Goal: Transaction & Acquisition: Purchase product/service

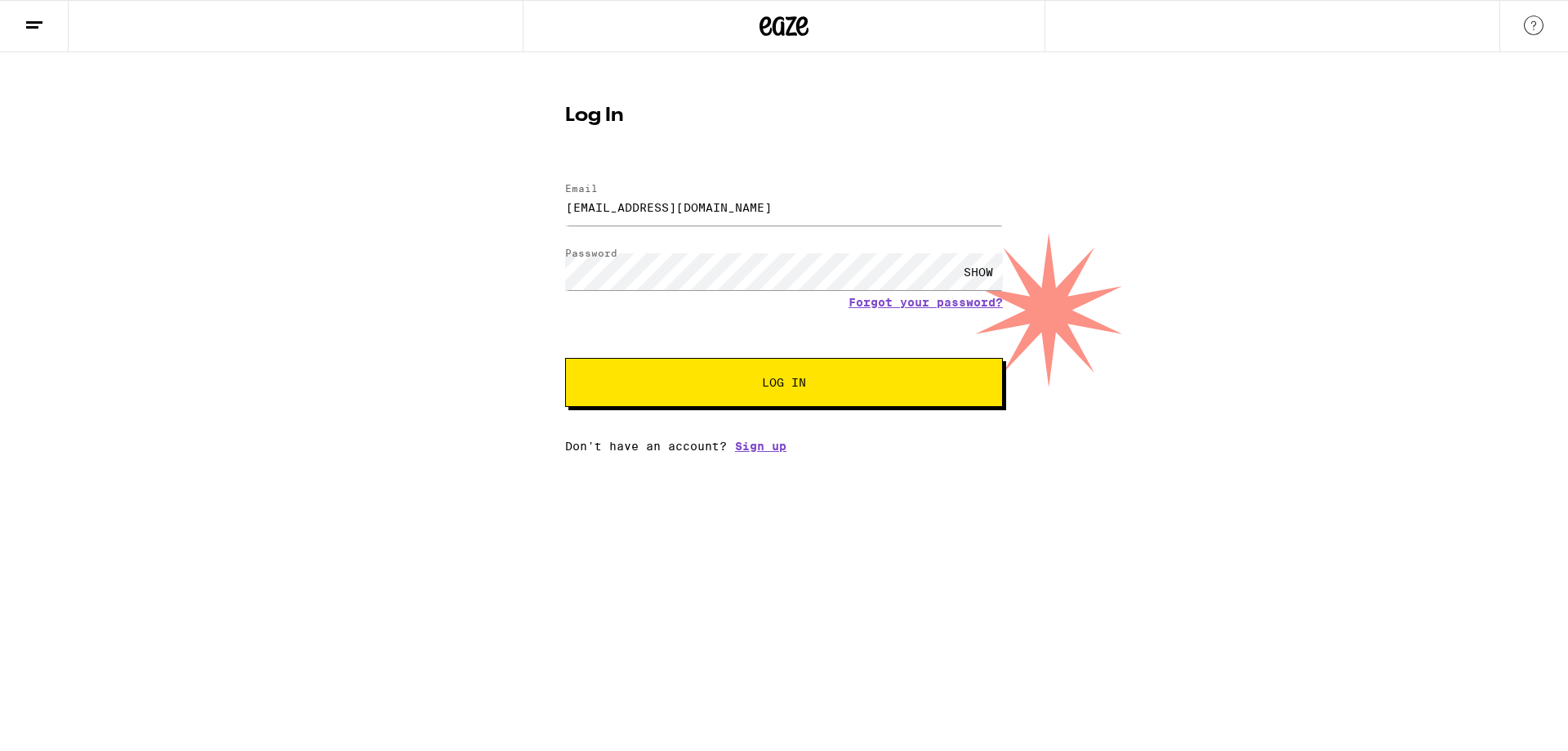
click at [743, 364] on button "Log In" at bounding box center [784, 382] width 438 height 49
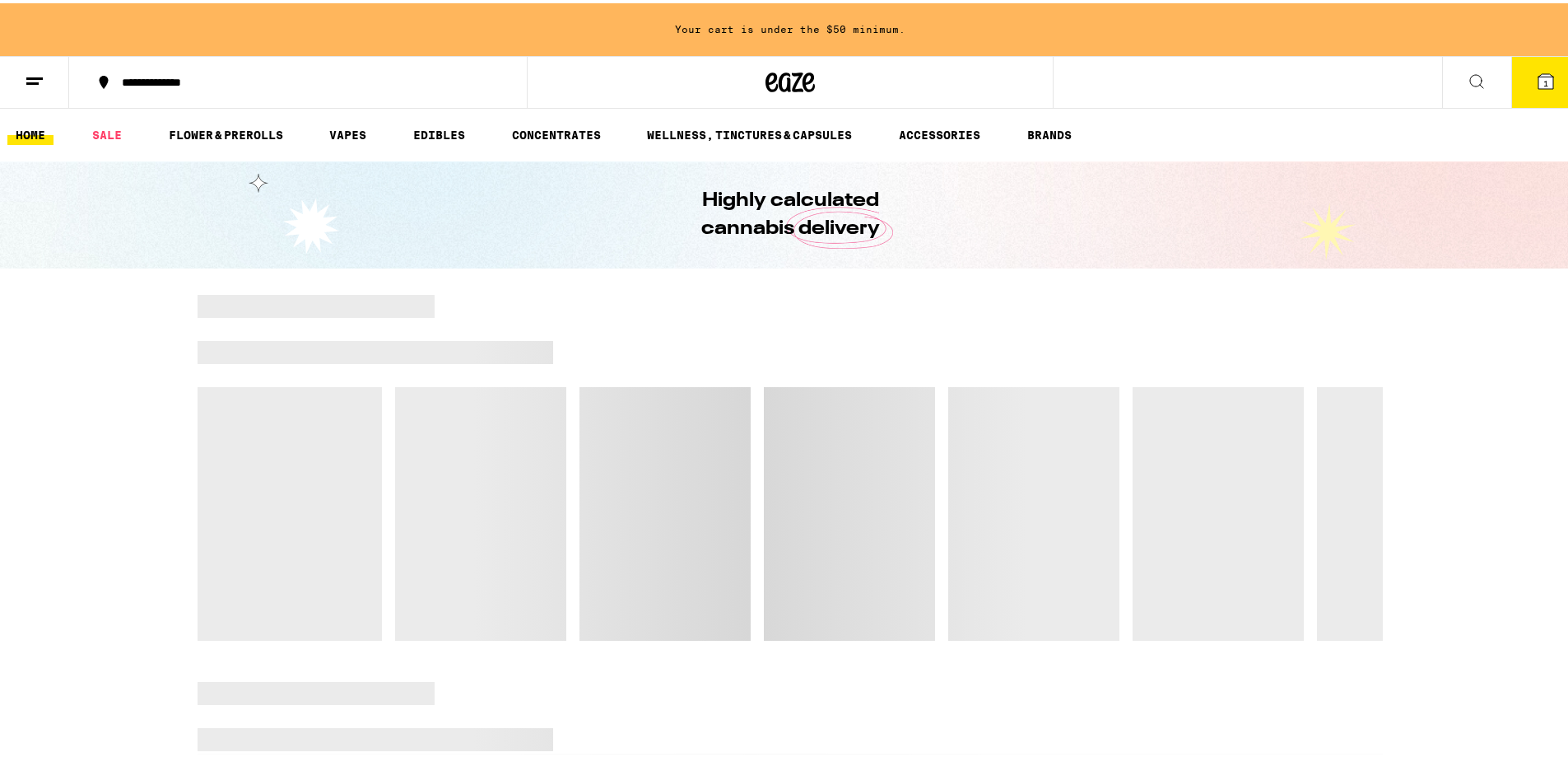
click at [1544, 80] on span "1" at bounding box center [1546, 79] width 5 height 10
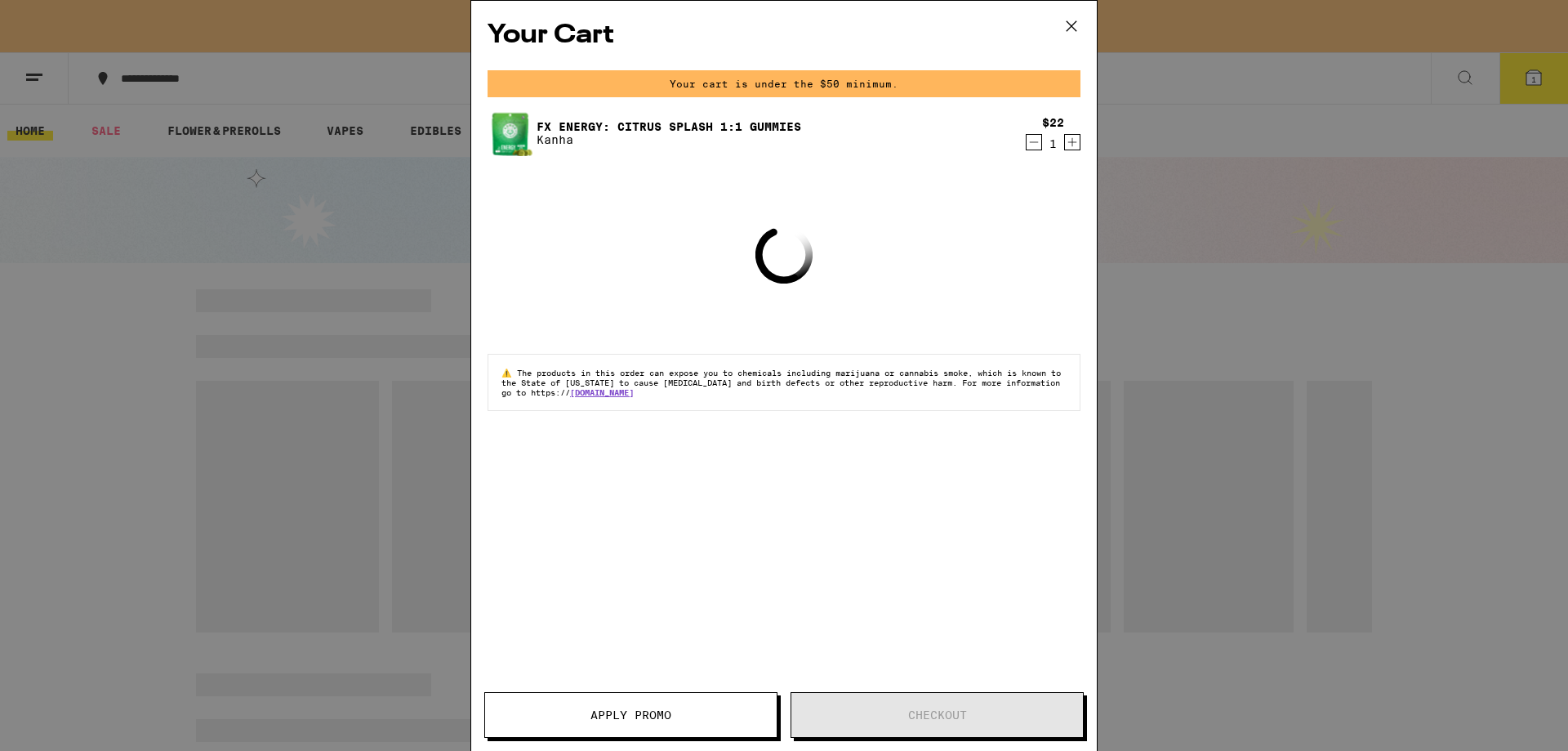
click at [1025, 146] on div "$22 1" at bounding box center [1050, 133] width 61 height 35
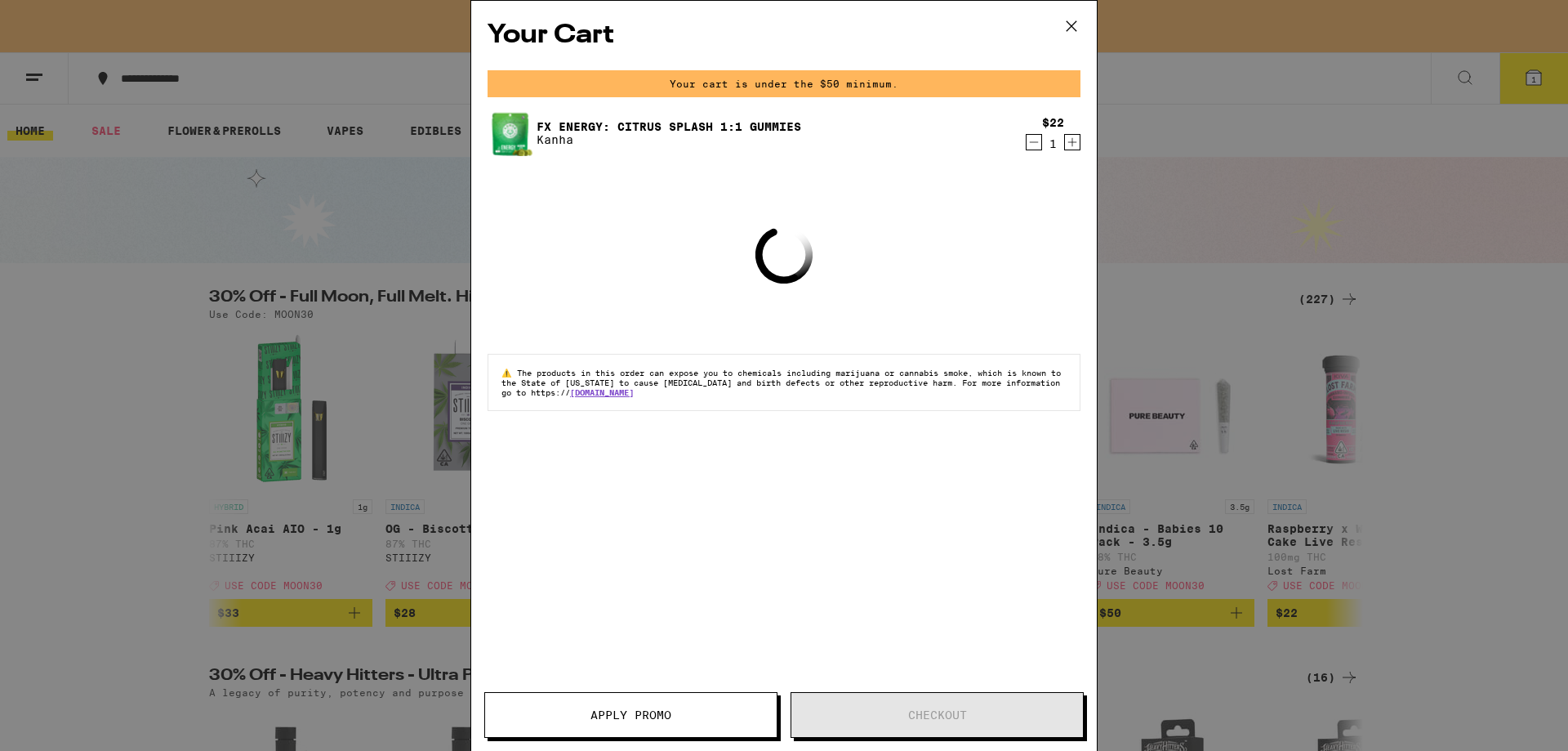
click at [1030, 147] on icon "Decrement" at bounding box center [1033, 142] width 14 height 19
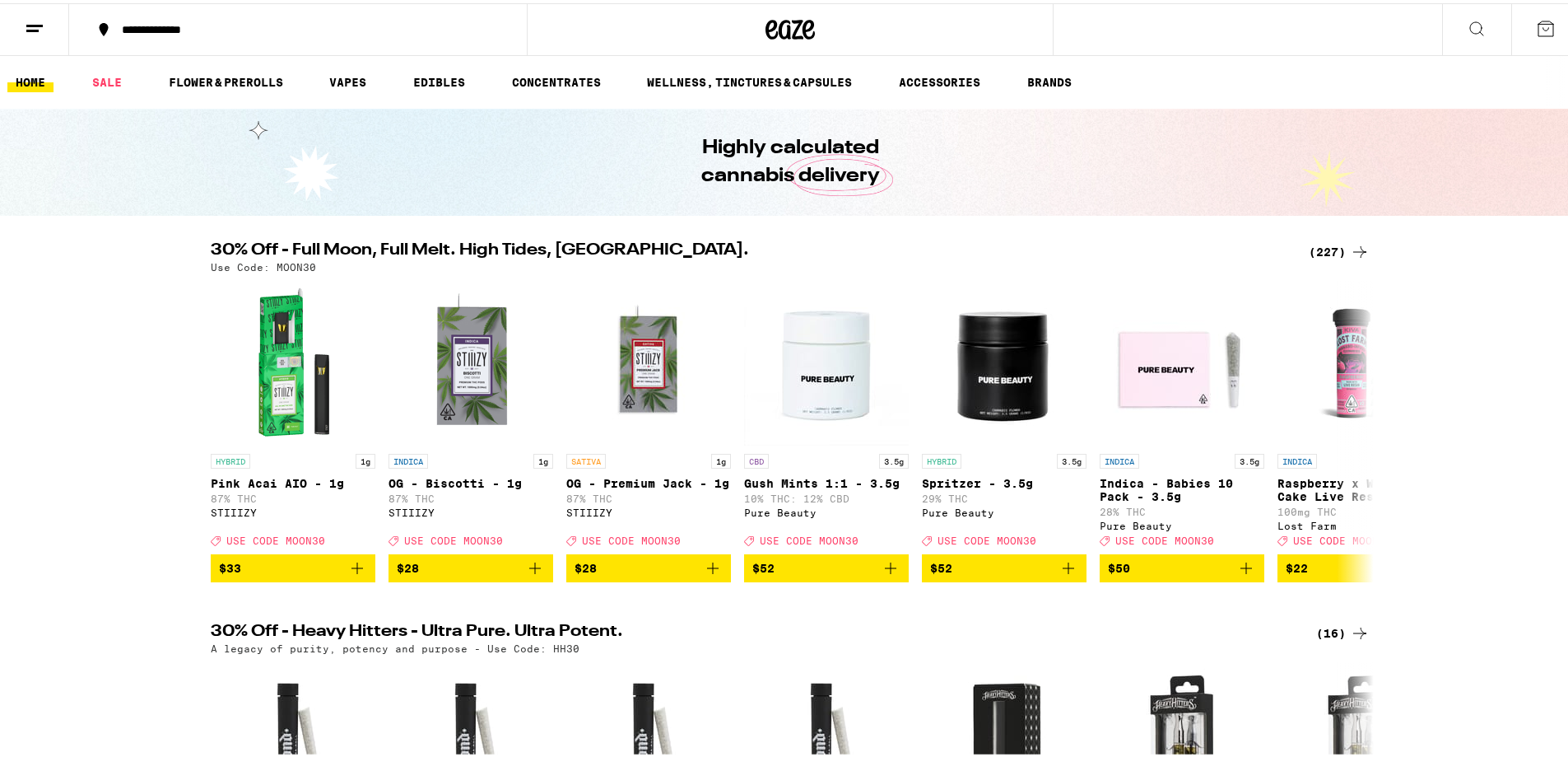
click at [1467, 22] on icon at bounding box center [1477, 25] width 19 height 19
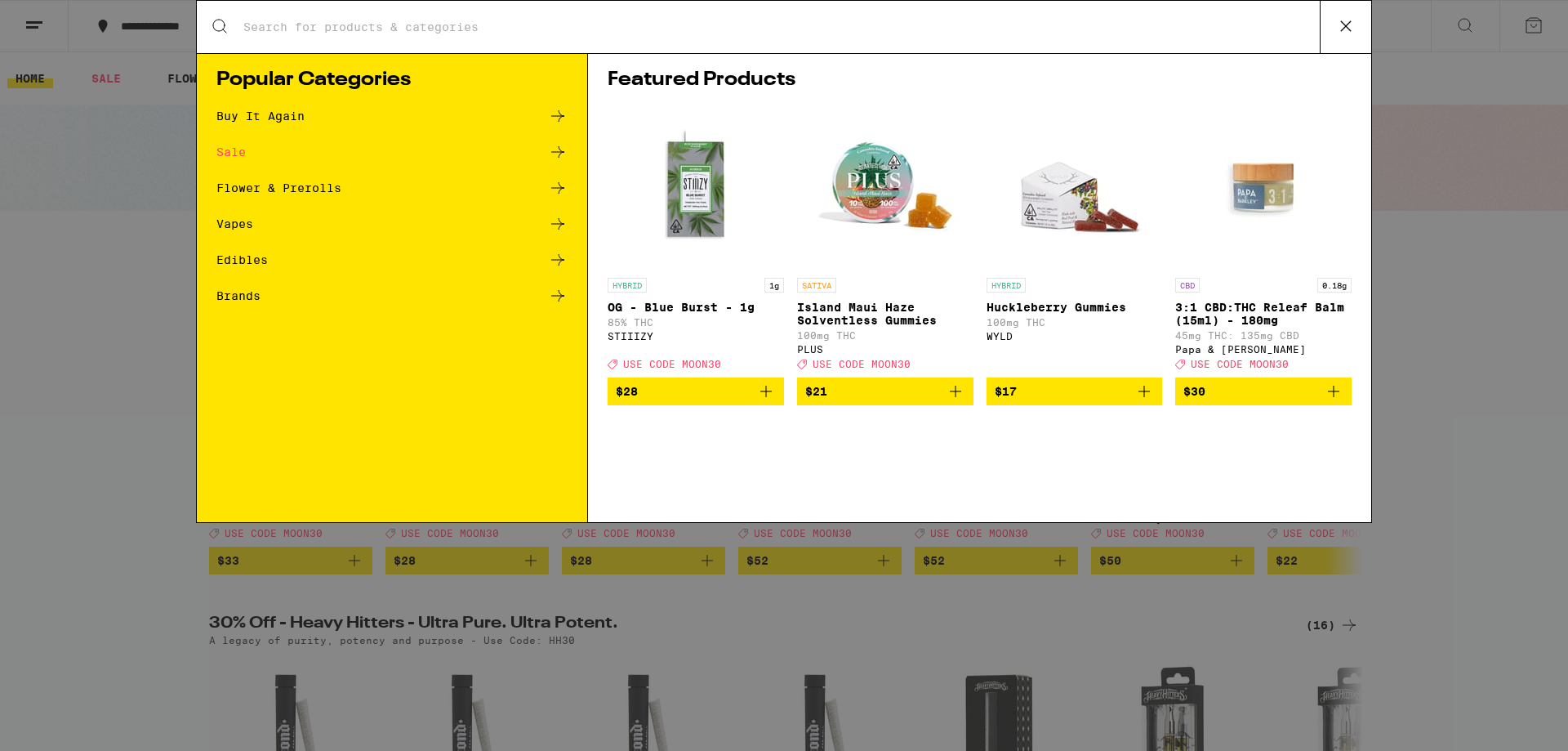
click at [1184, 41] on div "Search for Products" at bounding box center [784, 27] width 1174 height 52
click at [292, 37] on div "Search for Products" at bounding box center [784, 27] width 1174 height 52
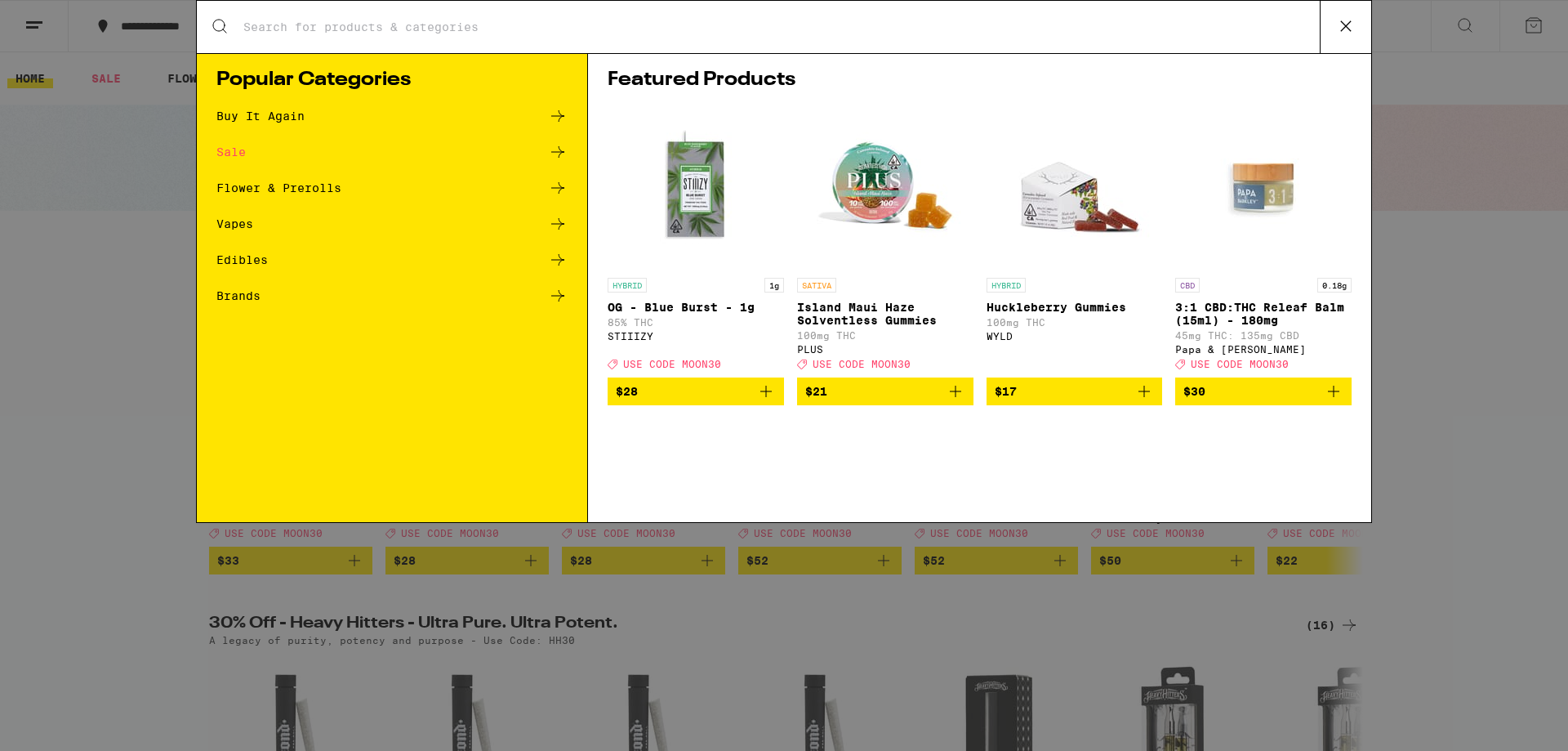
click at [292, 37] on div "Search for Products" at bounding box center [784, 27] width 1174 height 52
drag, startPoint x: 292, startPoint y: 37, endPoint x: 303, endPoint y: 43, distance: 12.5
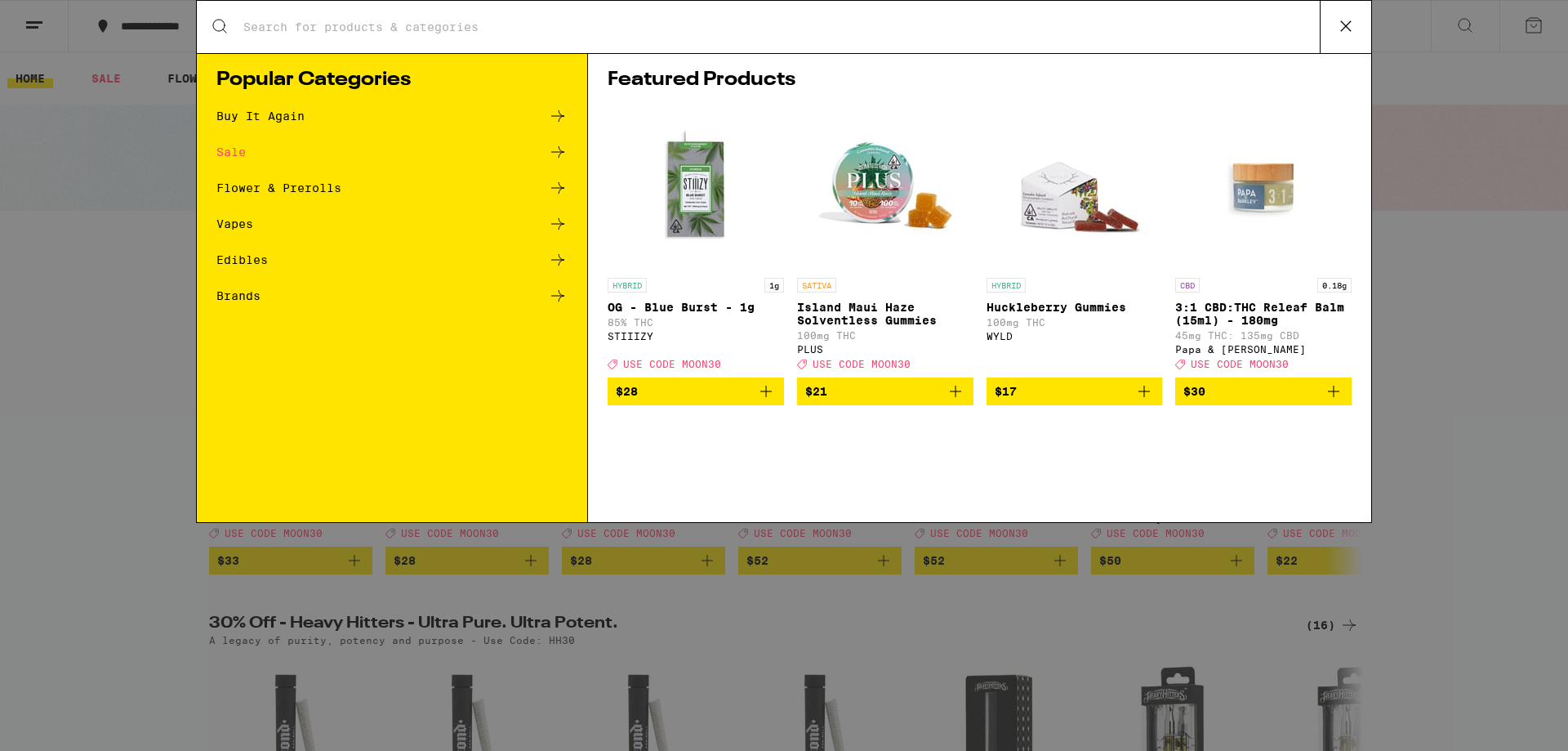
click at [303, 43] on div "Search for Products" at bounding box center [784, 27] width 1174 height 52
drag, startPoint x: 303, startPoint y: 43, endPoint x: 1339, endPoint y: 33, distance: 1036.0
click at [1339, 33] on div "Search for Products" at bounding box center [784, 27] width 1174 height 52
click at [1339, 33] on icon at bounding box center [1346, 26] width 25 height 25
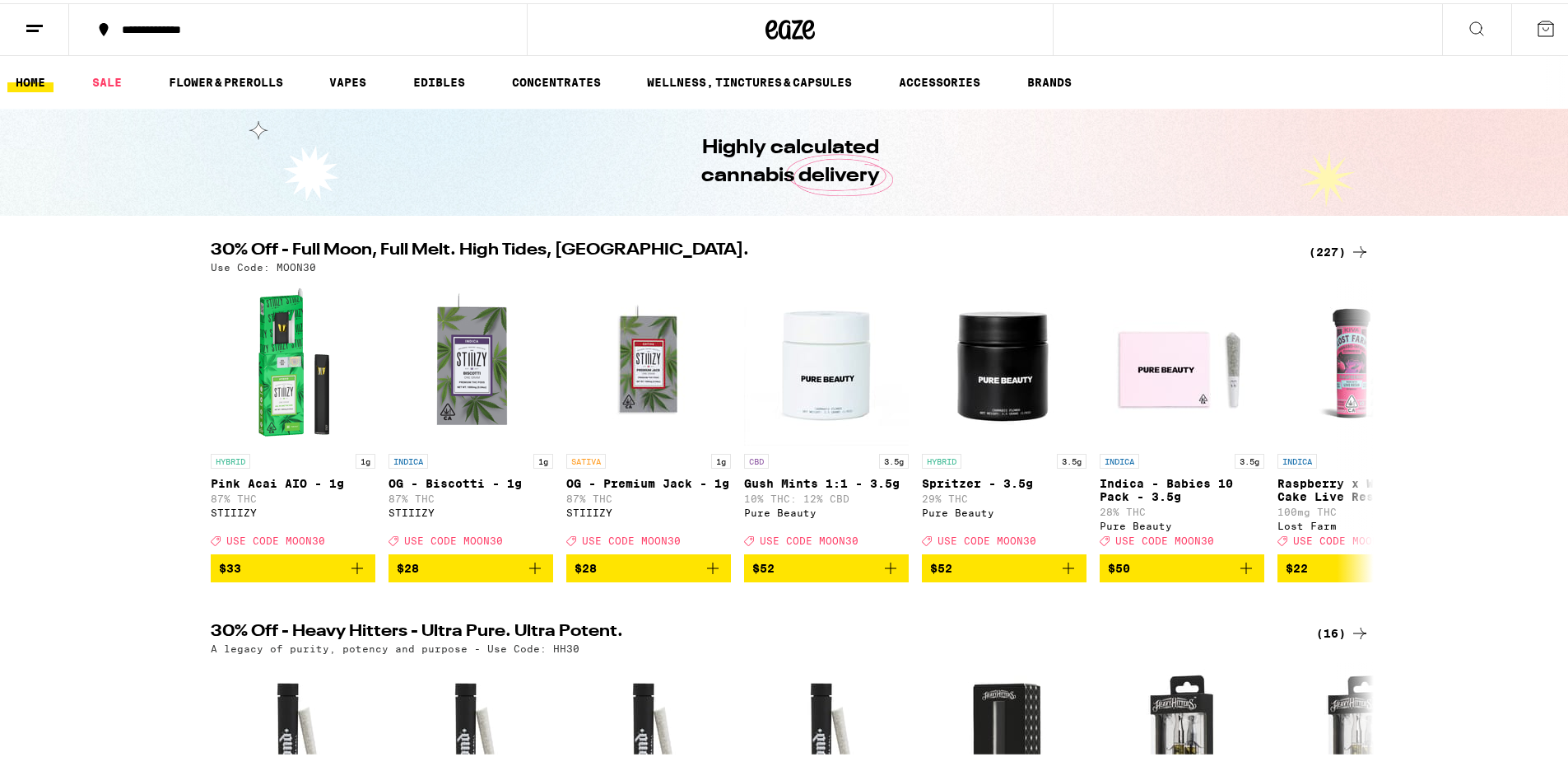
click at [1450, 16] on button at bounding box center [1476, 27] width 69 height 52
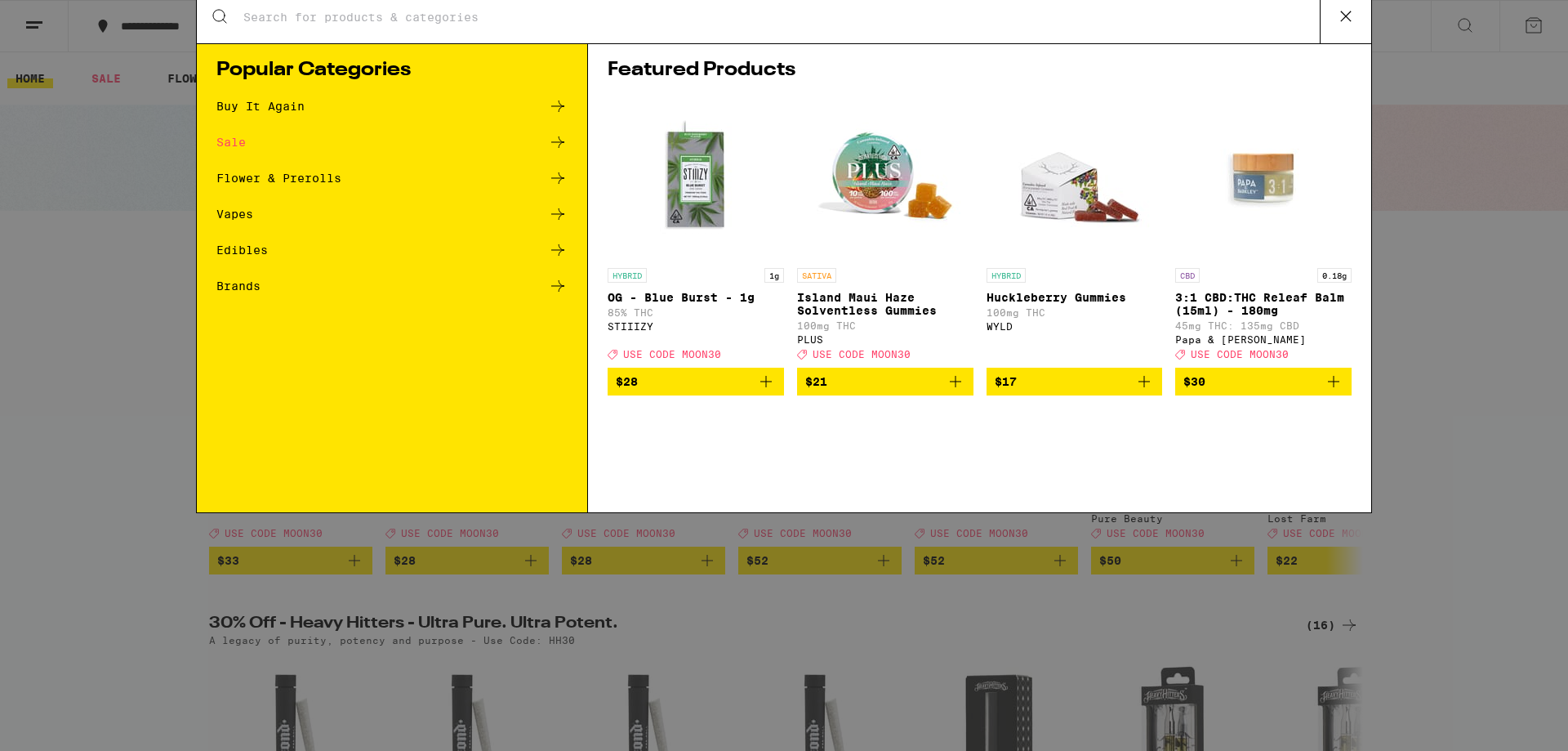
click at [977, 30] on input "Search for Products" at bounding box center [782, 26] width 1077 height 14
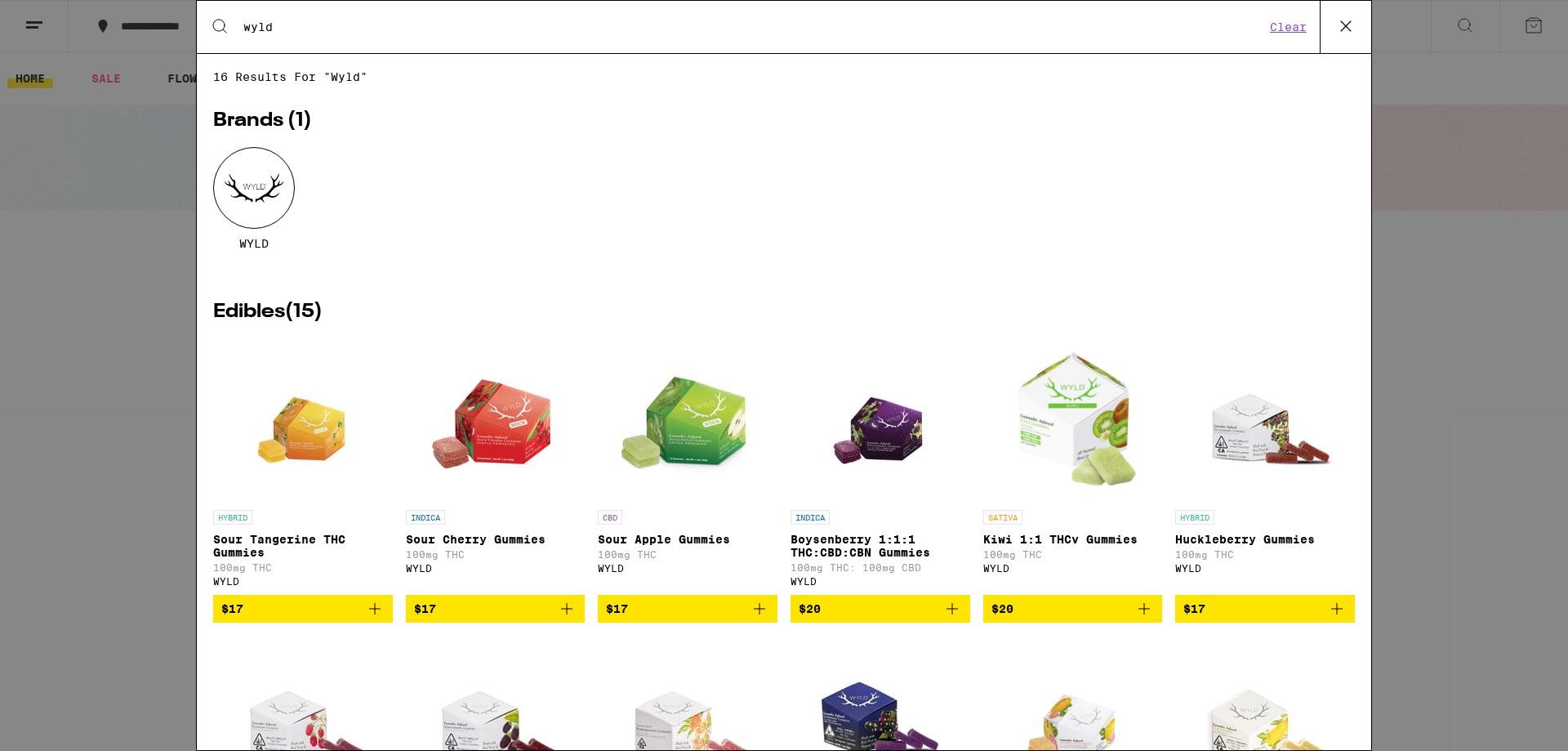
type input "wyld"
click at [261, 184] on div at bounding box center [253, 187] width 82 height 82
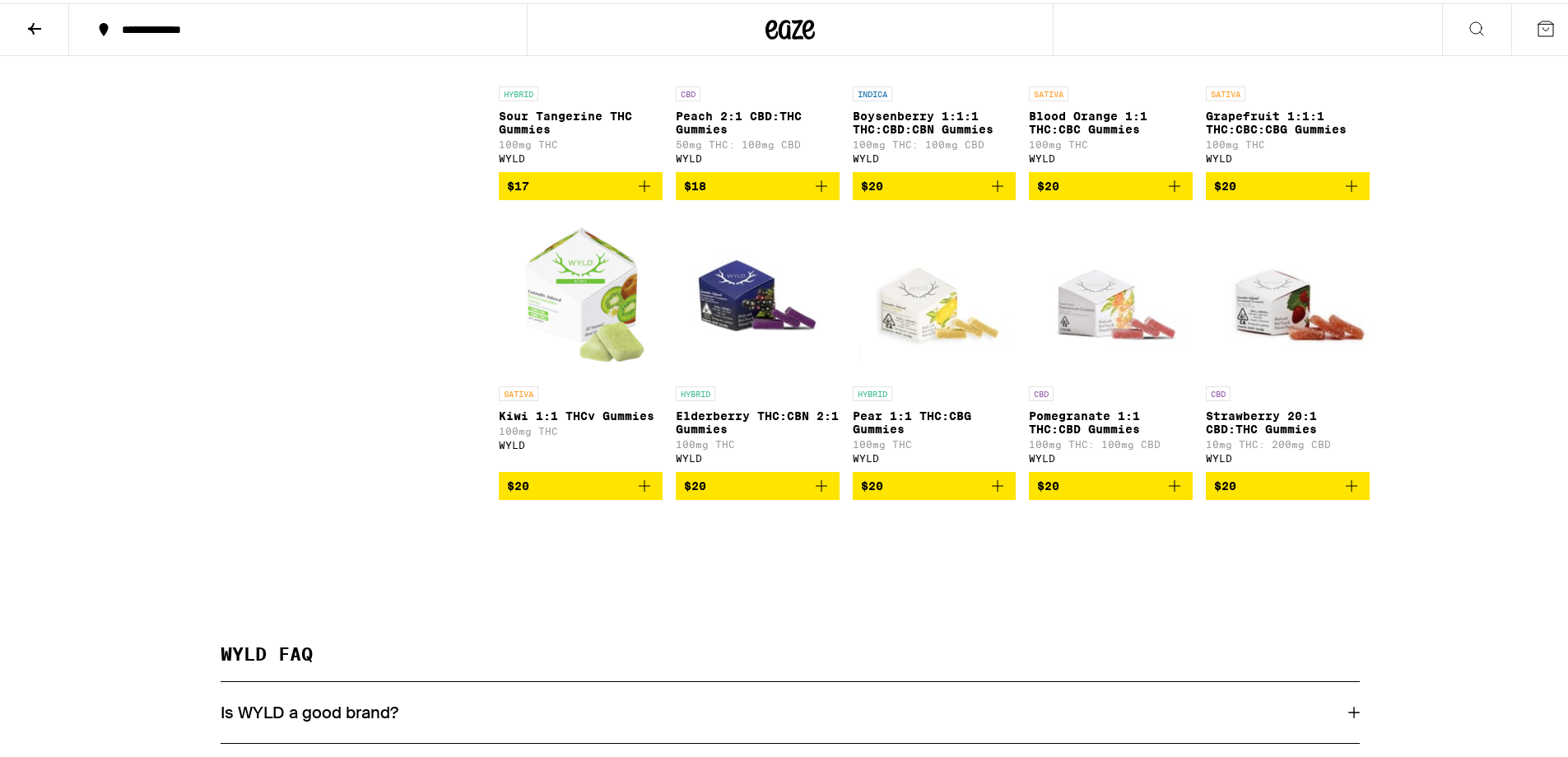
scroll to position [908, 0]
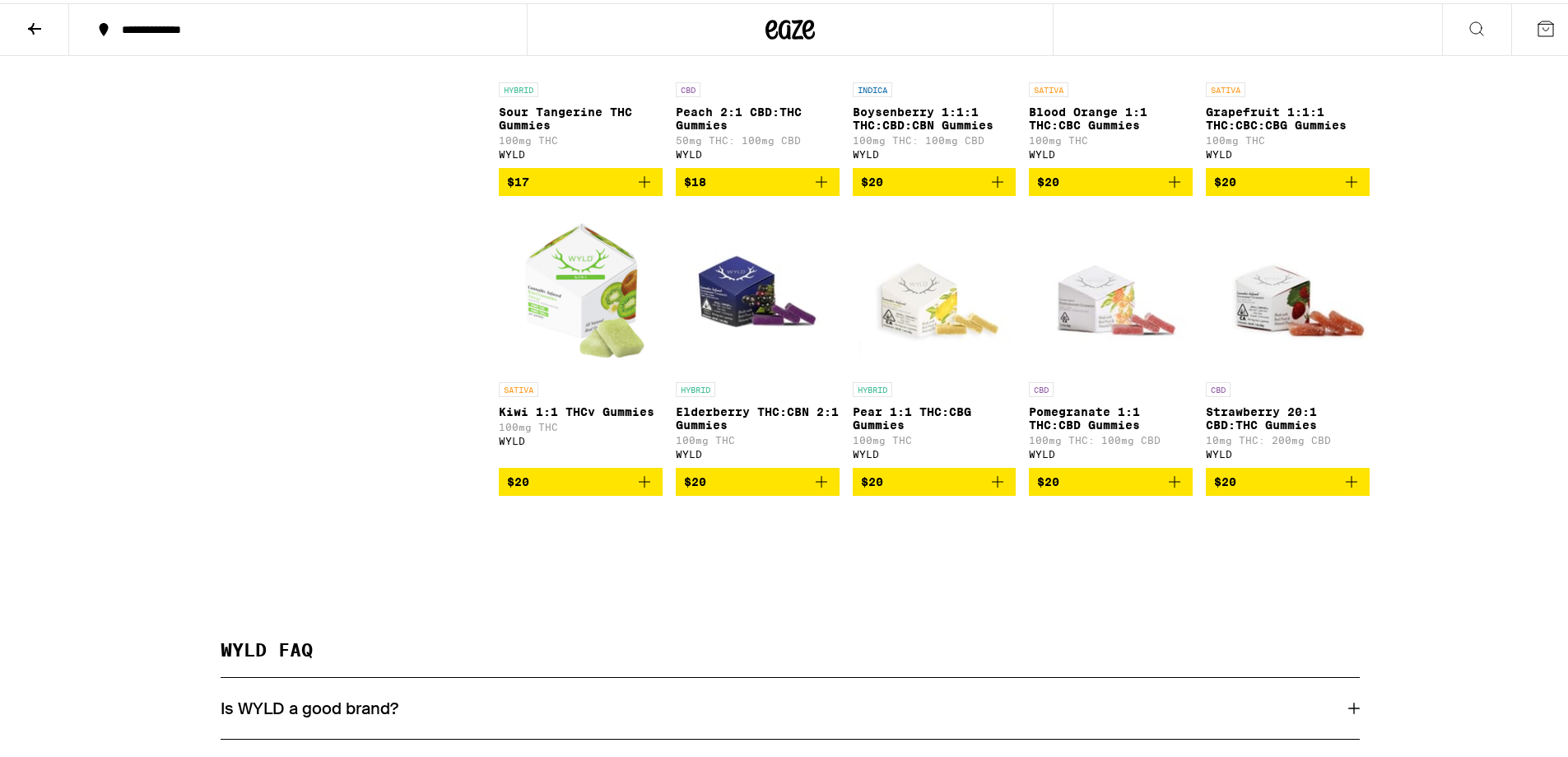
click at [635, 488] on icon "Add to bag" at bounding box center [645, 478] width 19 height 19
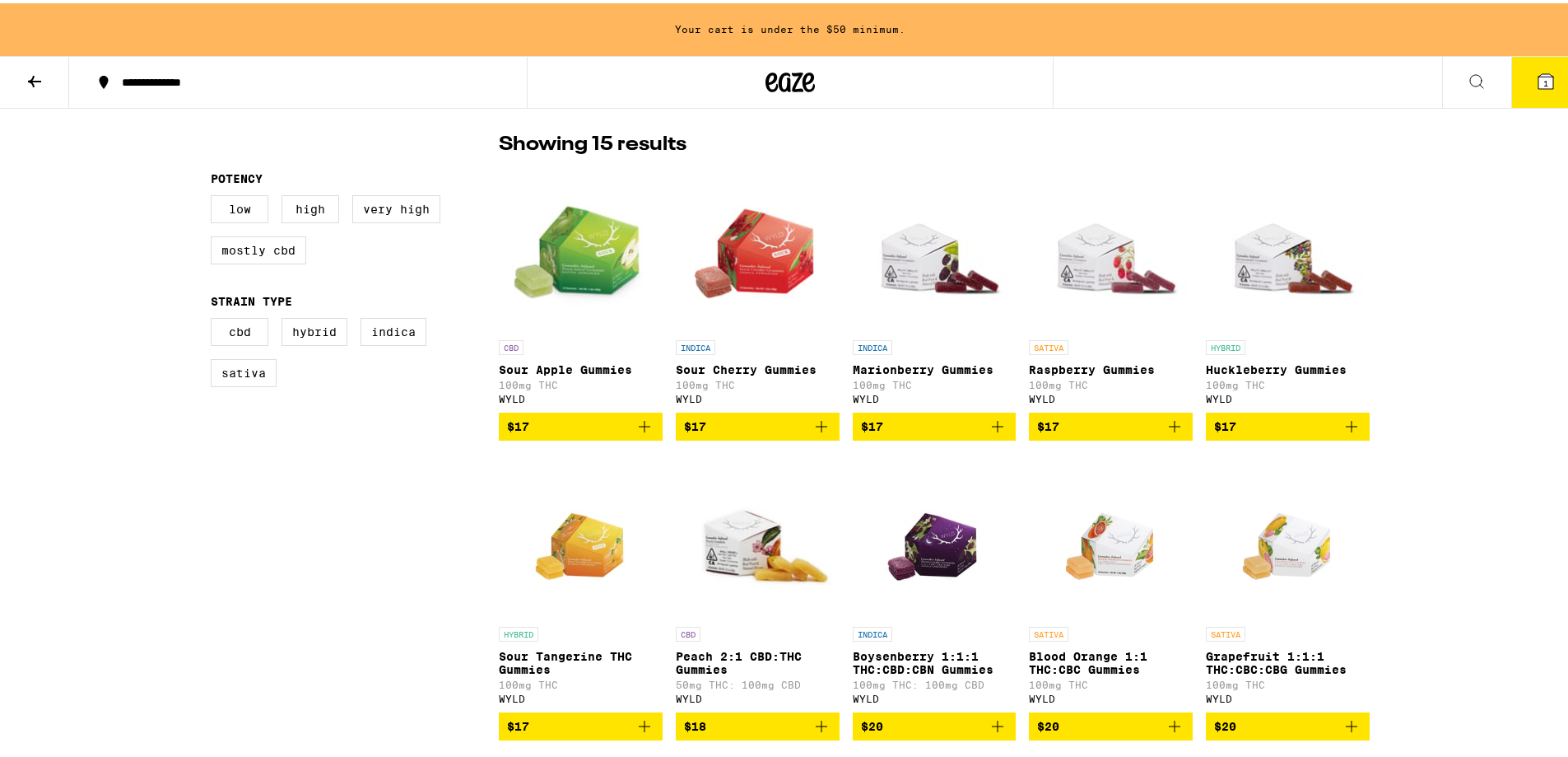
scroll to position [0, 0]
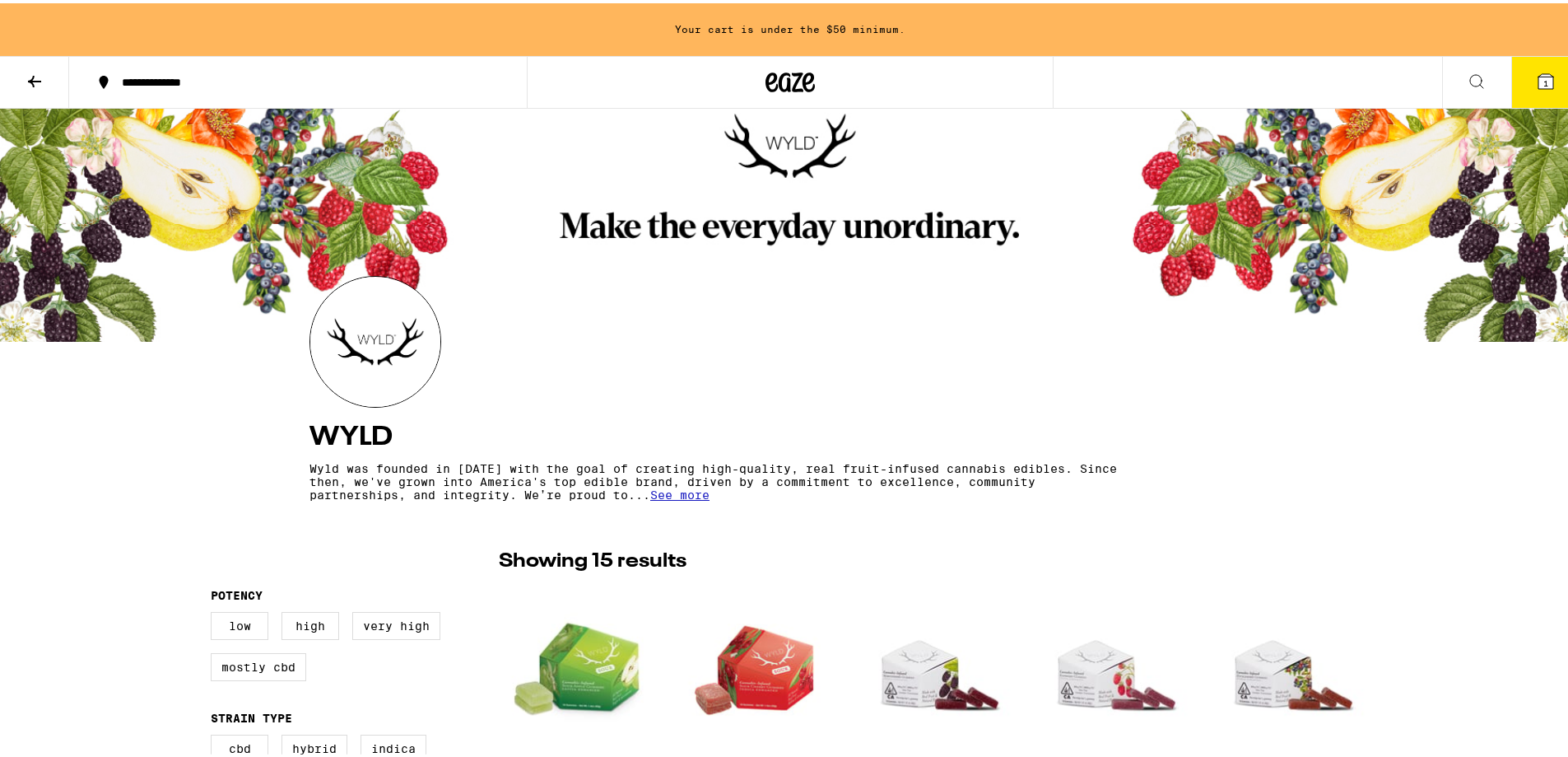
click at [50, 79] on button at bounding box center [34, 79] width 69 height 52
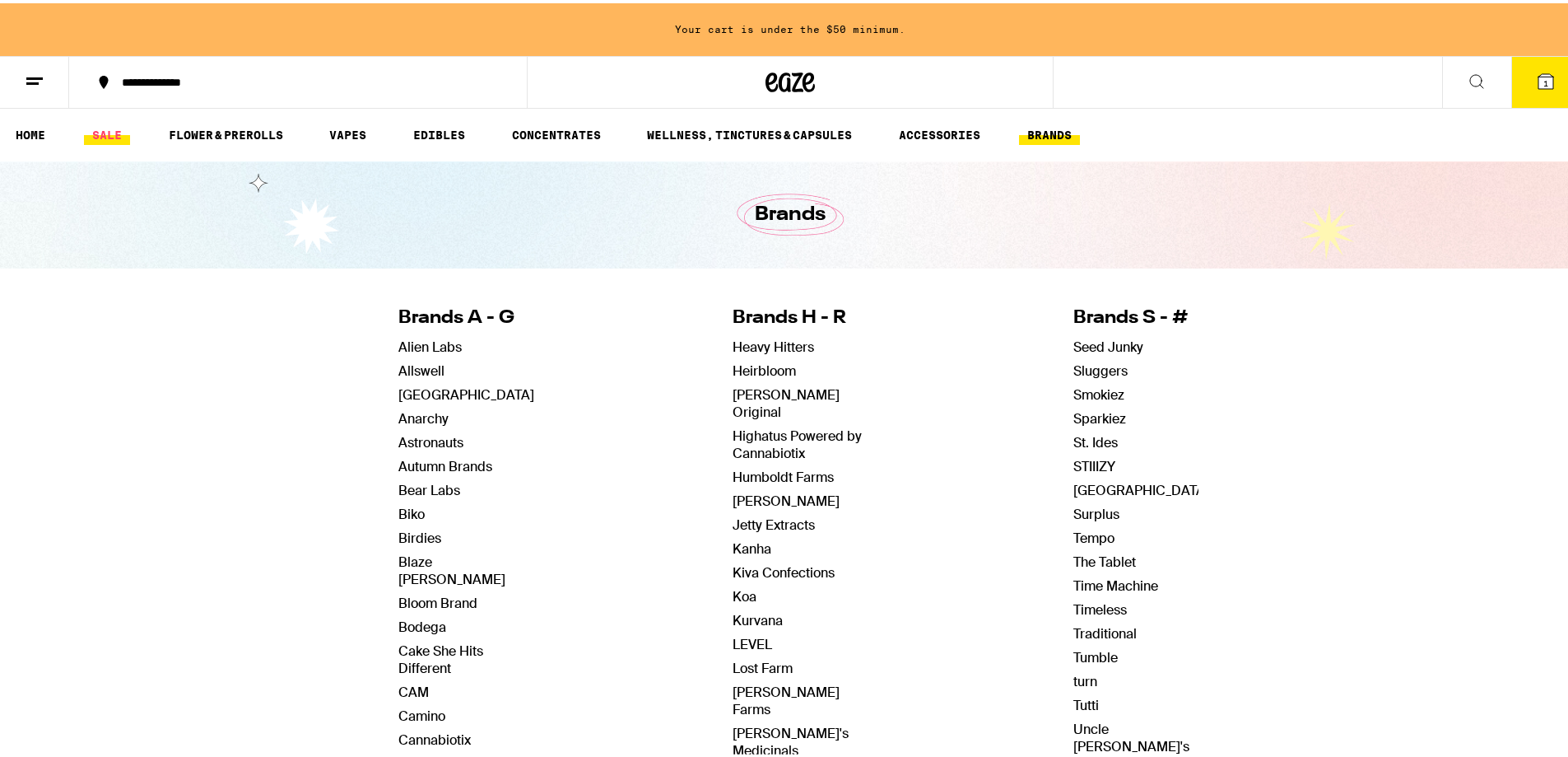
click at [115, 129] on link "SALE" at bounding box center [107, 132] width 46 height 19
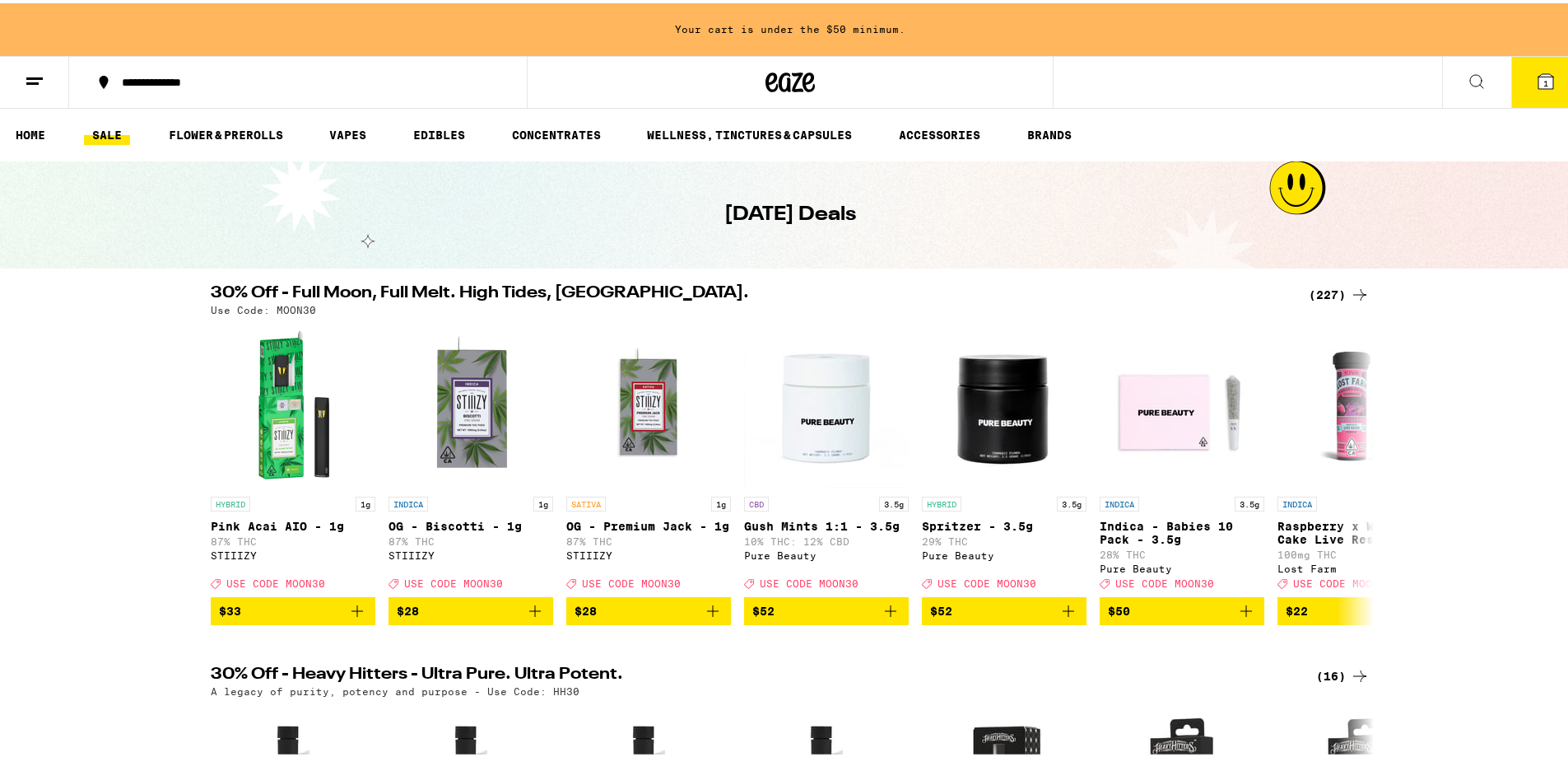
click at [1325, 288] on div "(227)" at bounding box center [1339, 291] width 61 height 19
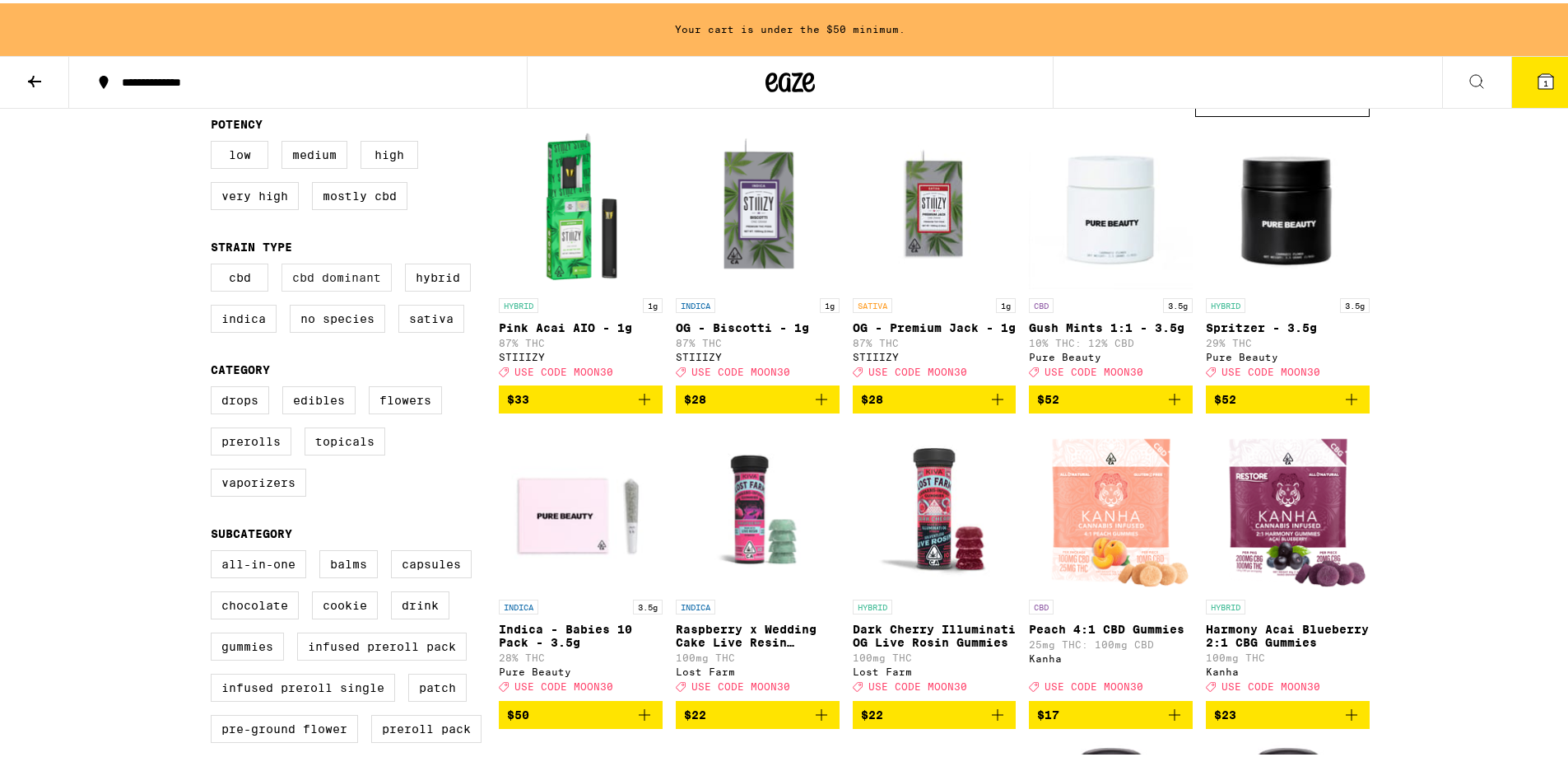
scroll to position [170, 0]
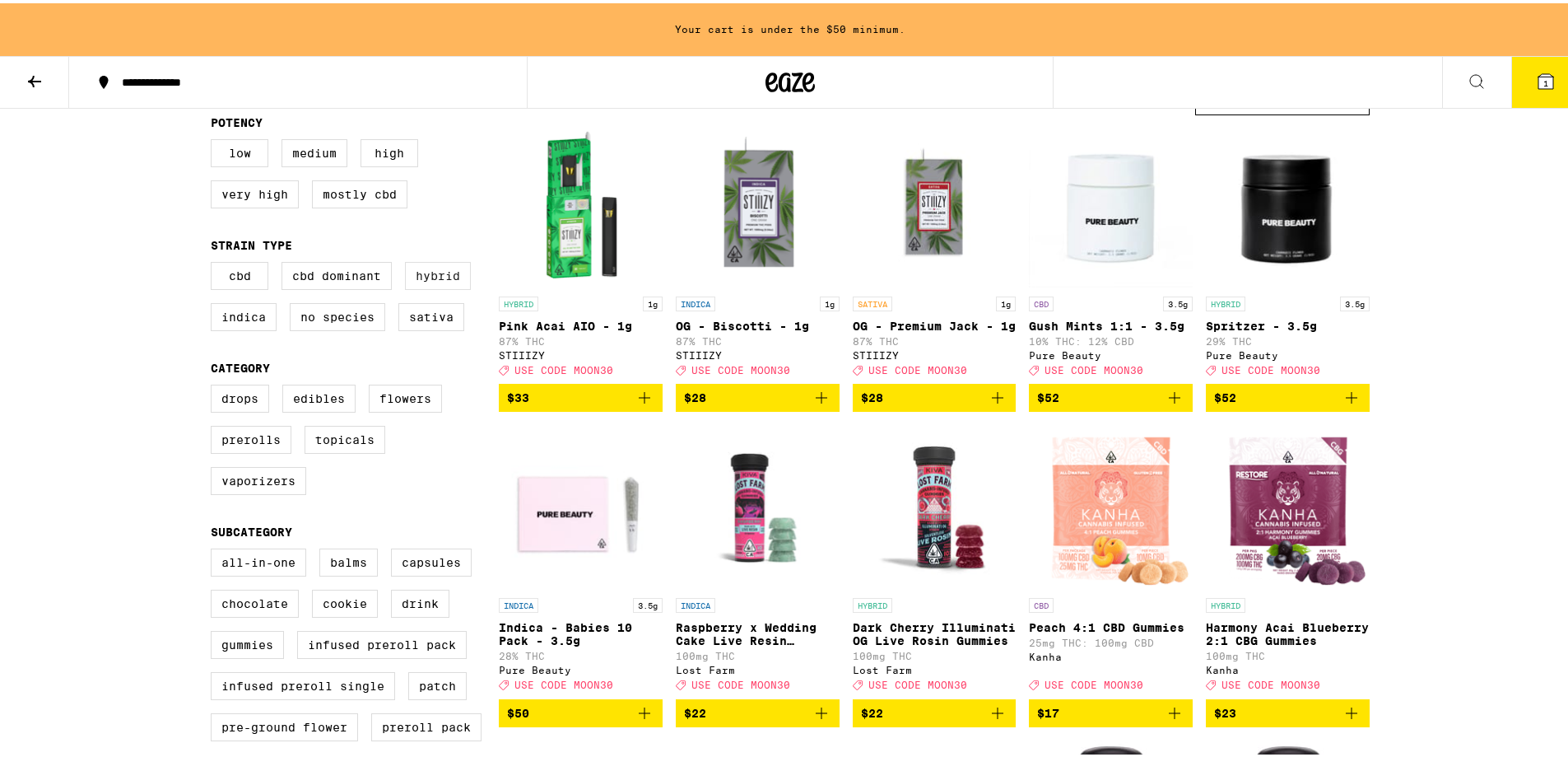
click at [438, 284] on label "Hybrid" at bounding box center [437, 272] width 66 height 28
click at [215, 261] on input "Hybrid" at bounding box center [214, 261] width 1 height 1
checkbox input "true"
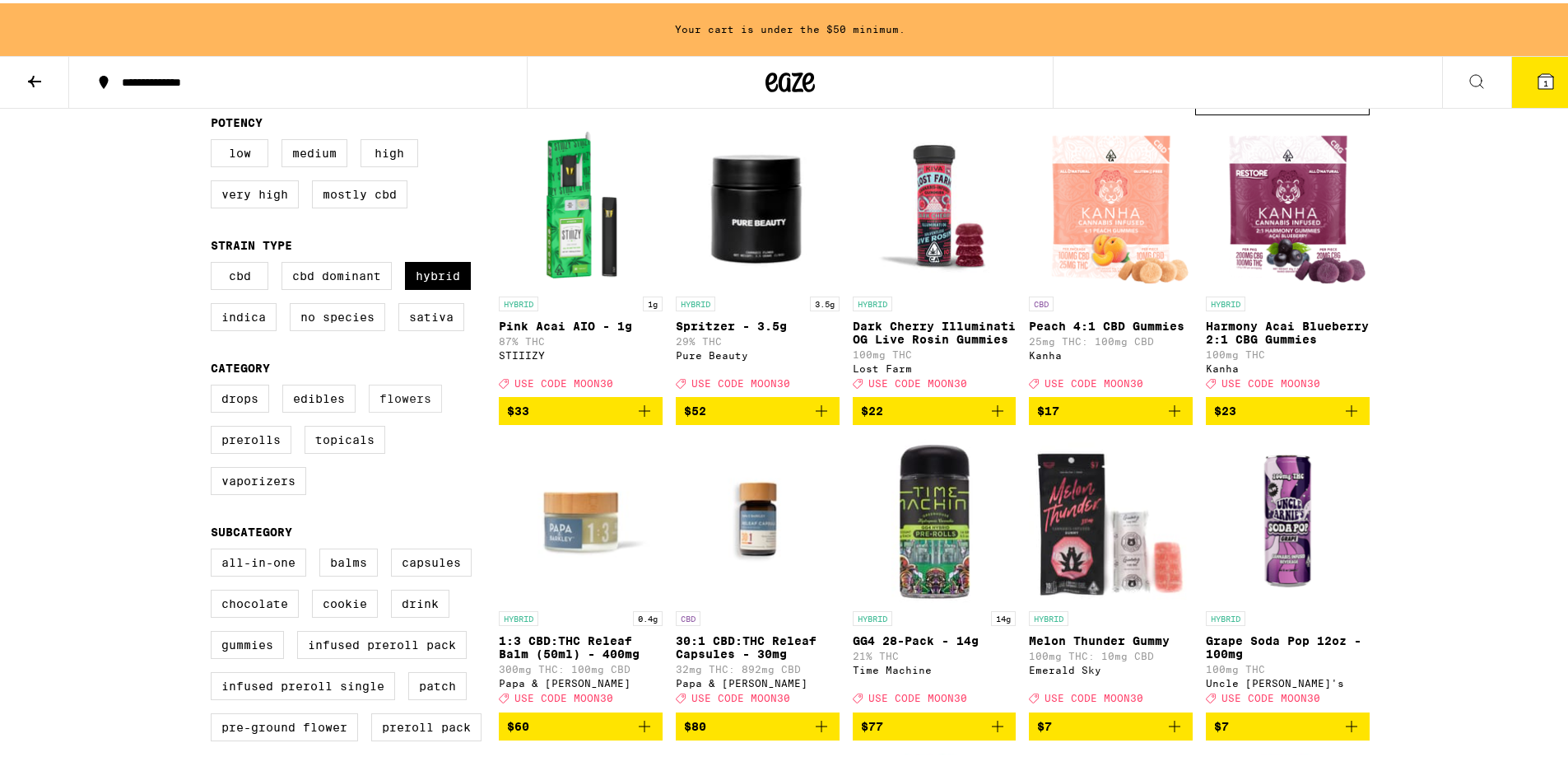
click at [413, 400] on label "Flowers" at bounding box center [406, 395] width 74 height 28
click at [215, 384] on input "Flowers" at bounding box center [214, 383] width 1 height 1
checkbox input "true"
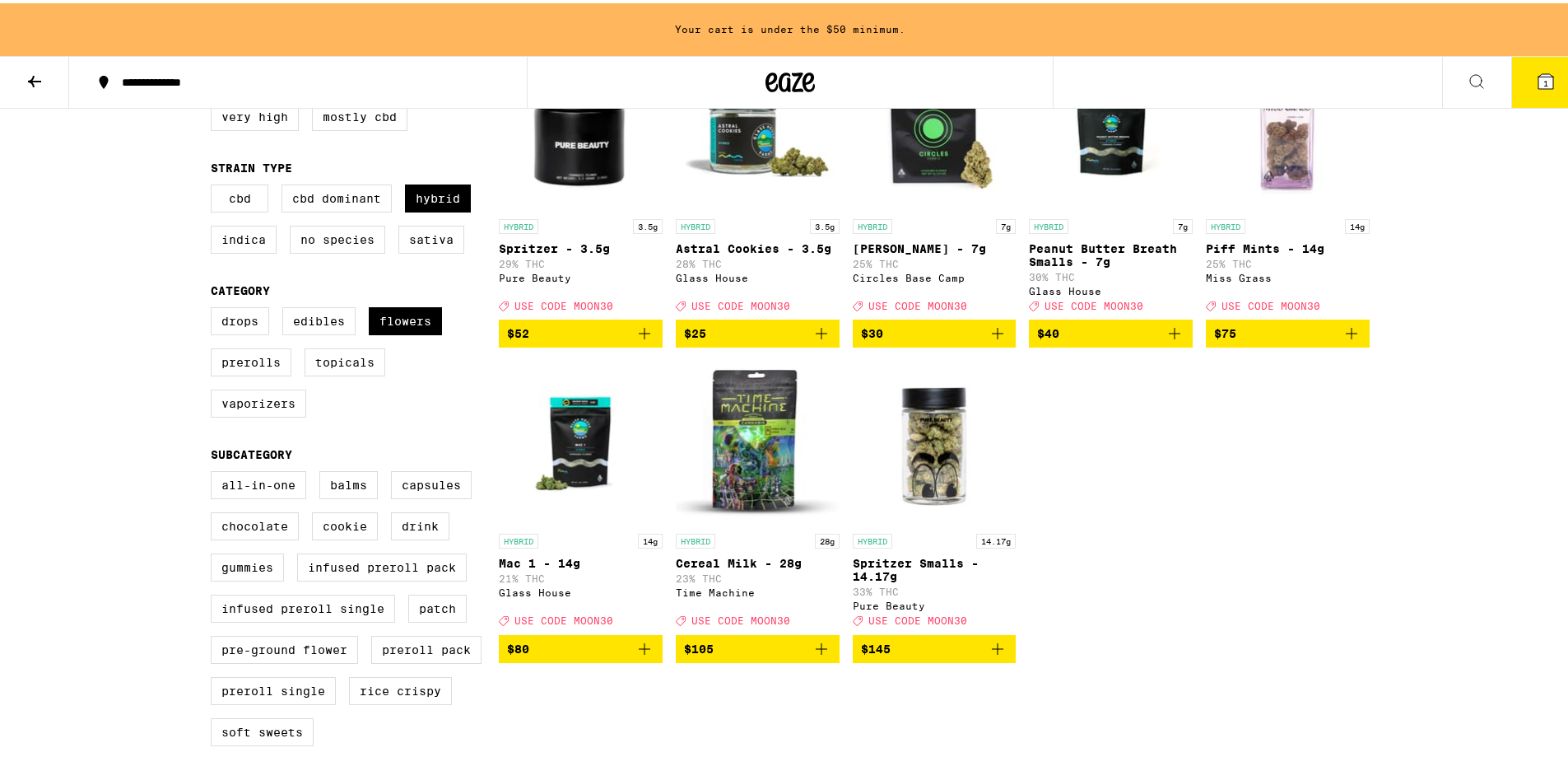
scroll to position [249, 0]
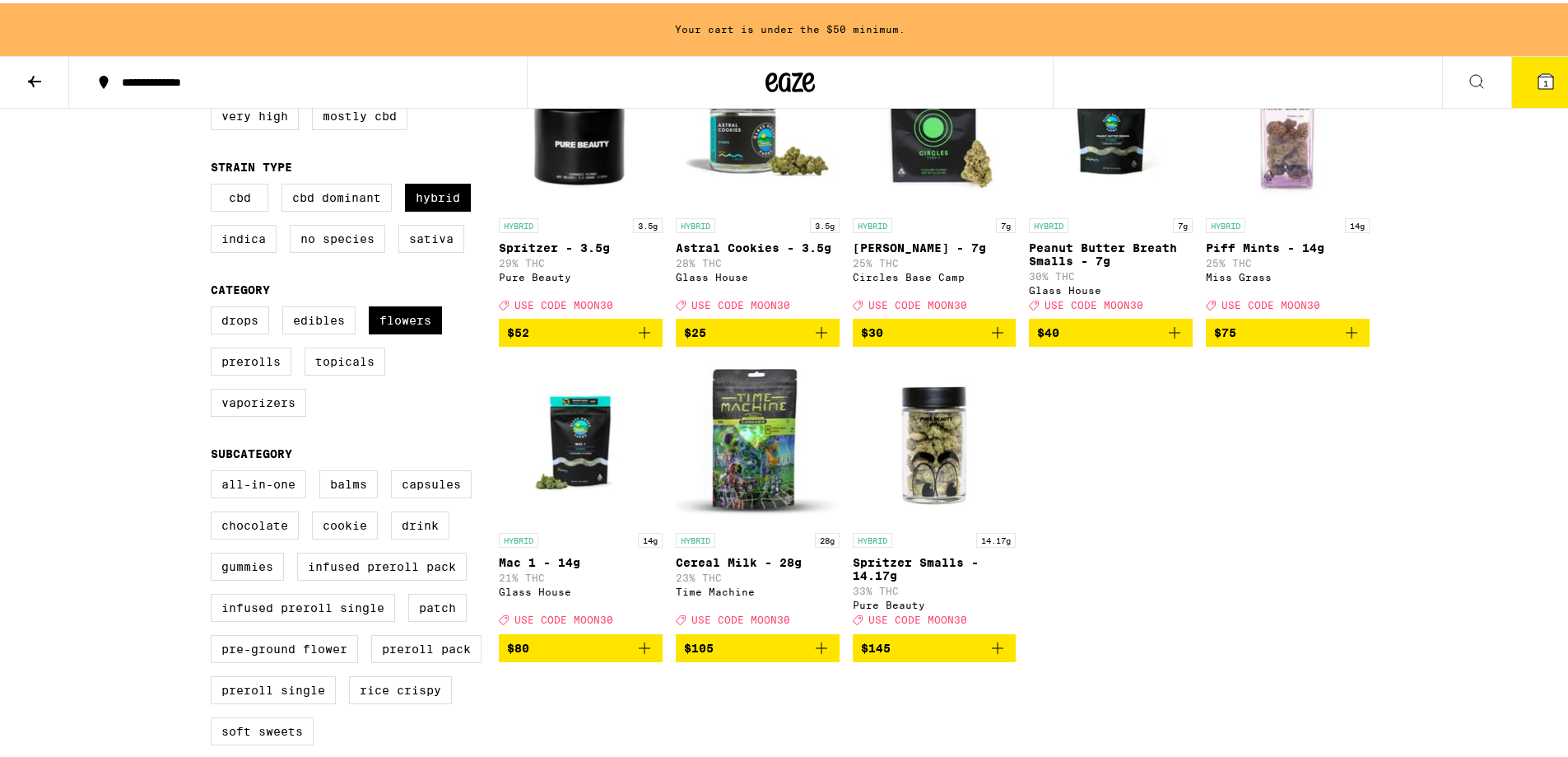
click at [932, 144] on img "Open page for Banana Bliss - 7g from Circles Base Camp" at bounding box center [934, 124] width 164 height 165
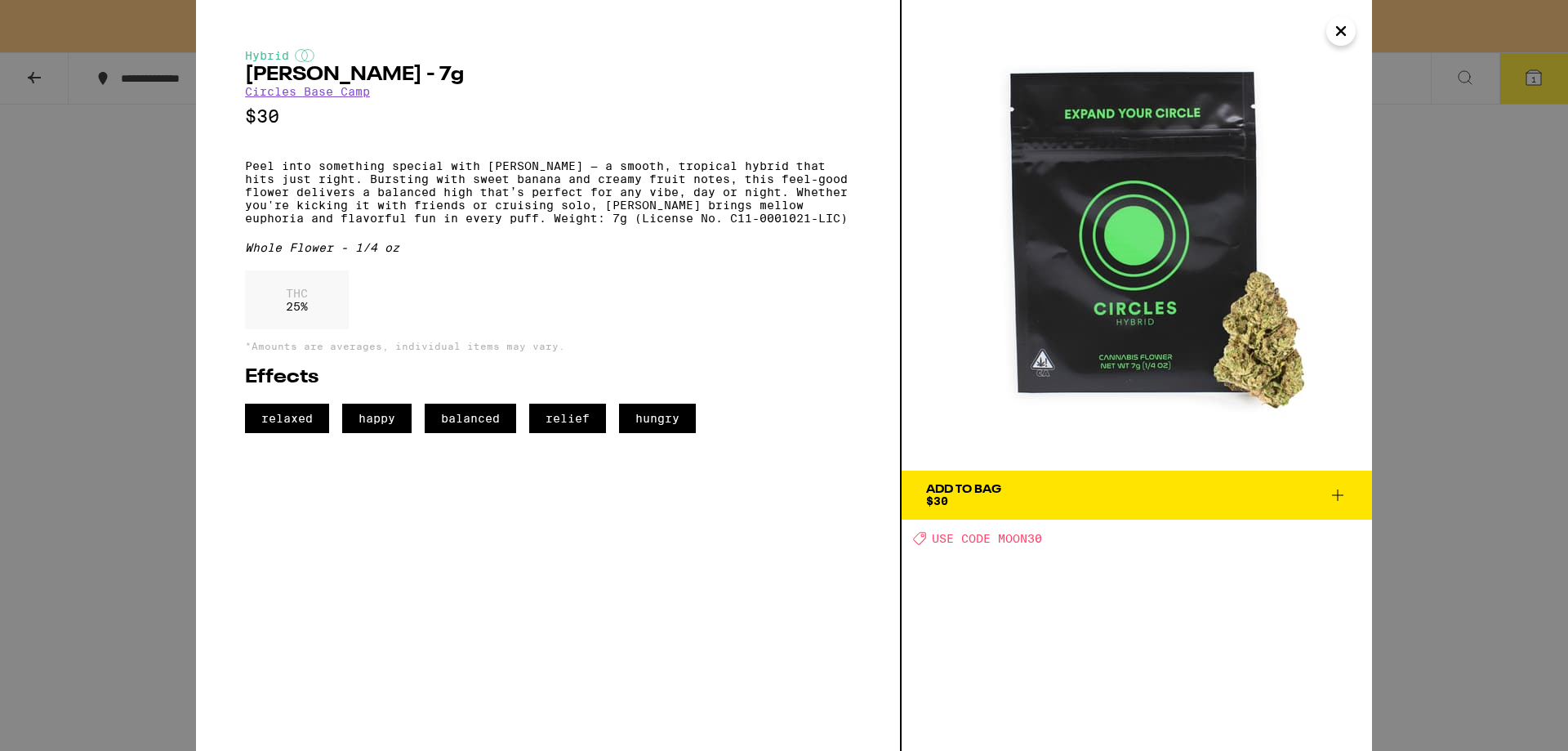
click at [1349, 30] on icon "Close" at bounding box center [1340, 32] width 19 height 25
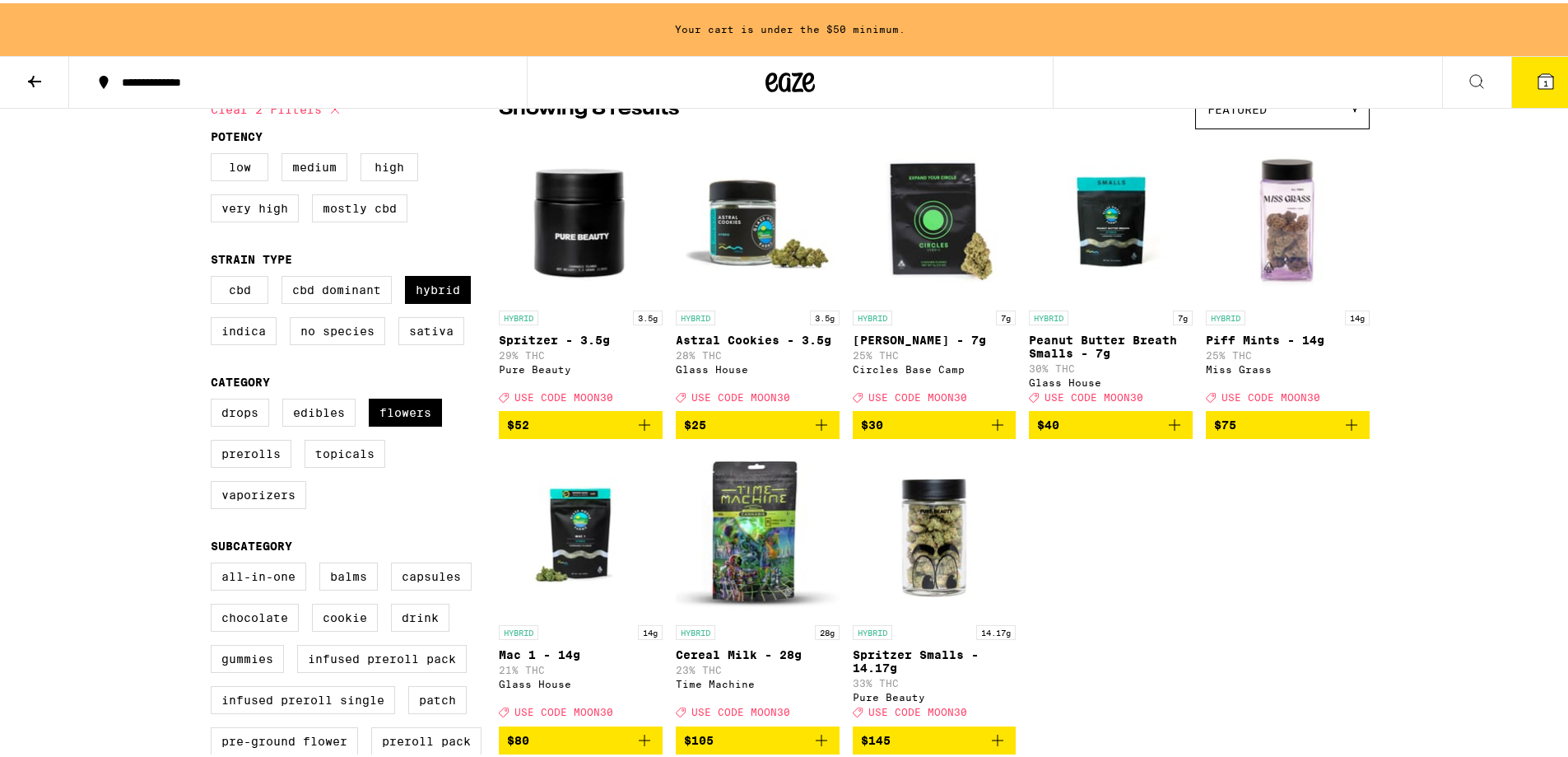
scroll to position [155, 0]
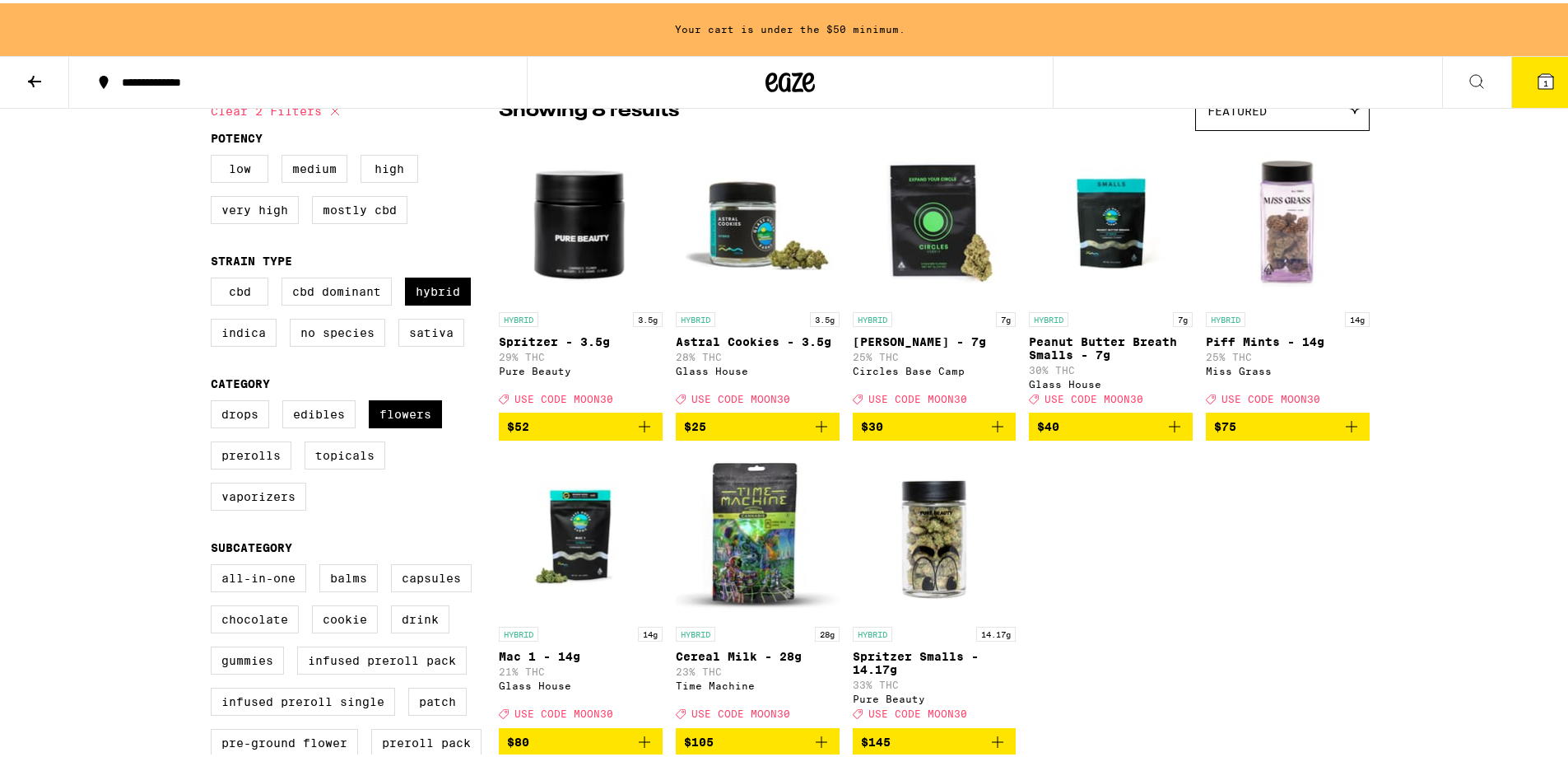
click at [23, 64] on button at bounding box center [34, 79] width 69 height 52
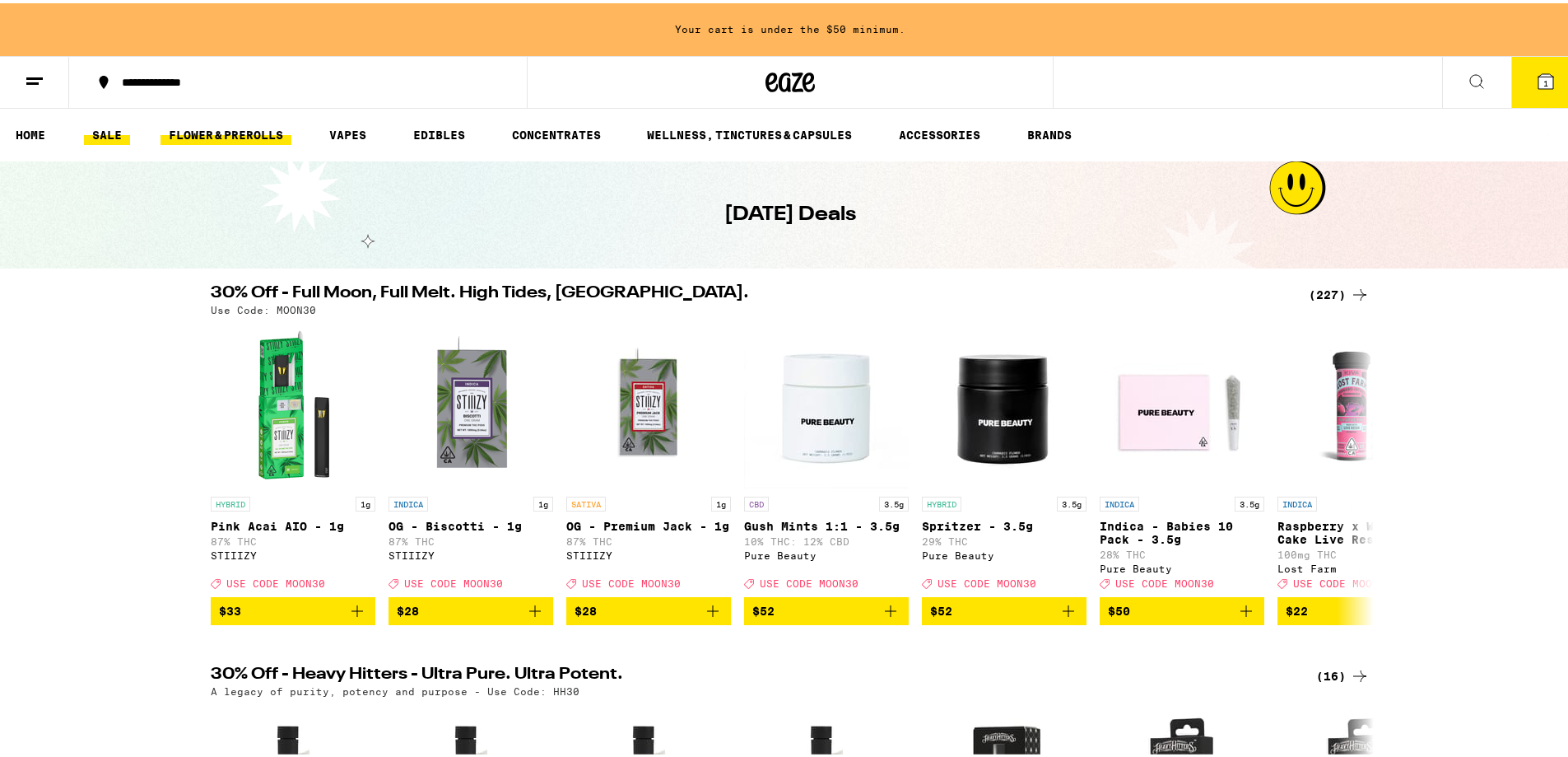
click at [181, 132] on link "FLOWER & PREROLLS" at bounding box center [226, 132] width 131 height 19
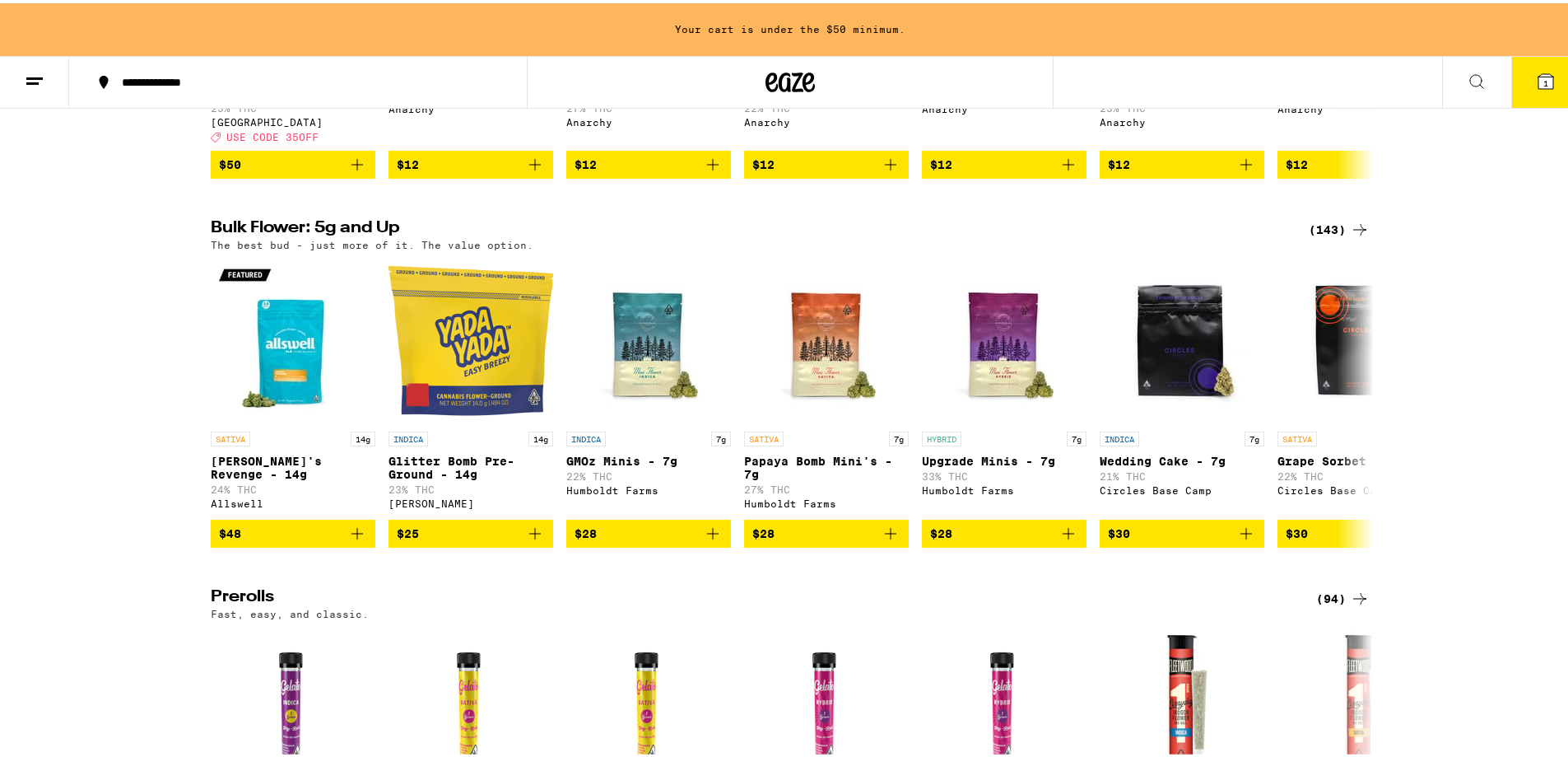
scroll to position [445, 0]
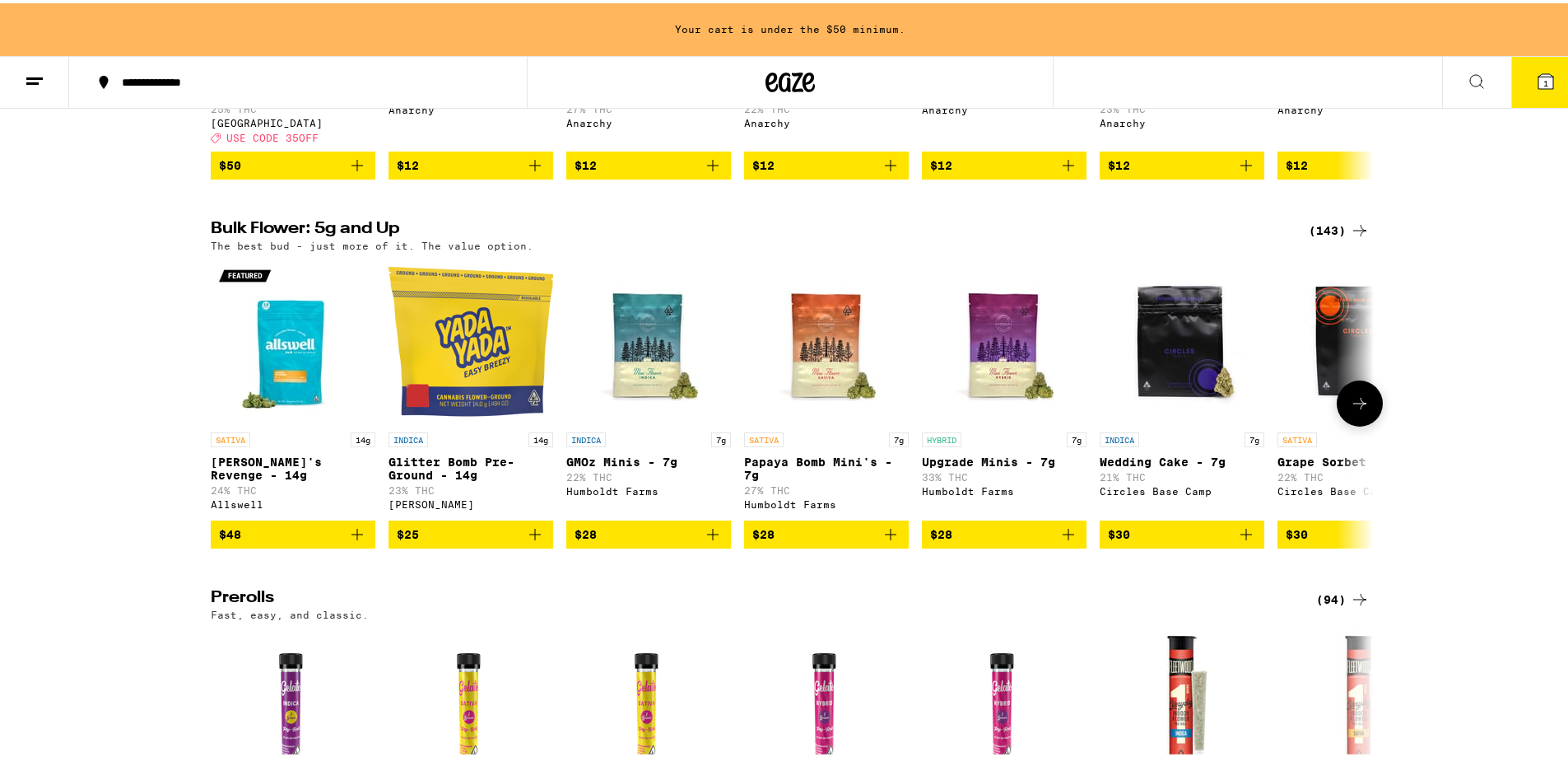
click at [1357, 410] on icon at bounding box center [1360, 400] width 19 height 19
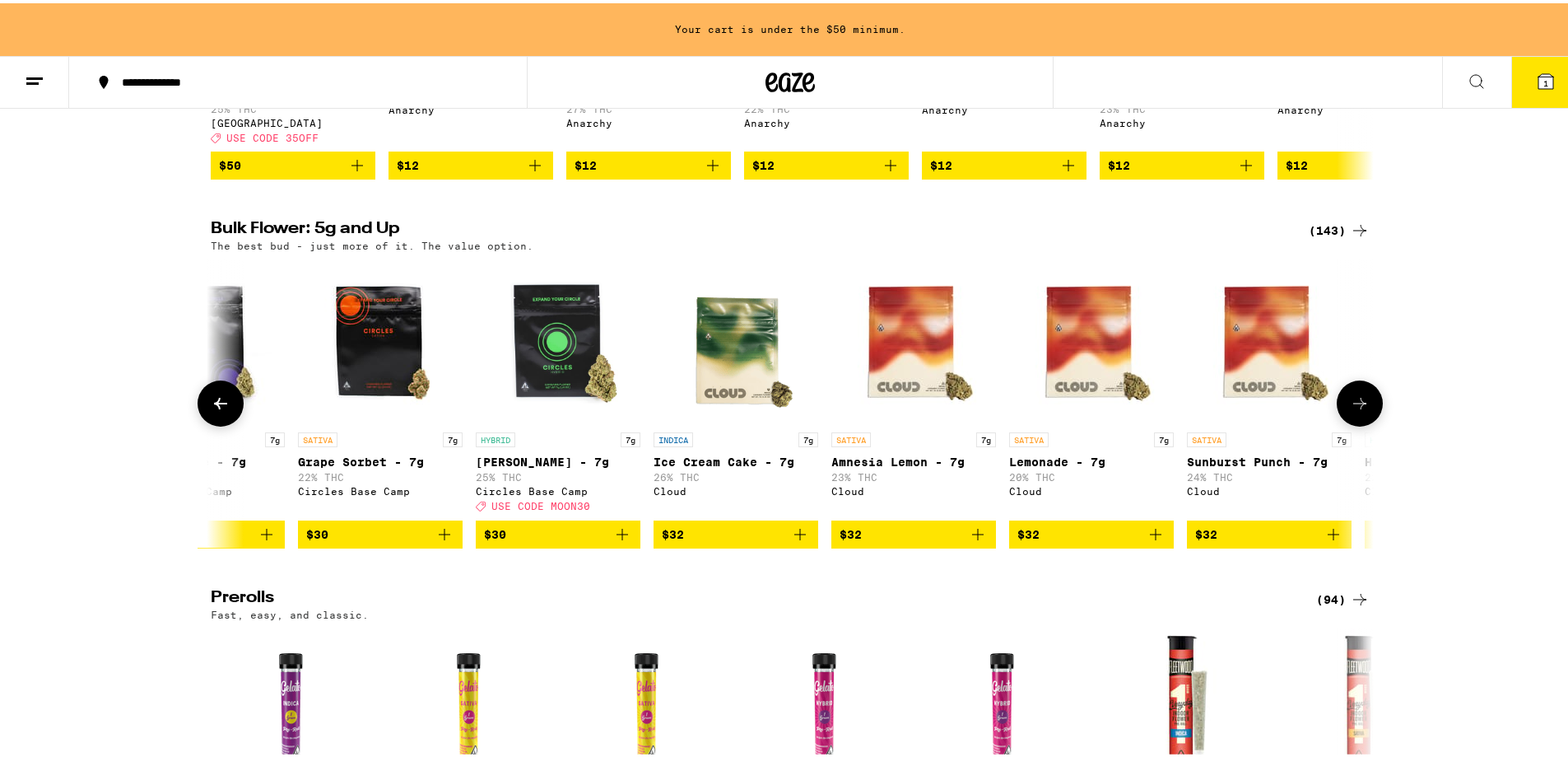
click at [1357, 410] on icon at bounding box center [1360, 400] width 19 height 19
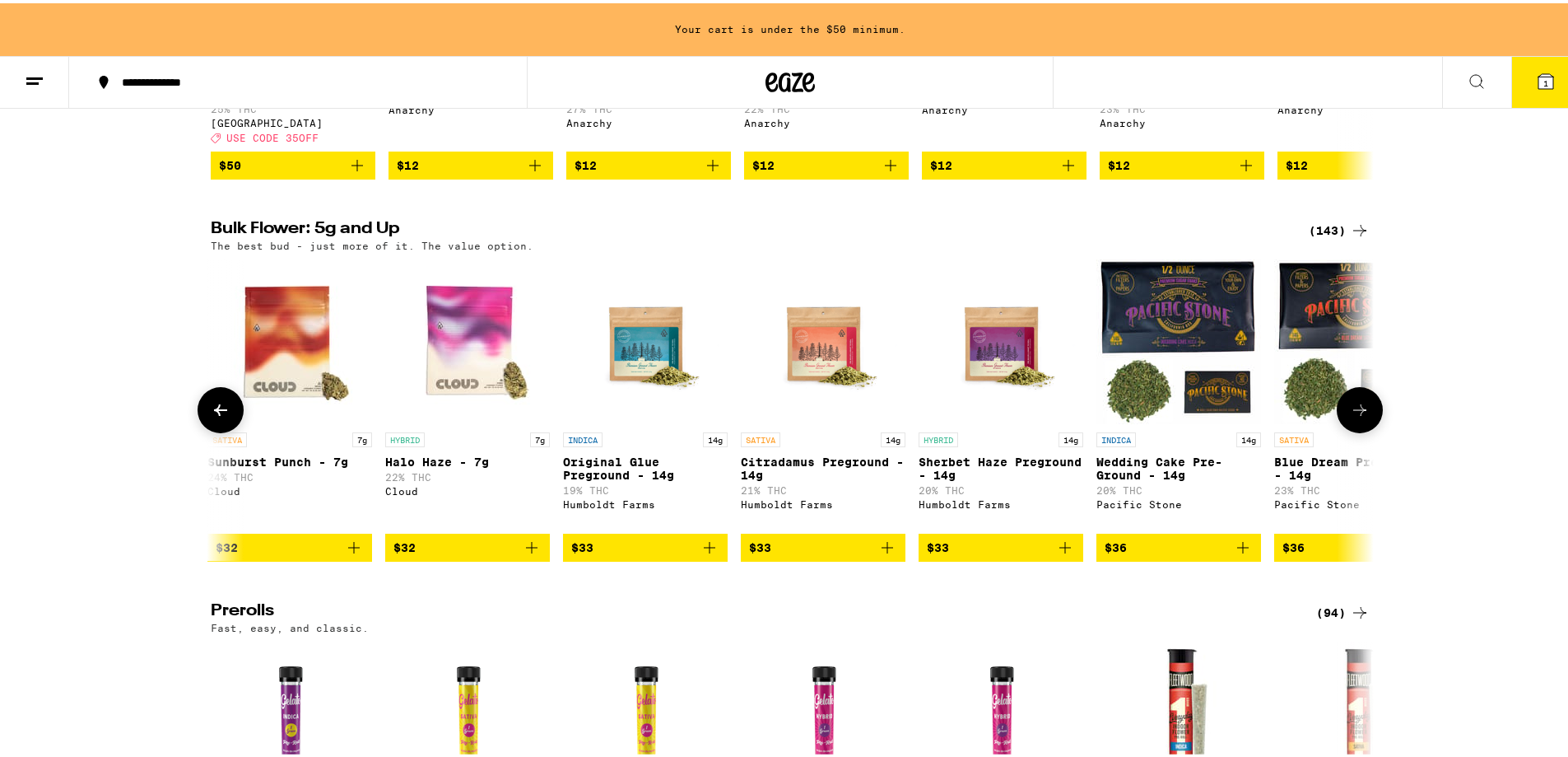
click at [1357, 410] on button at bounding box center [1360, 407] width 46 height 46
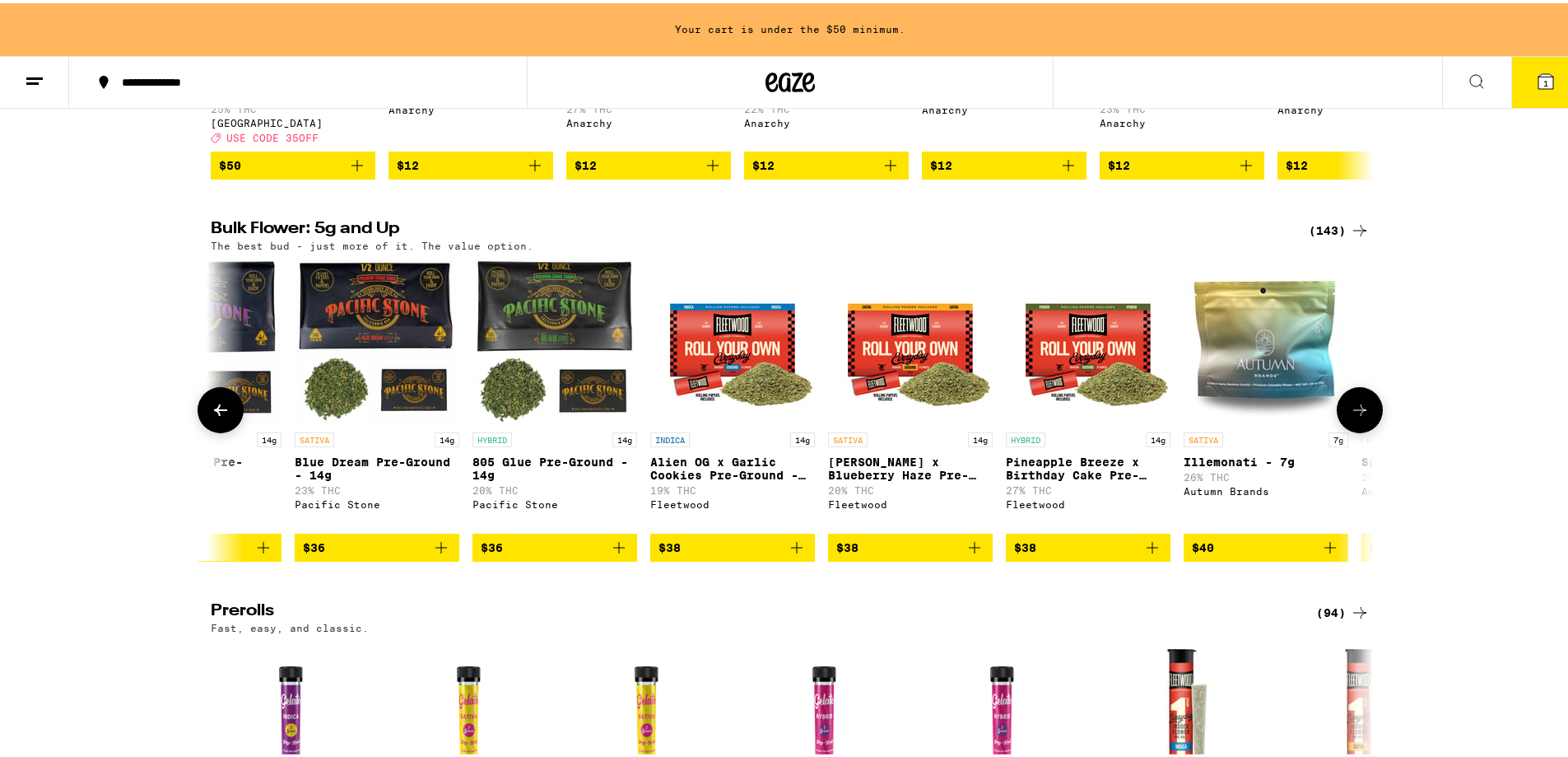
click at [1357, 410] on button at bounding box center [1360, 407] width 46 height 46
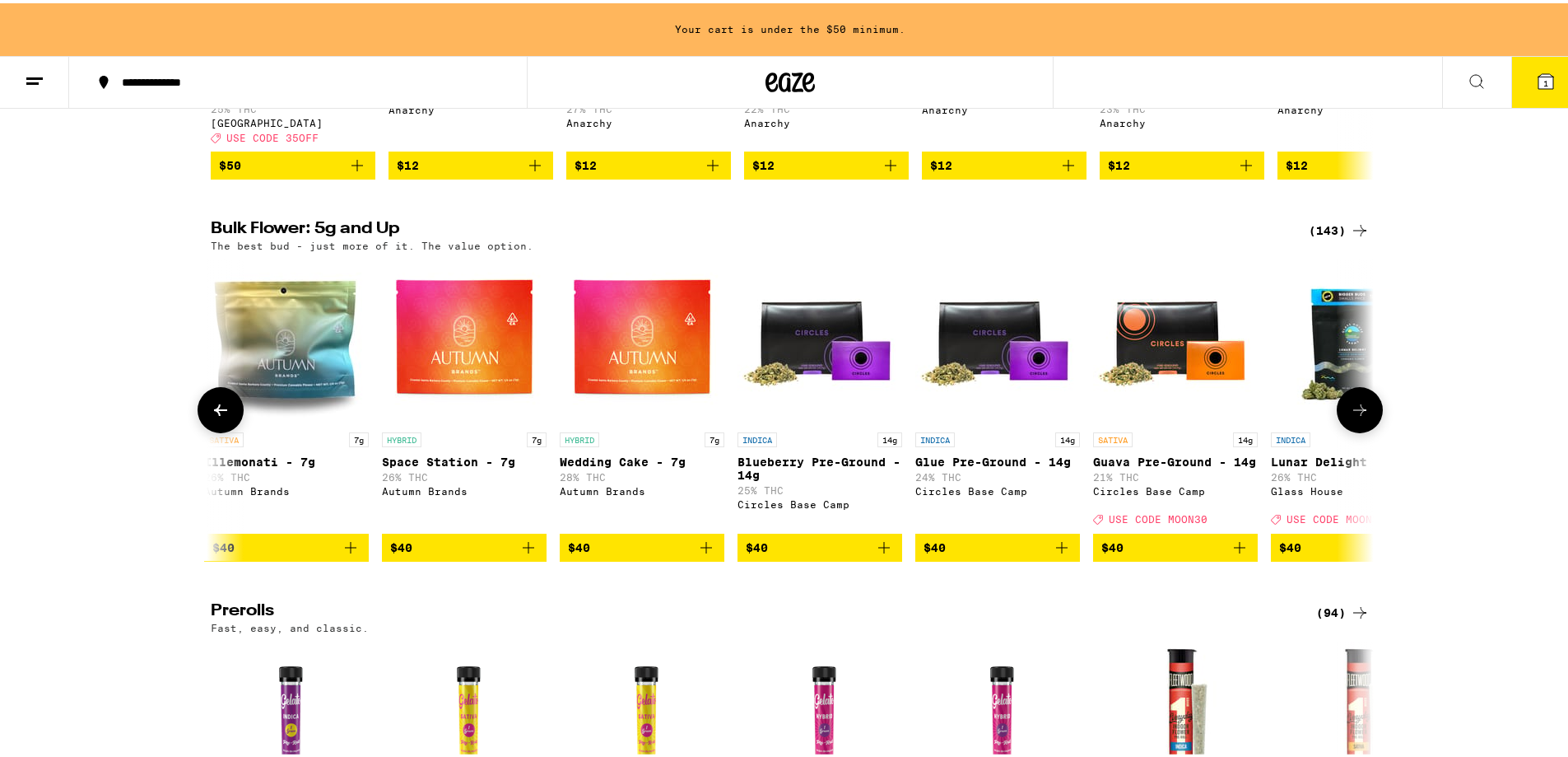
click at [1357, 410] on button at bounding box center [1360, 407] width 46 height 46
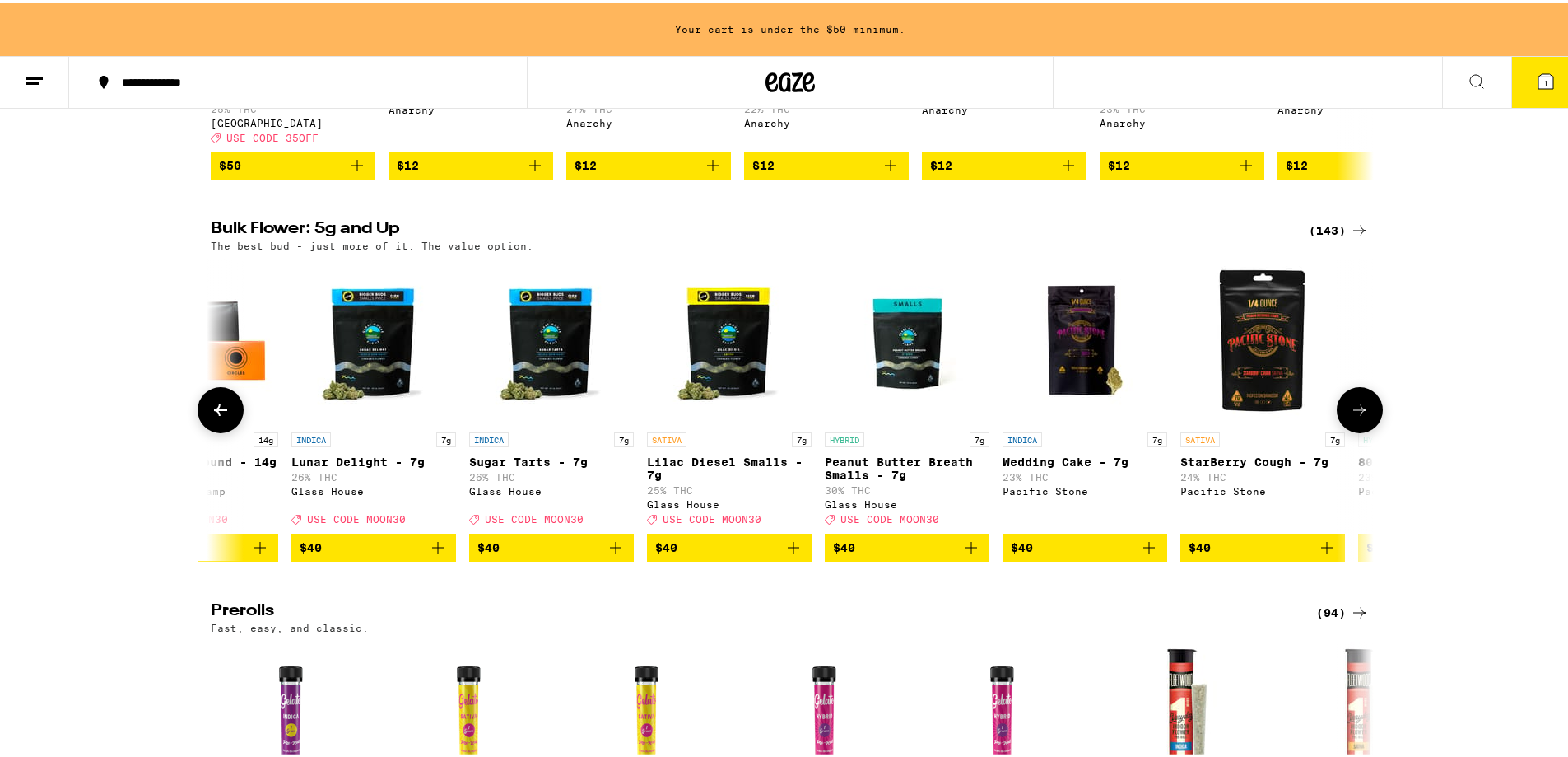
click at [1357, 410] on button at bounding box center [1360, 407] width 46 height 46
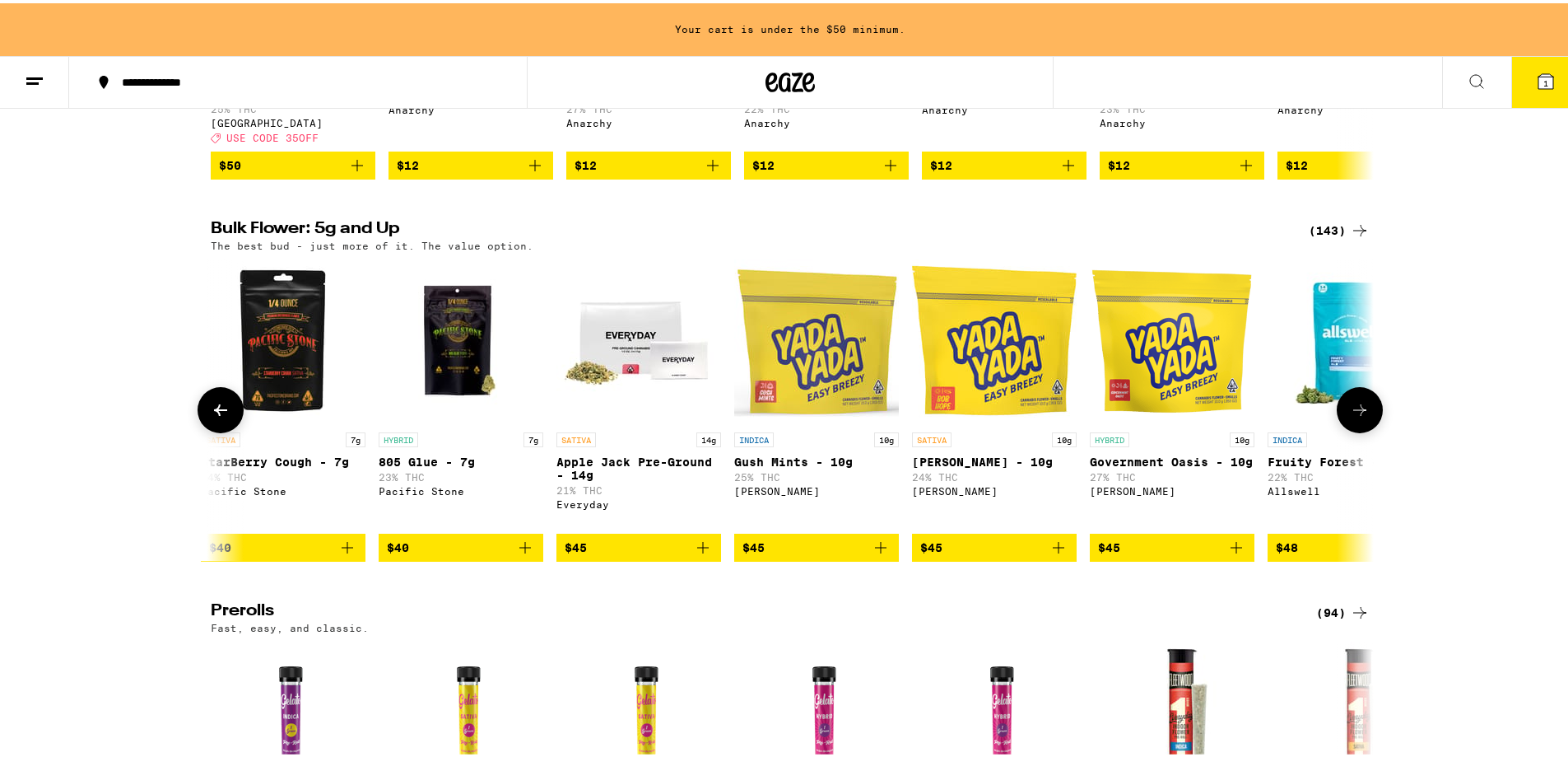
click at [1357, 410] on button at bounding box center [1360, 407] width 46 height 46
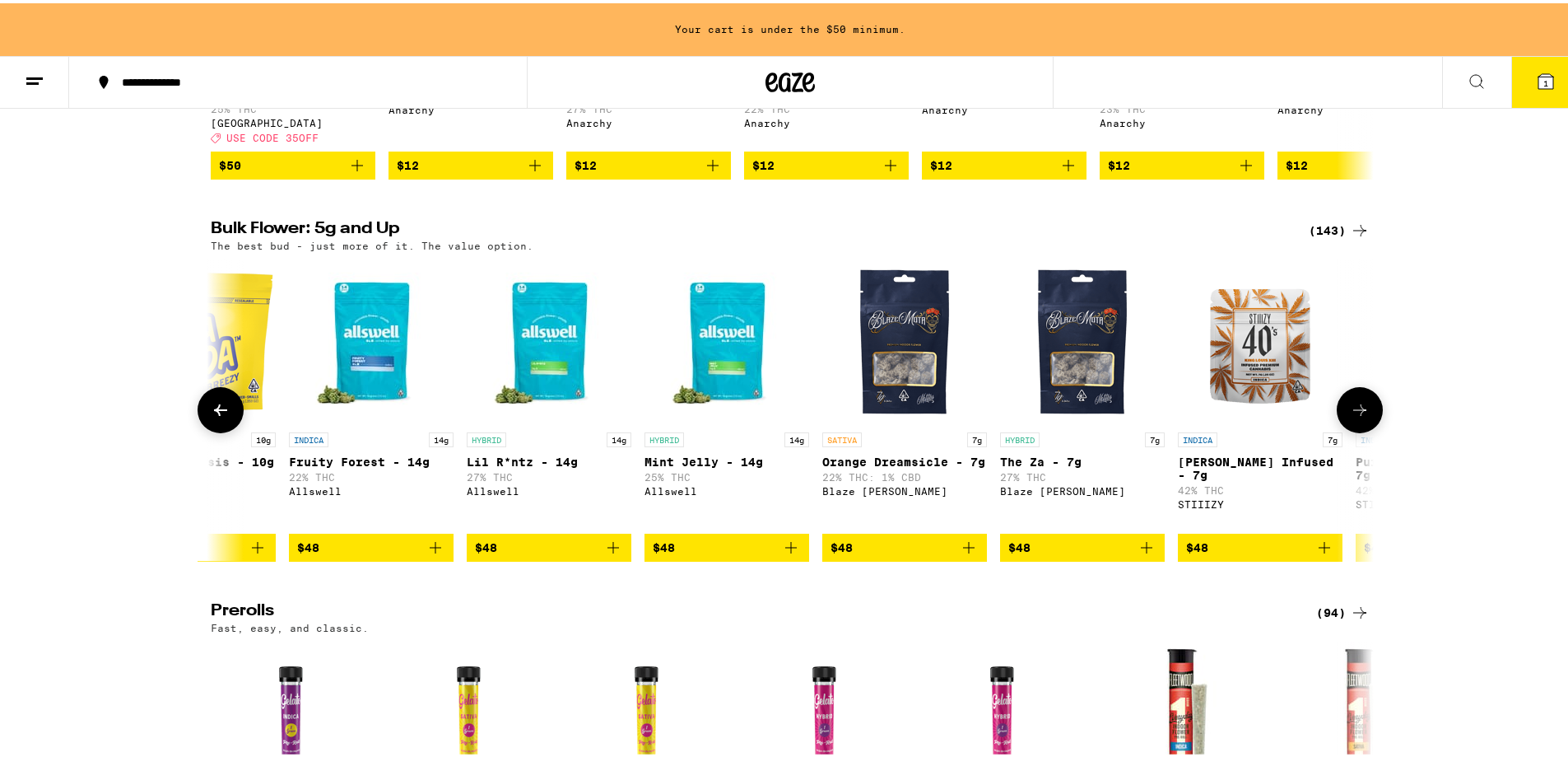
scroll to position [0, 6858]
click at [217, 416] on icon at bounding box center [221, 407] width 19 height 19
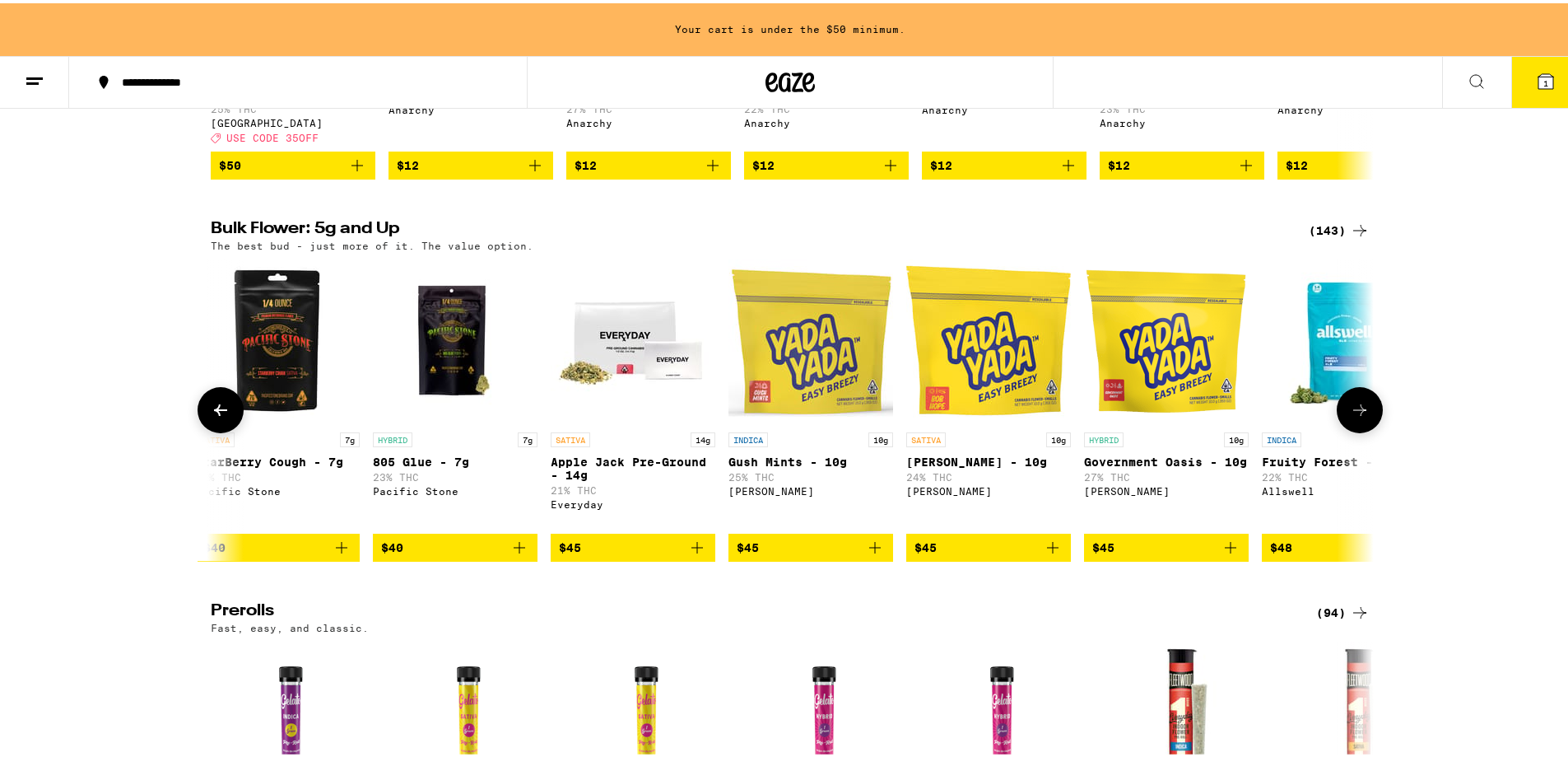
scroll to position [0, 5878]
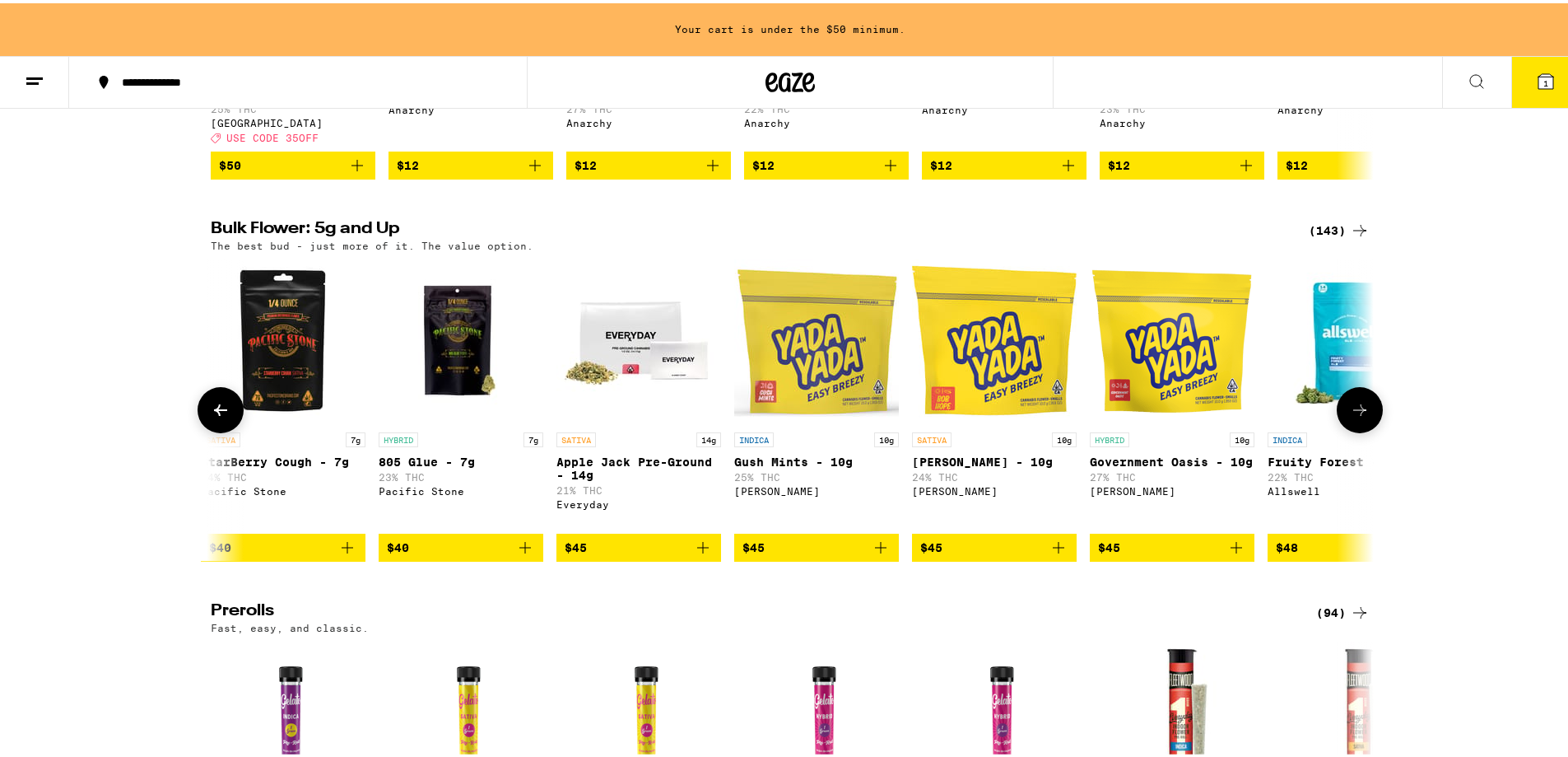
click at [217, 416] on icon at bounding box center [221, 407] width 19 height 19
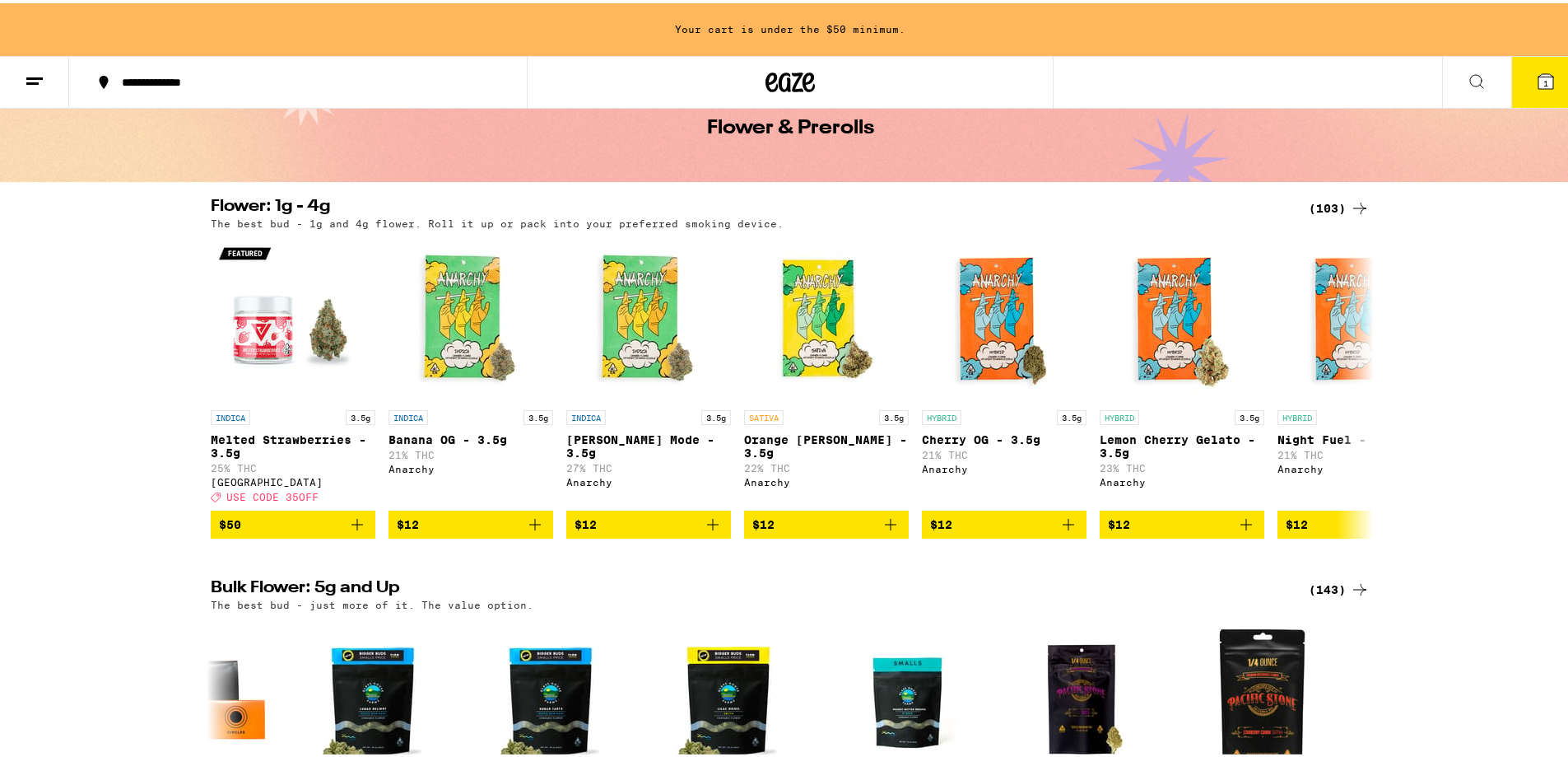
scroll to position [0, 0]
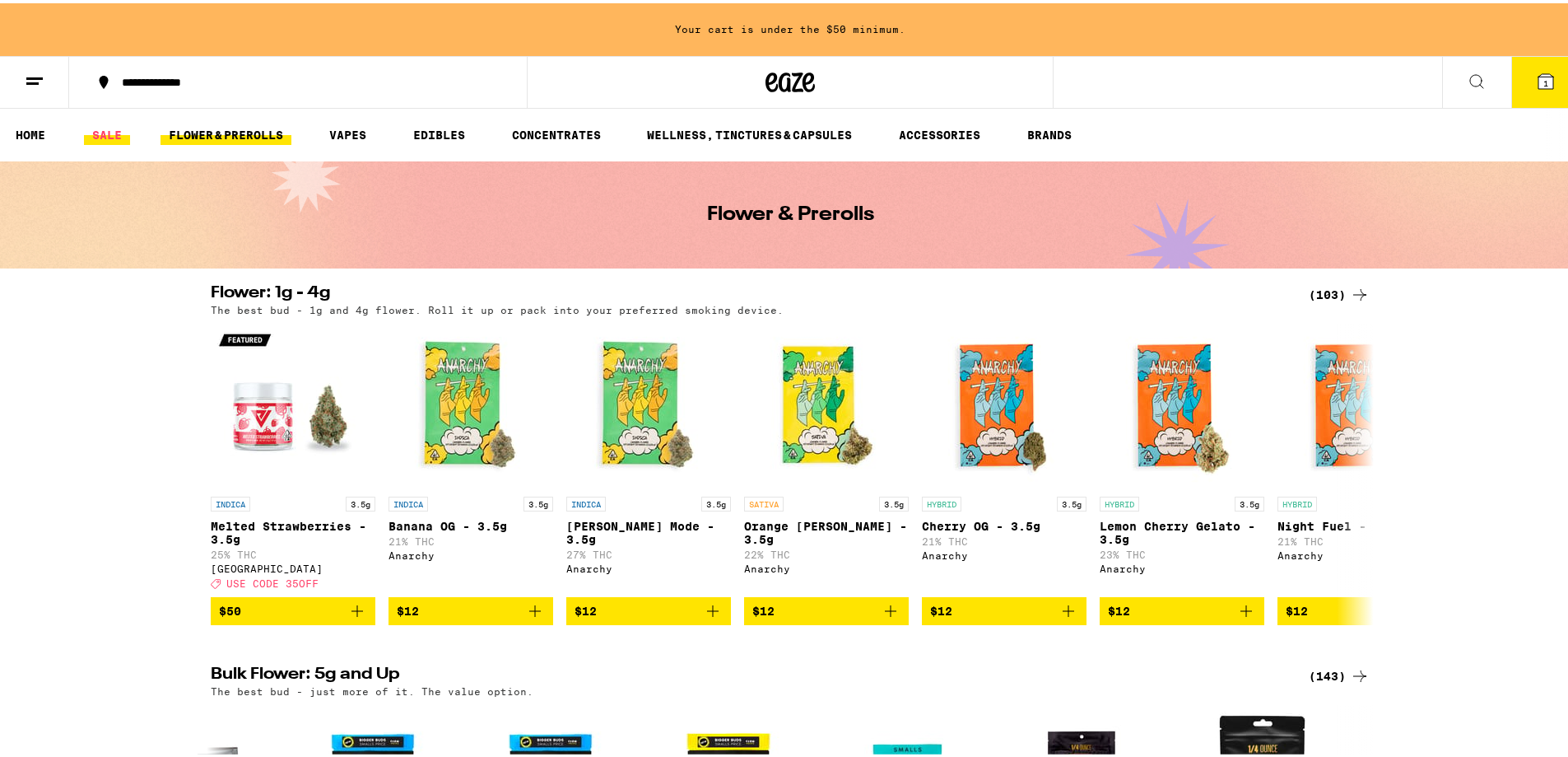
click at [101, 129] on link "SALE" at bounding box center [107, 132] width 46 height 19
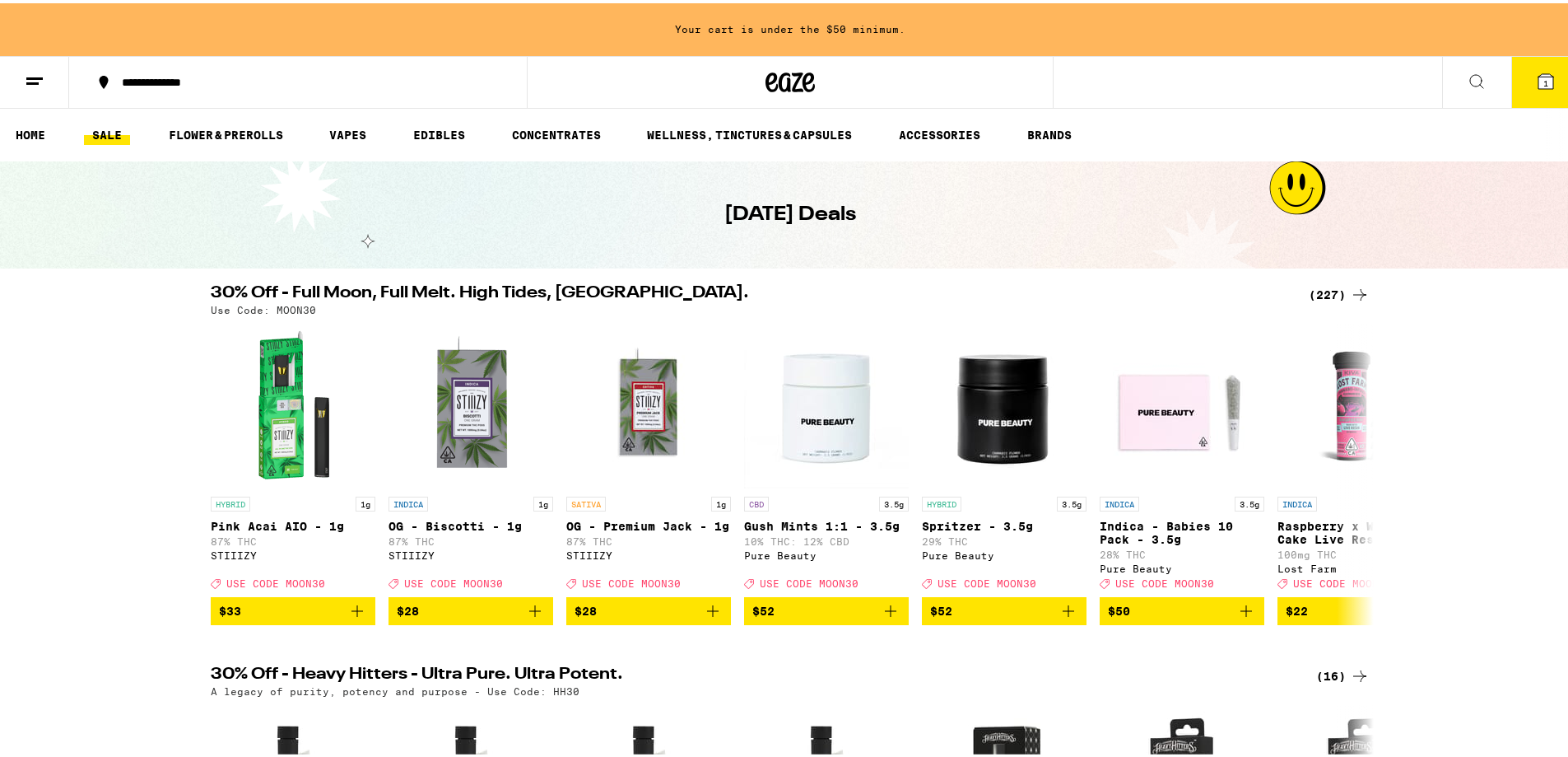
click at [1323, 287] on div "(227)" at bounding box center [1339, 291] width 61 height 19
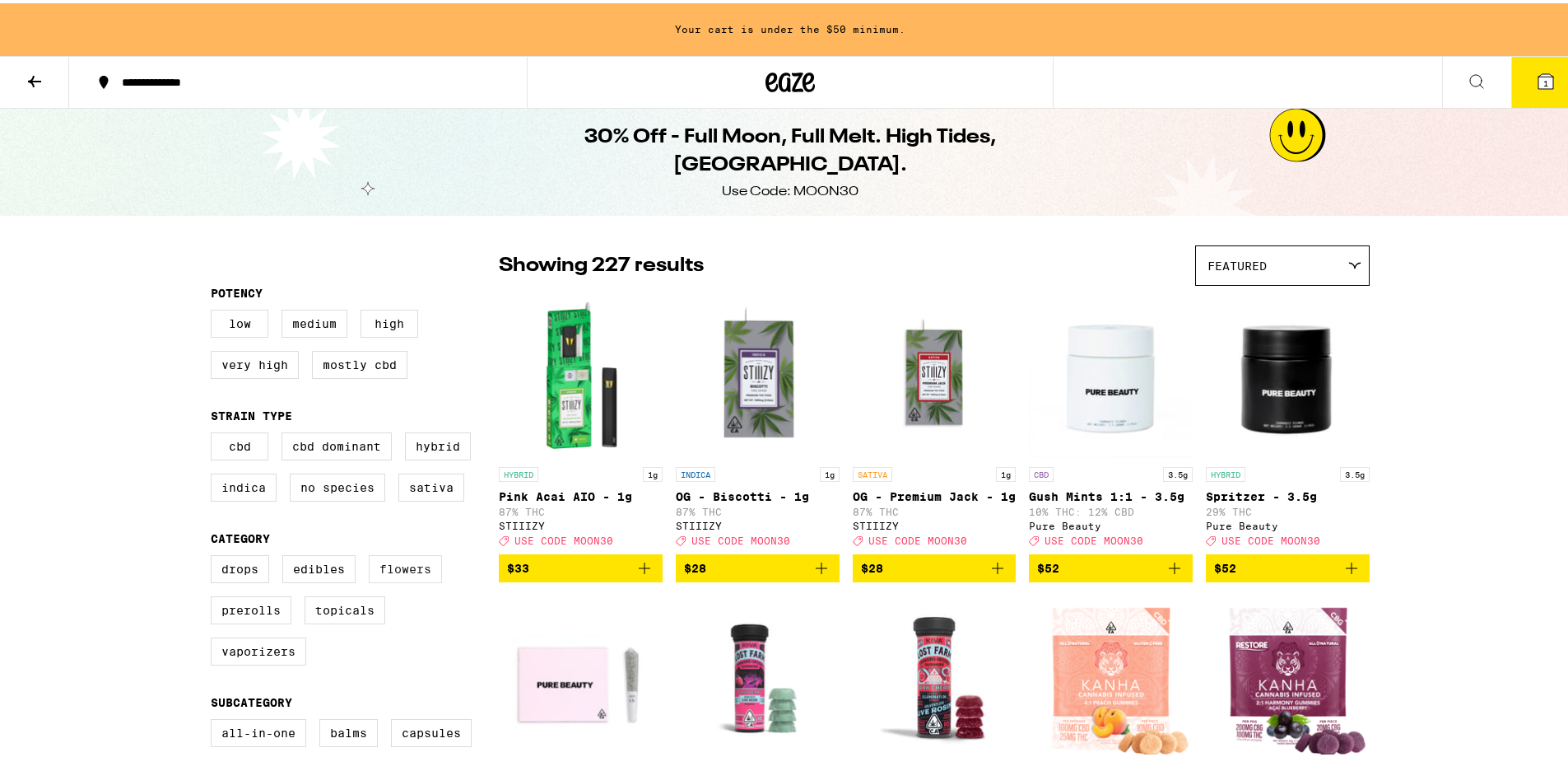
click at [398, 580] on label "Flowers" at bounding box center [406, 565] width 74 height 28
click at [215, 555] on input "Flowers" at bounding box center [214, 554] width 1 height 1
checkbox input "true"
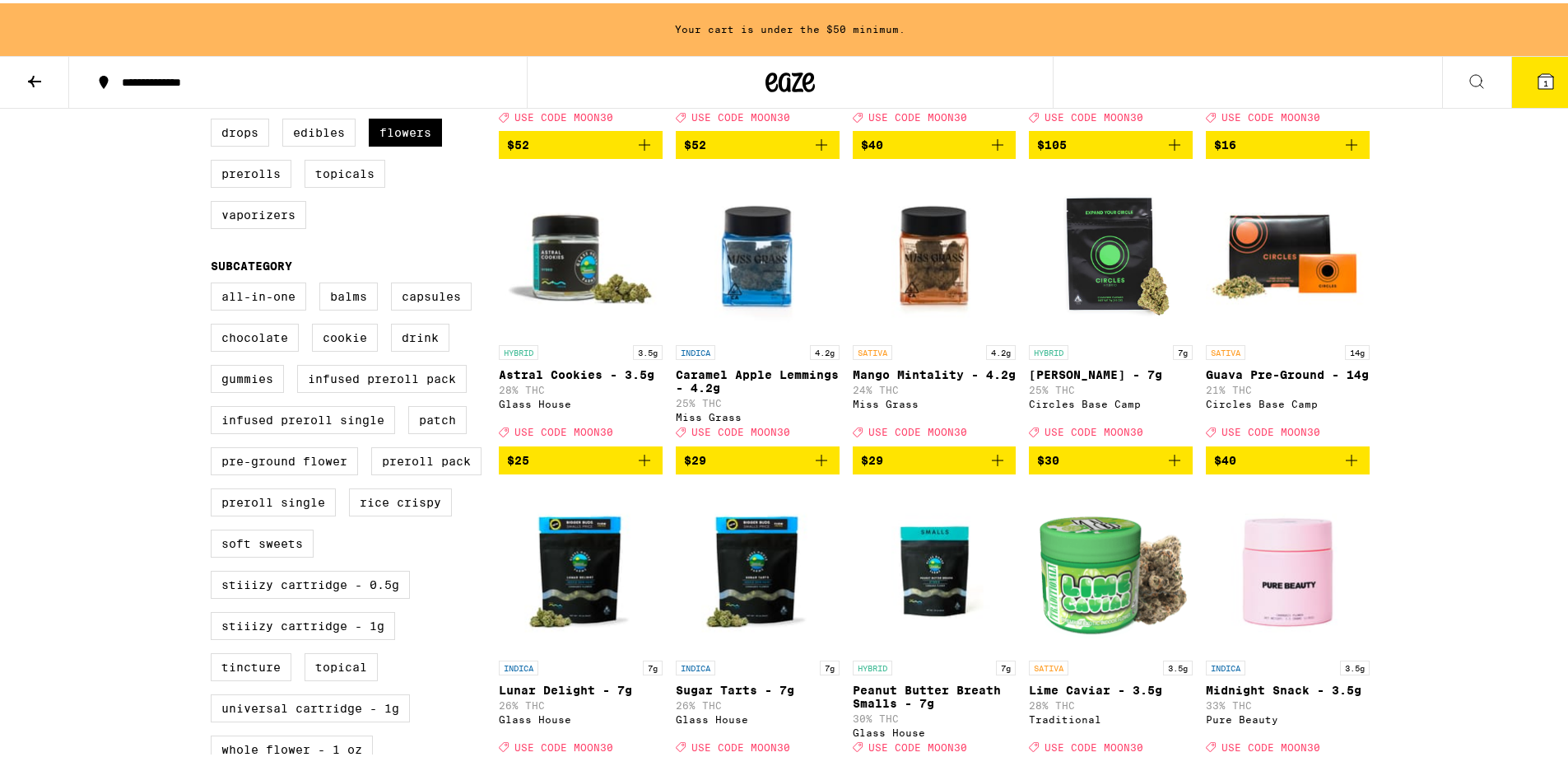
scroll to position [438, 0]
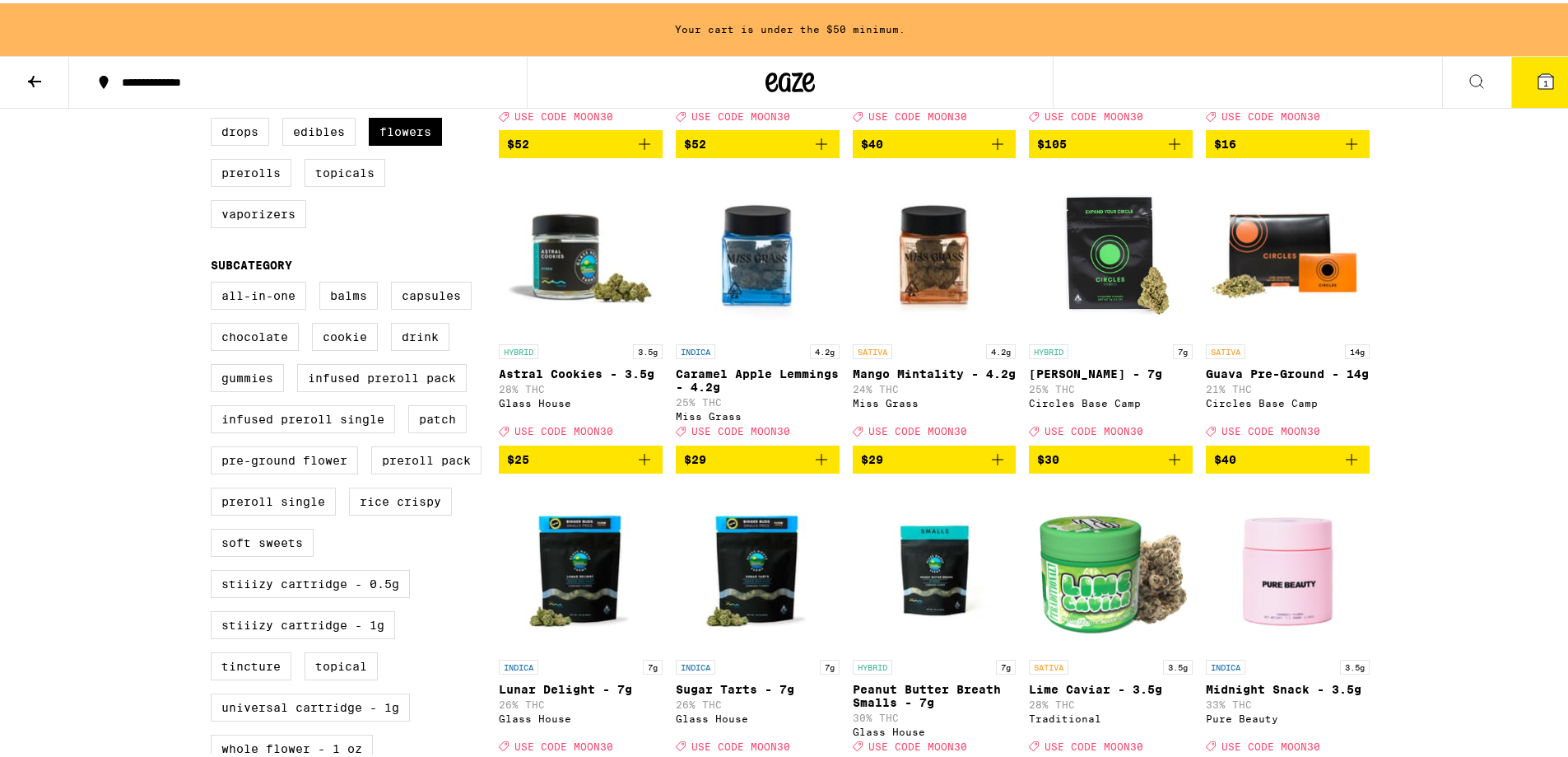
click at [1110, 291] on img "Open page for Banana Bliss - 7g from Circles Base Camp" at bounding box center [1110, 251] width 164 height 165
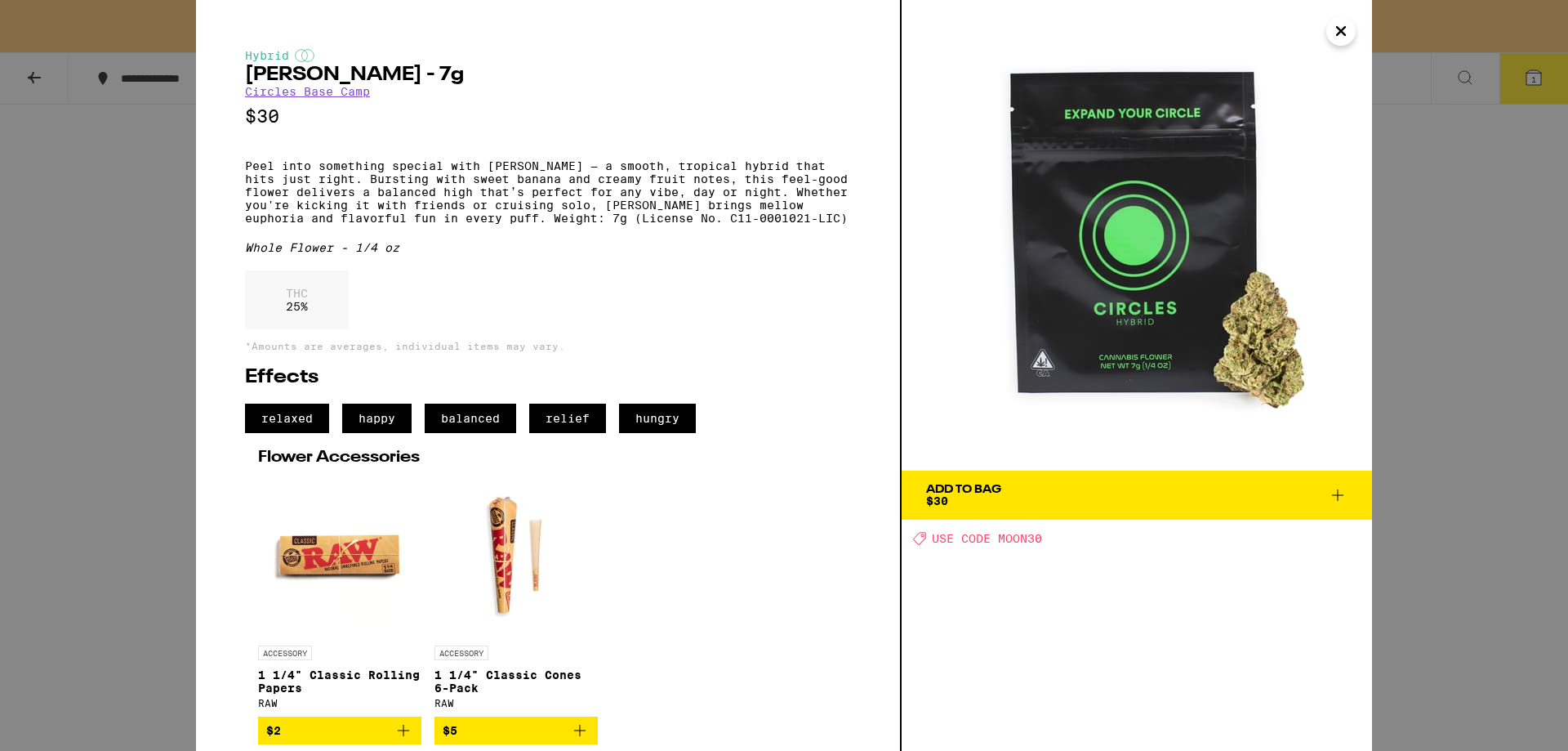
click at [974, 495] on div "Add To Bag" at bounding box center [964, 490] width 75 height 12
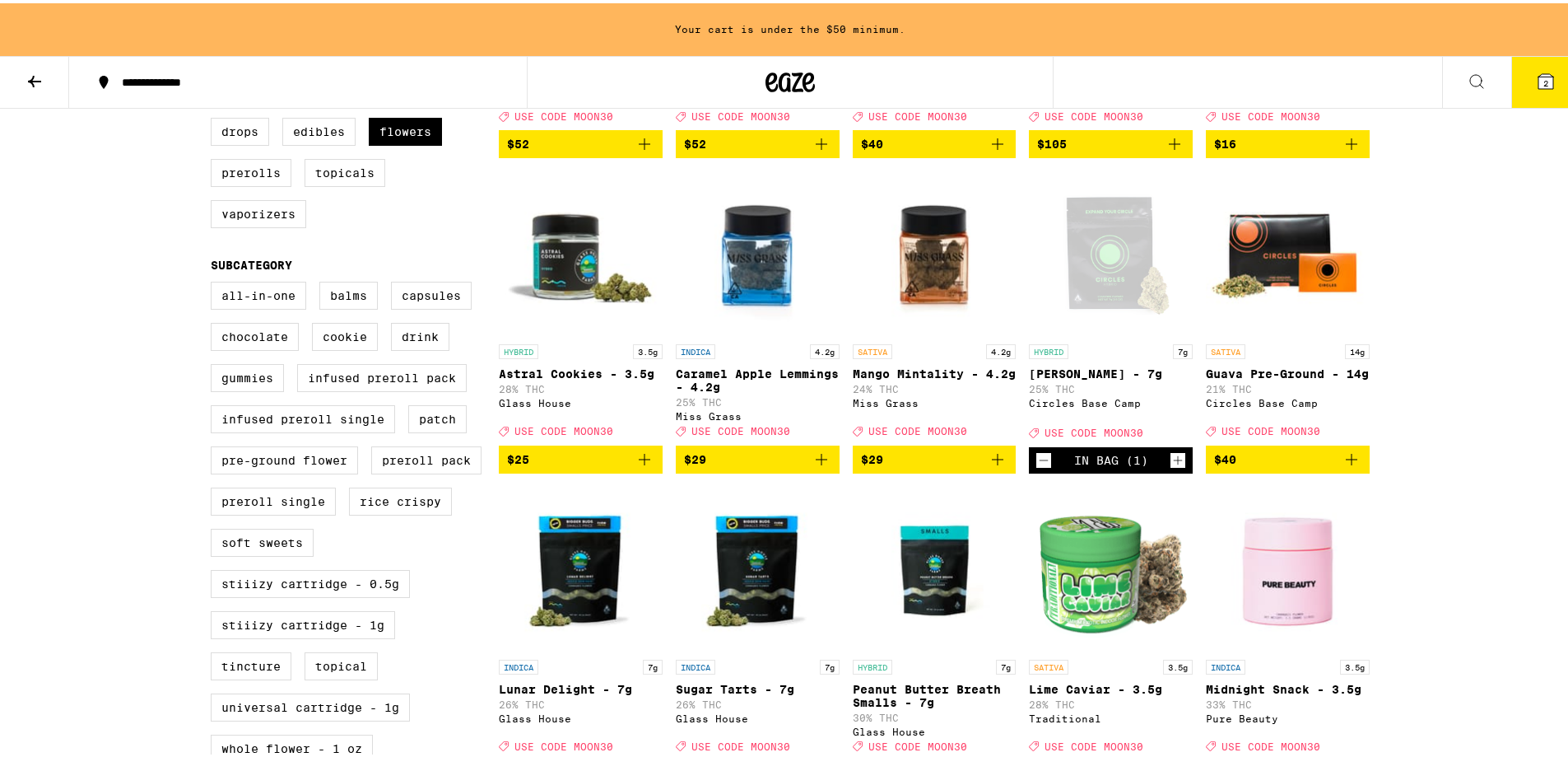
scroll to position [384, 0]
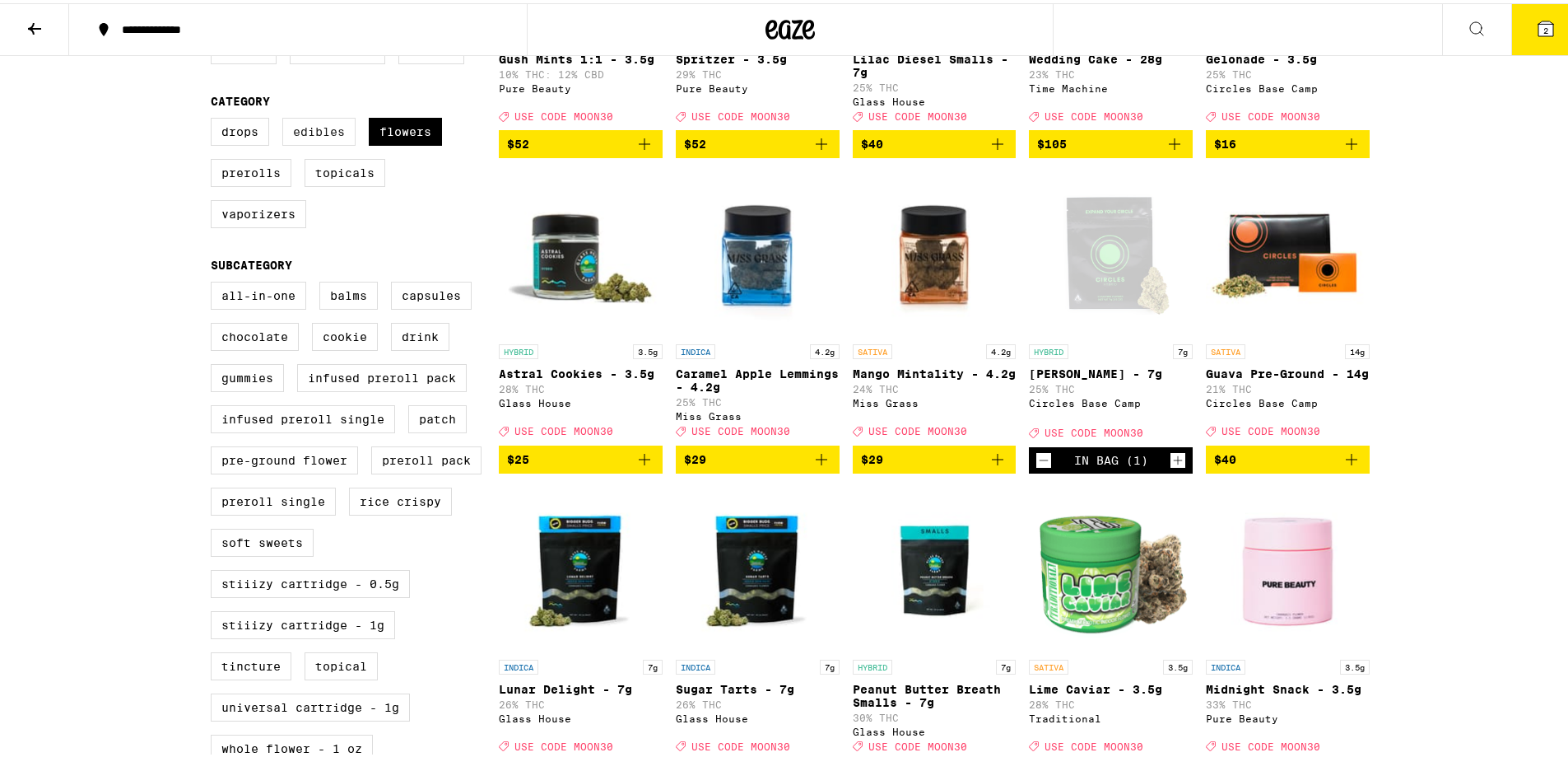
click at [310, 135] on label "Edibles" at bounding box center [319, 128] width 74 height 28
click at [215, 118] on input "Edibles" at bounding box center [214, 117] width 1 height 1
checkbox input "true"
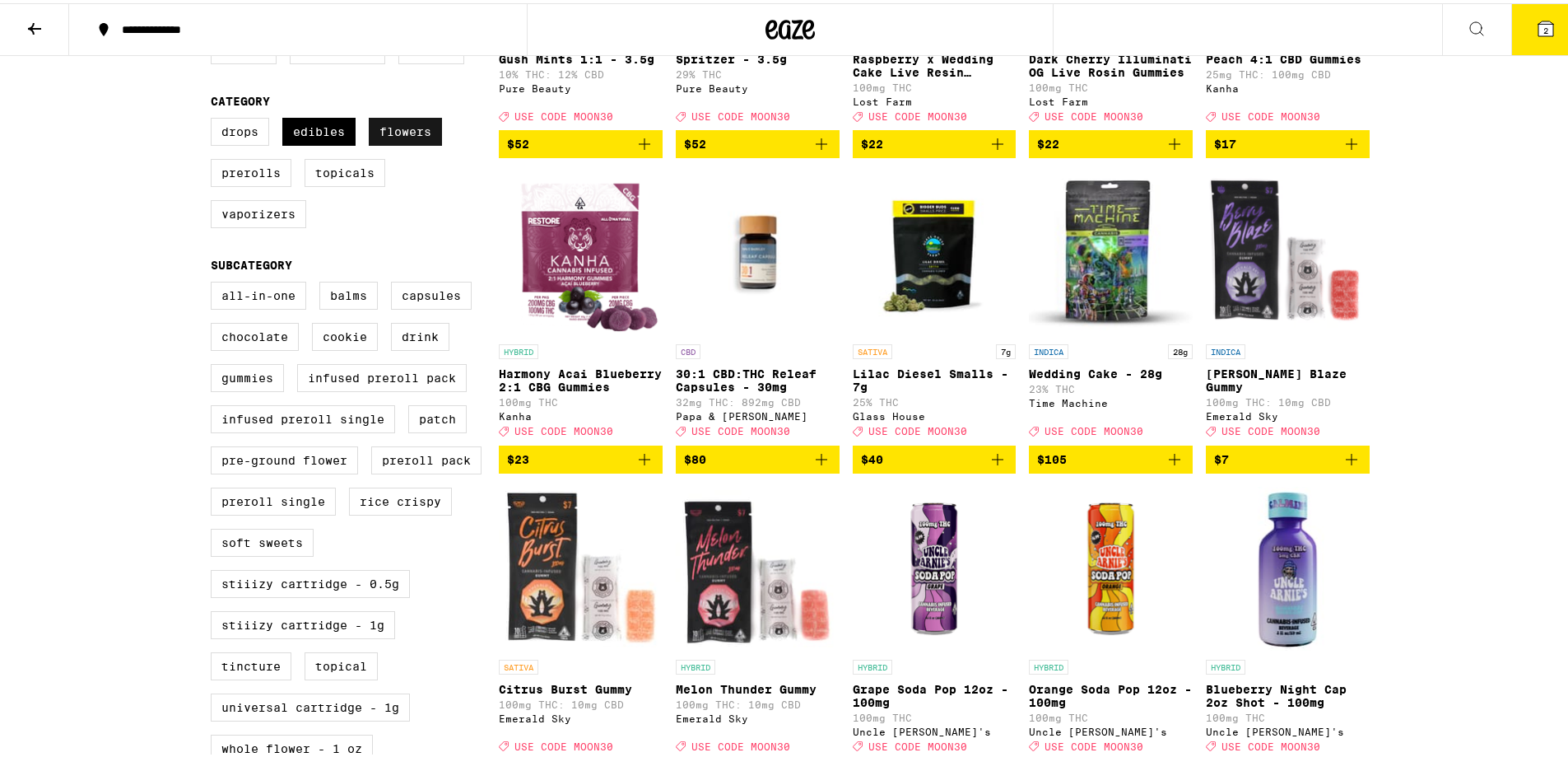
click at [383, 140] on label "Flowers" at bounding box center [406, 128] width 74 height 28
click at [215, 118] on input "Flowers" at bounding box center [214, 117] width 1 height 1
checkbox input "false"
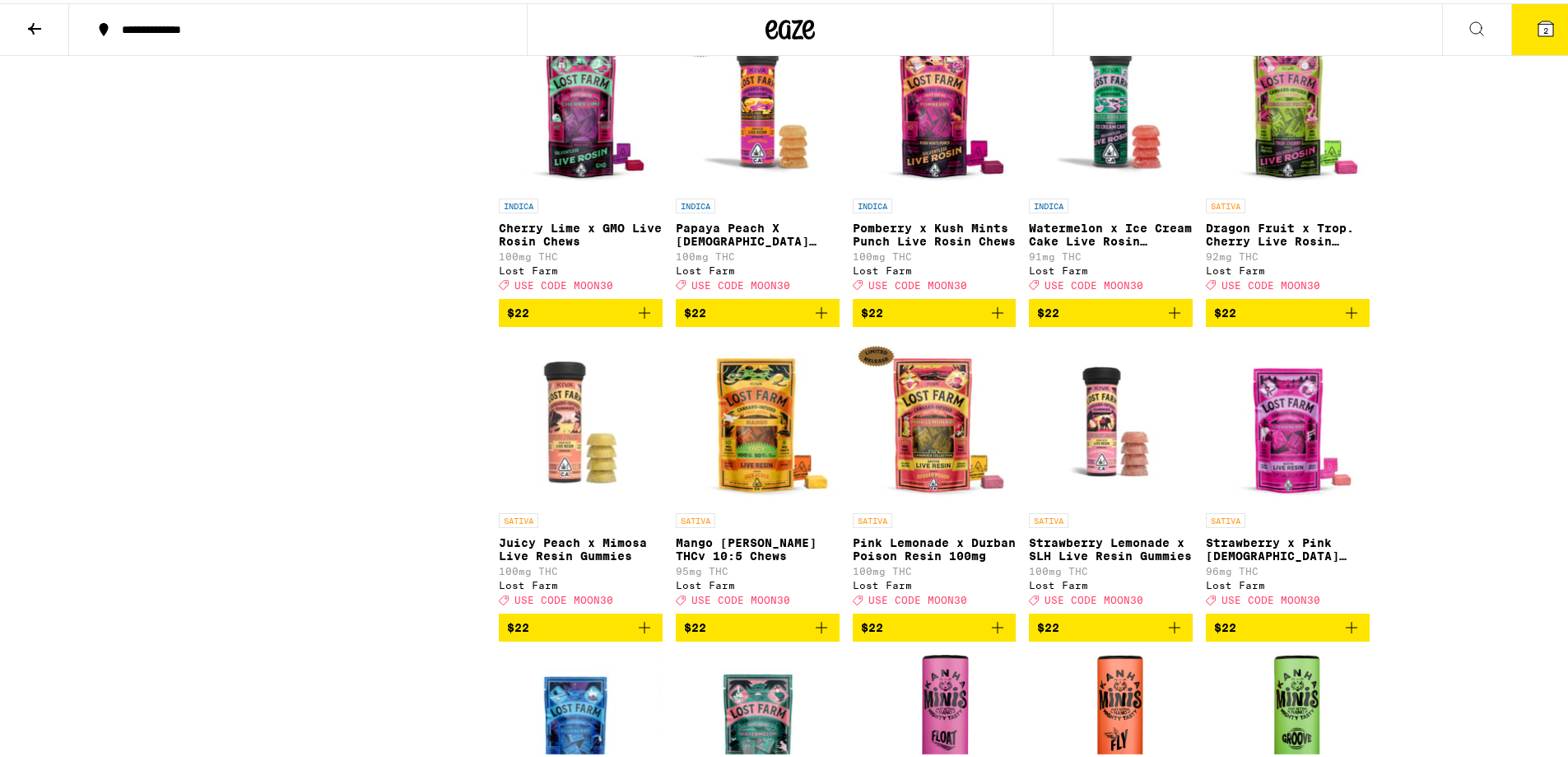
scroll to position [5634, 0]
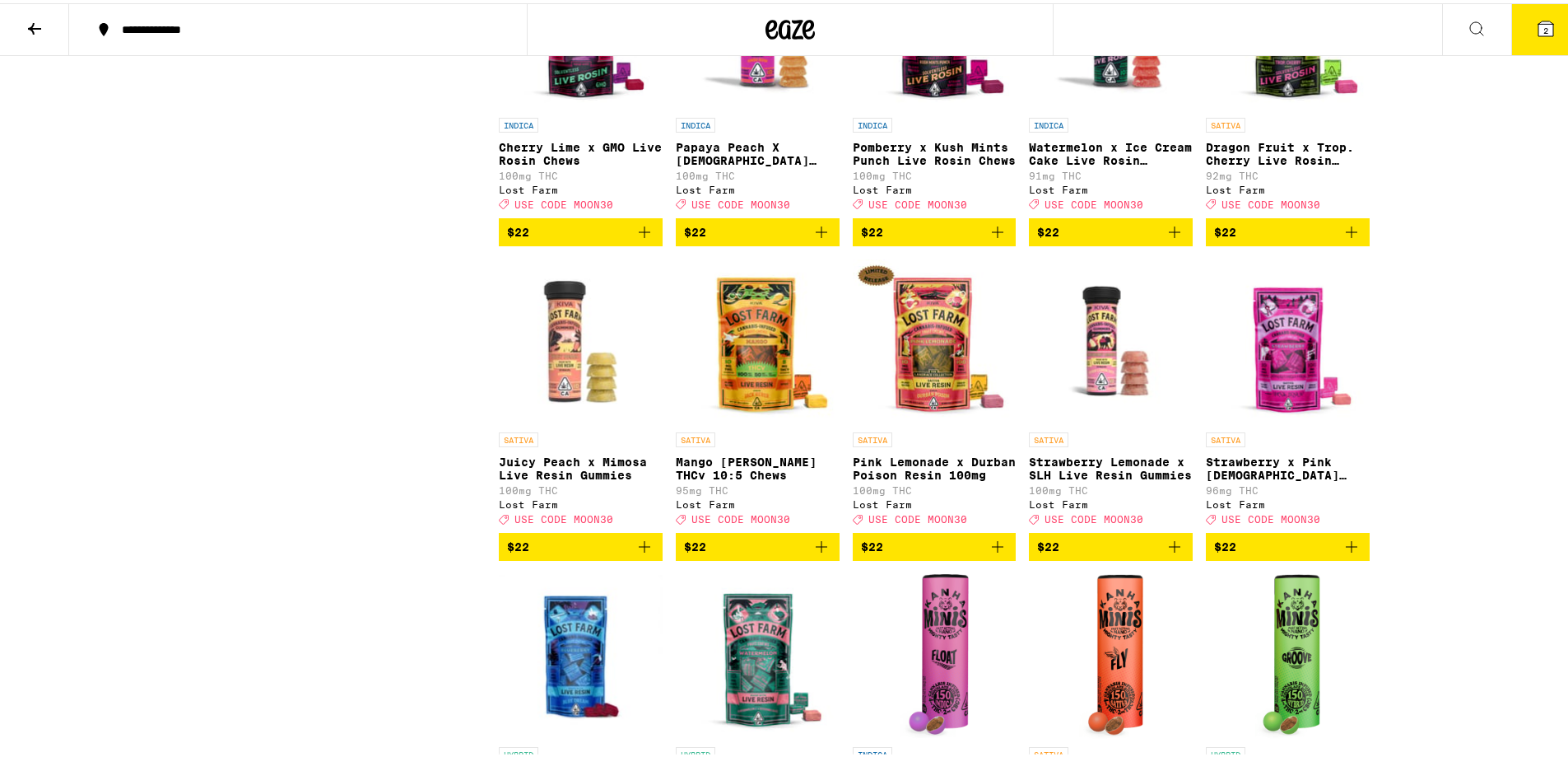
click at [603, 239] on span "$22" at bounding box center [581, 228] width 147 height 19
click at [1539, 18] on icon at bounding box center [1546, 25] width 15 height 15
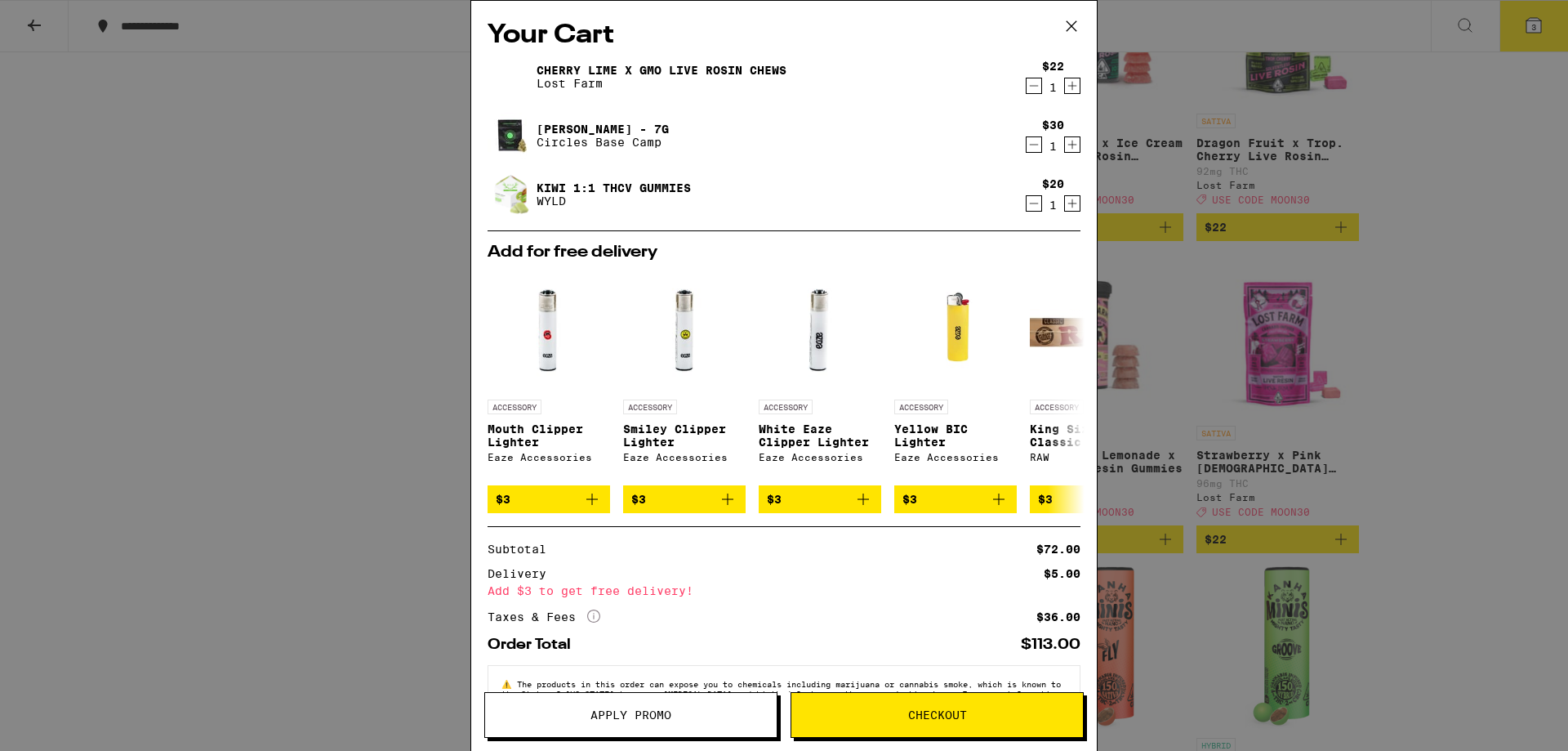
click at [611, 715] on span "Apply Promo" at bounding box center [631, 715] width 81 height 12
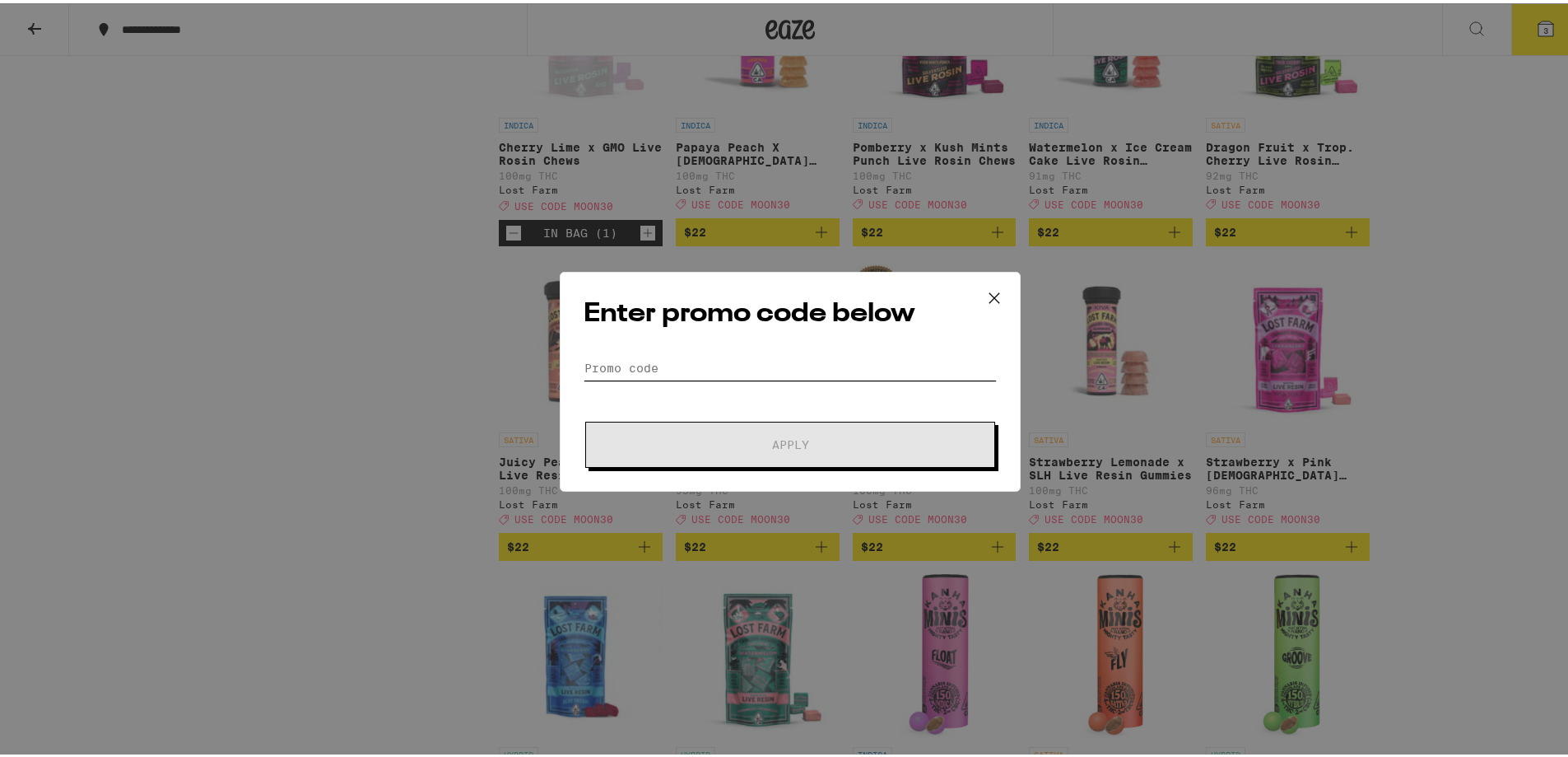
click at [767, 377] on input "Promo Code" at bounding box center [790, 365] width 413 height 25
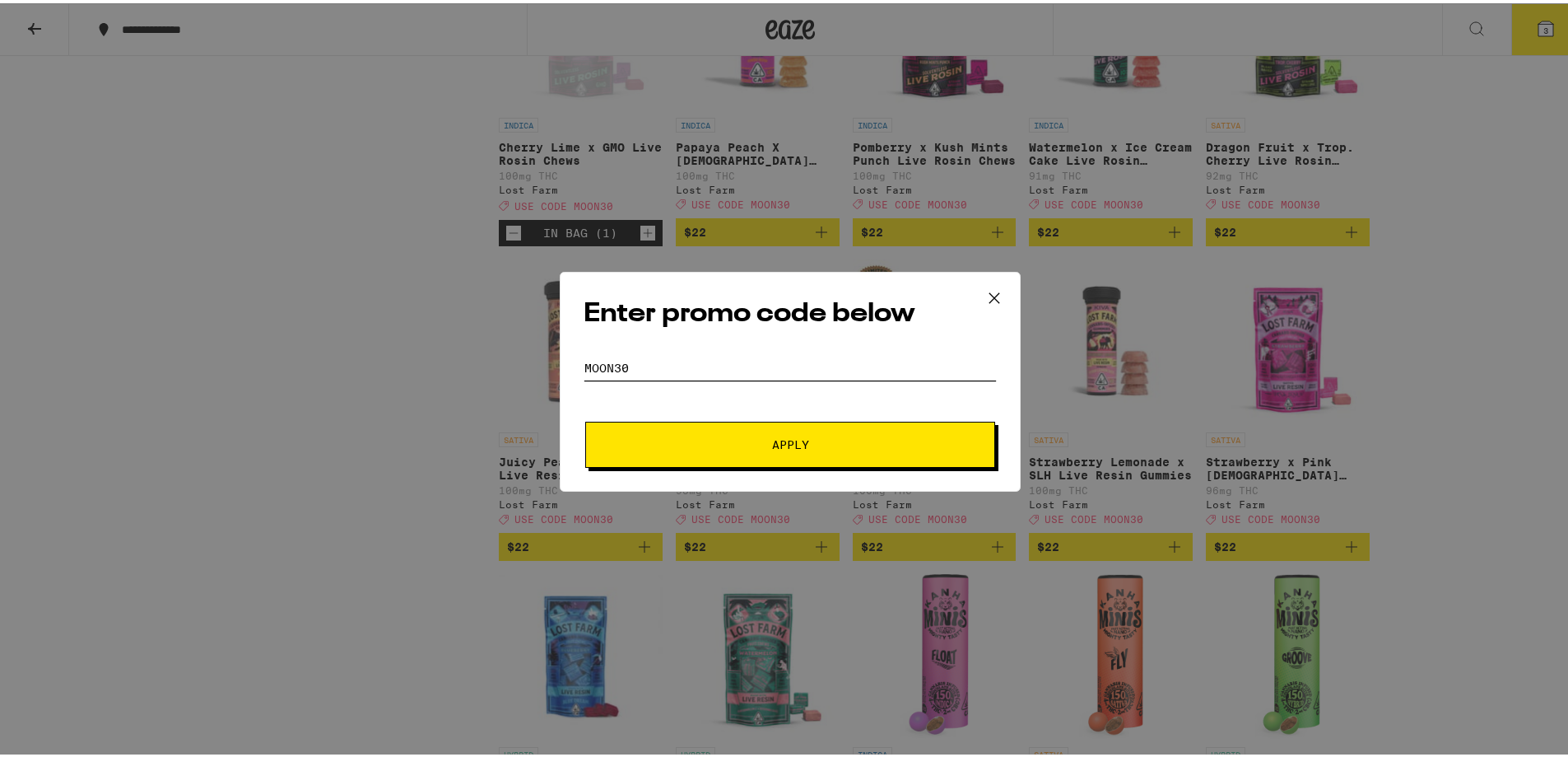
type input "moon30"
click at [758, 445] on span "Apply" at bounding box center [790, 441] width 296 height 12
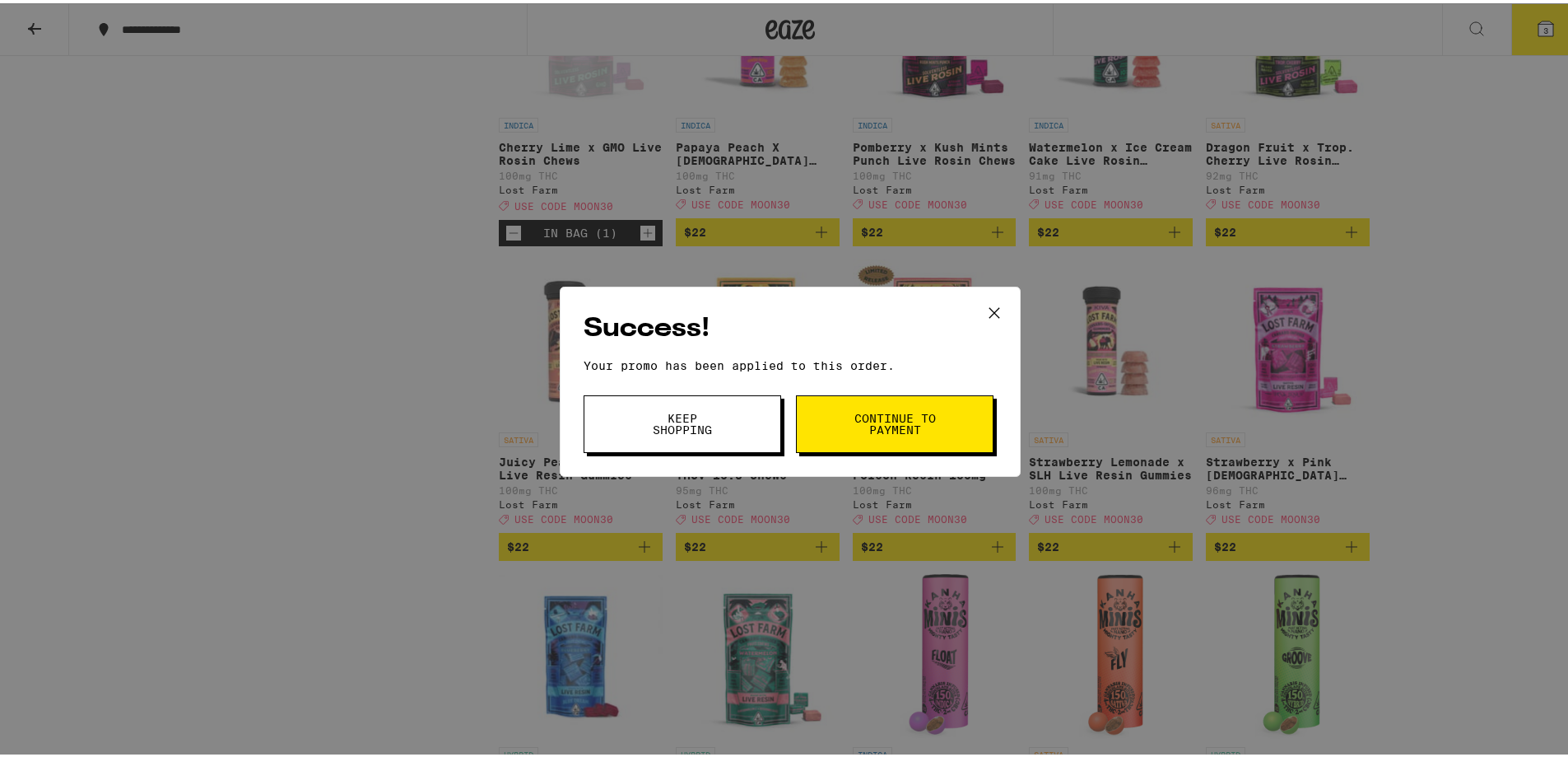
click at [864, 424] on span "Continue to payment" at bounding box center [894, 421] width 84 height 23
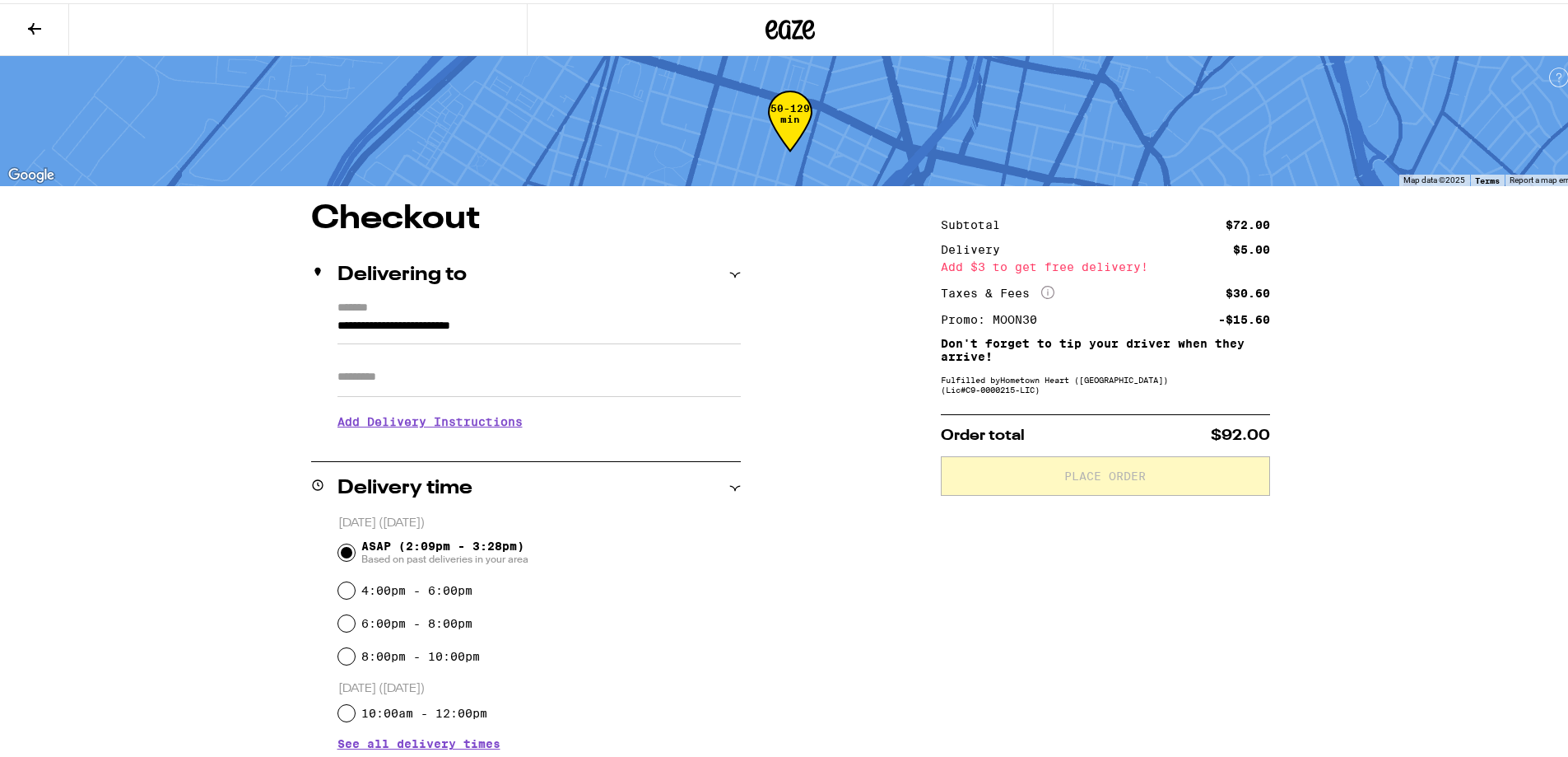
click at [42, 14] on button at bounding box center [34, 27] width 69 height 52
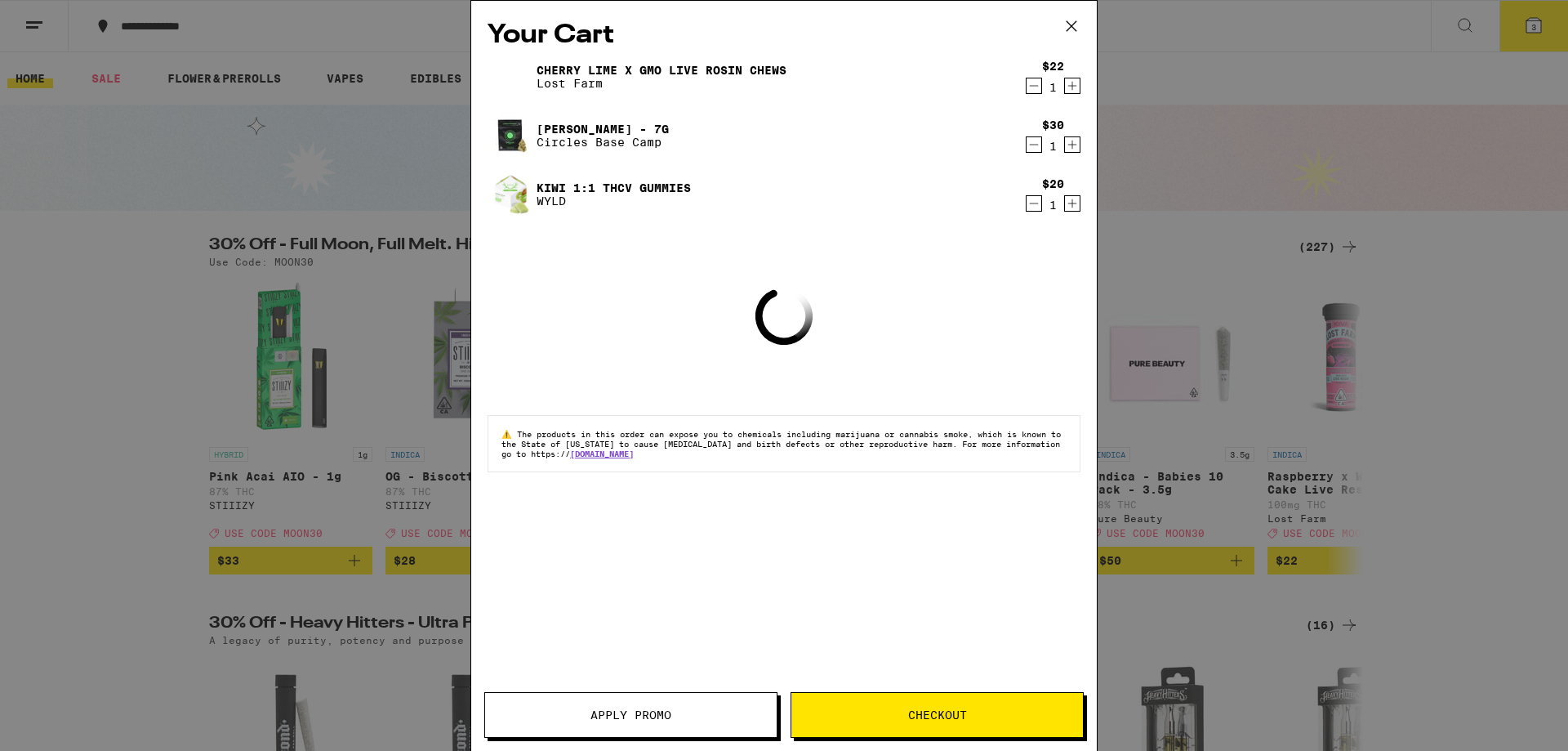
click at [1550, 267] on div "Your Cart Cherry Lime x GMO Live Rosin Chews Lost Farm $22 1 Banana Bliss - 7g …" at bounding box center [784, 376] width 1568 height 751
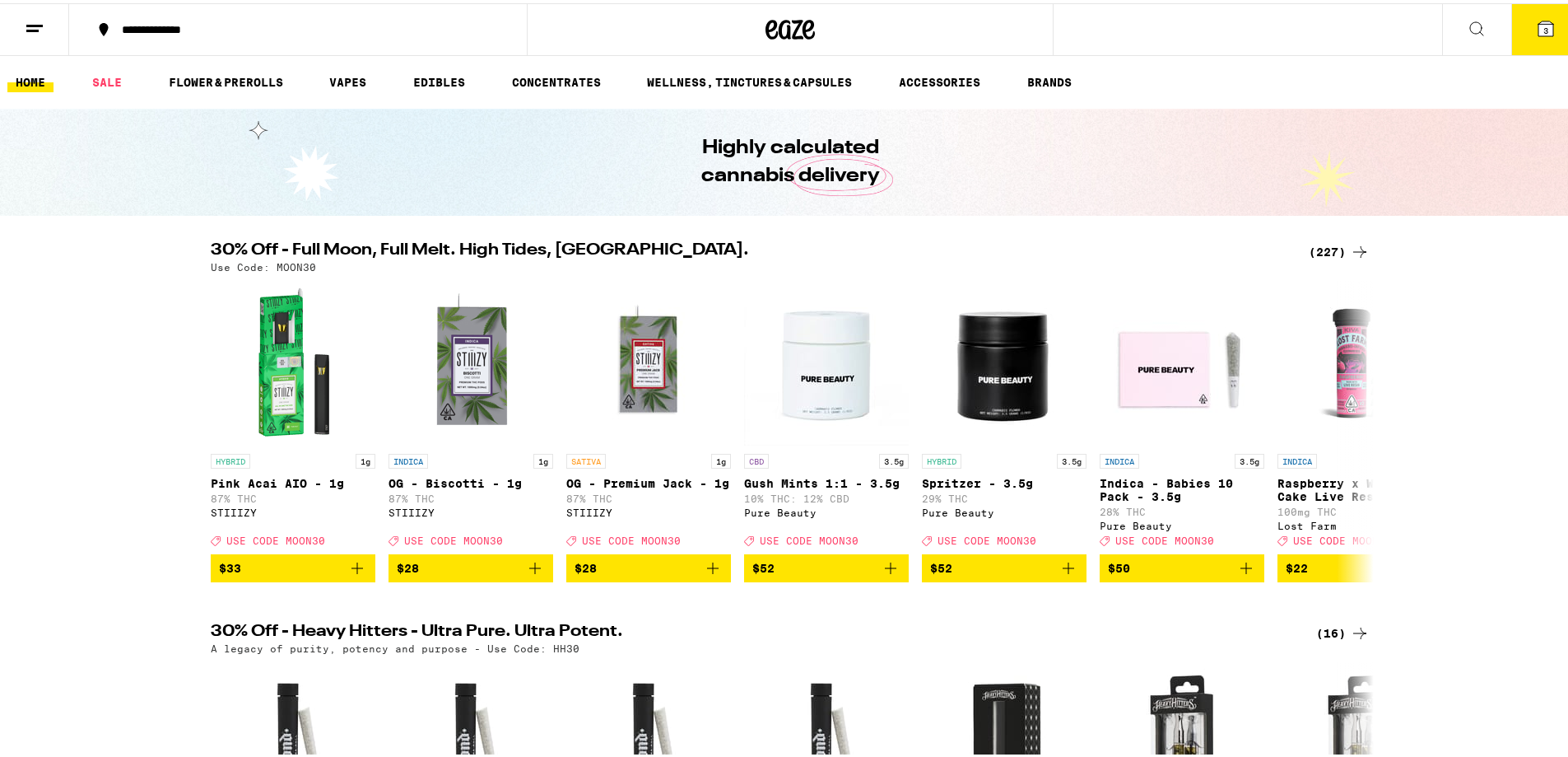
click at [27, 22] on line at bounding box center [34, 22] width 16 height 0
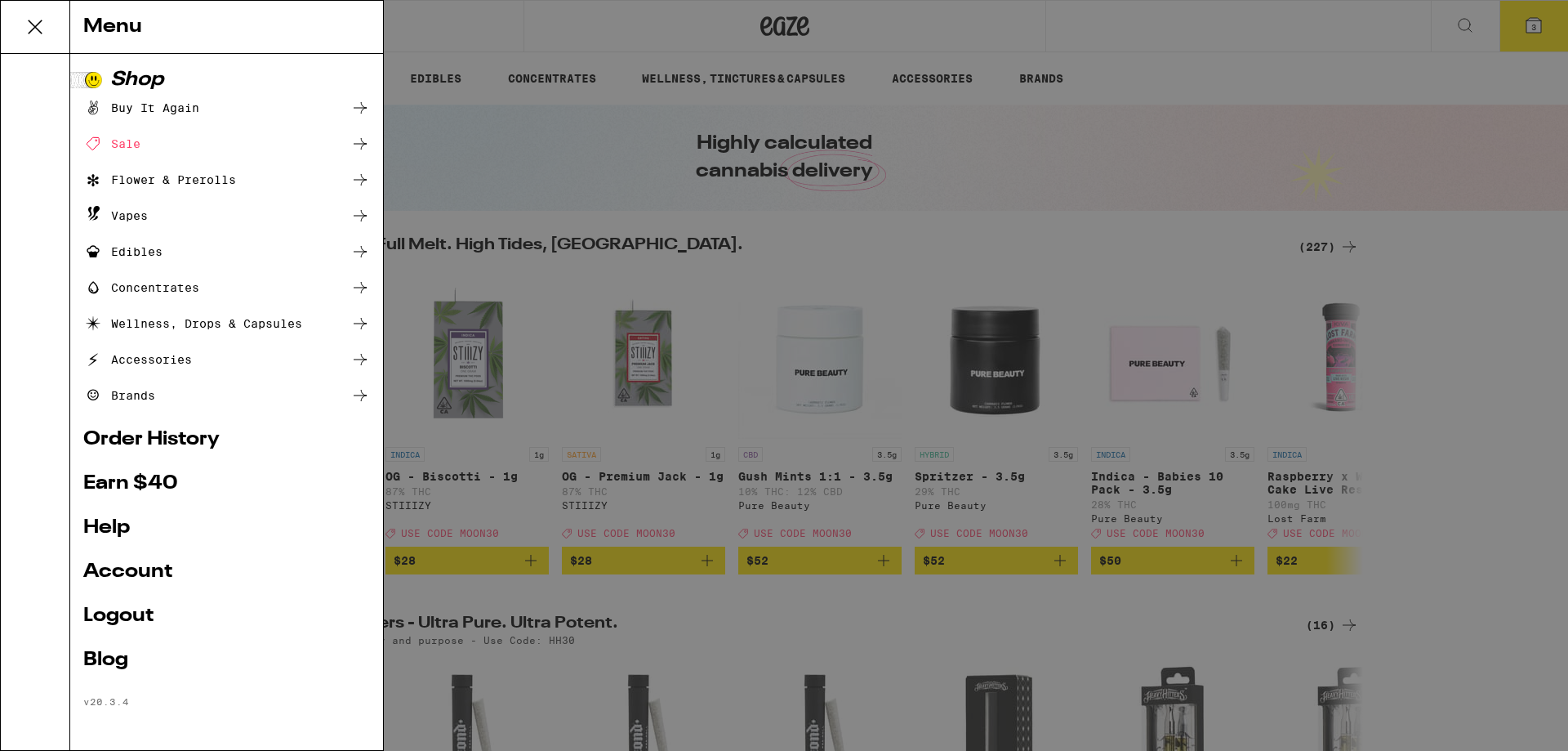
click at [126, 574] on link "Account" at bounding box center [227, 571] width 287 height 19
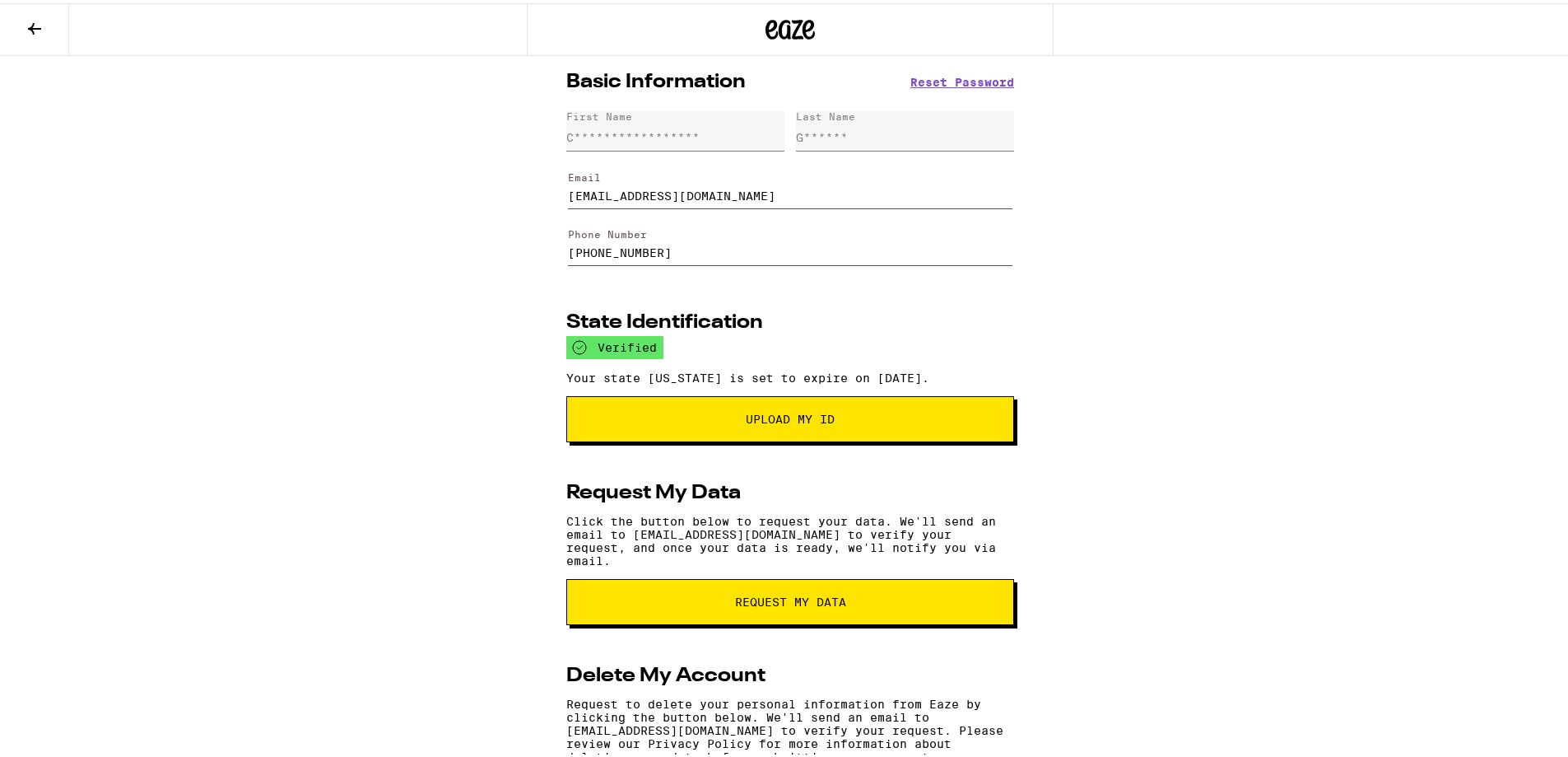
click at [41, 18] on icon at bounding box center [35, 25] width 19 height 19
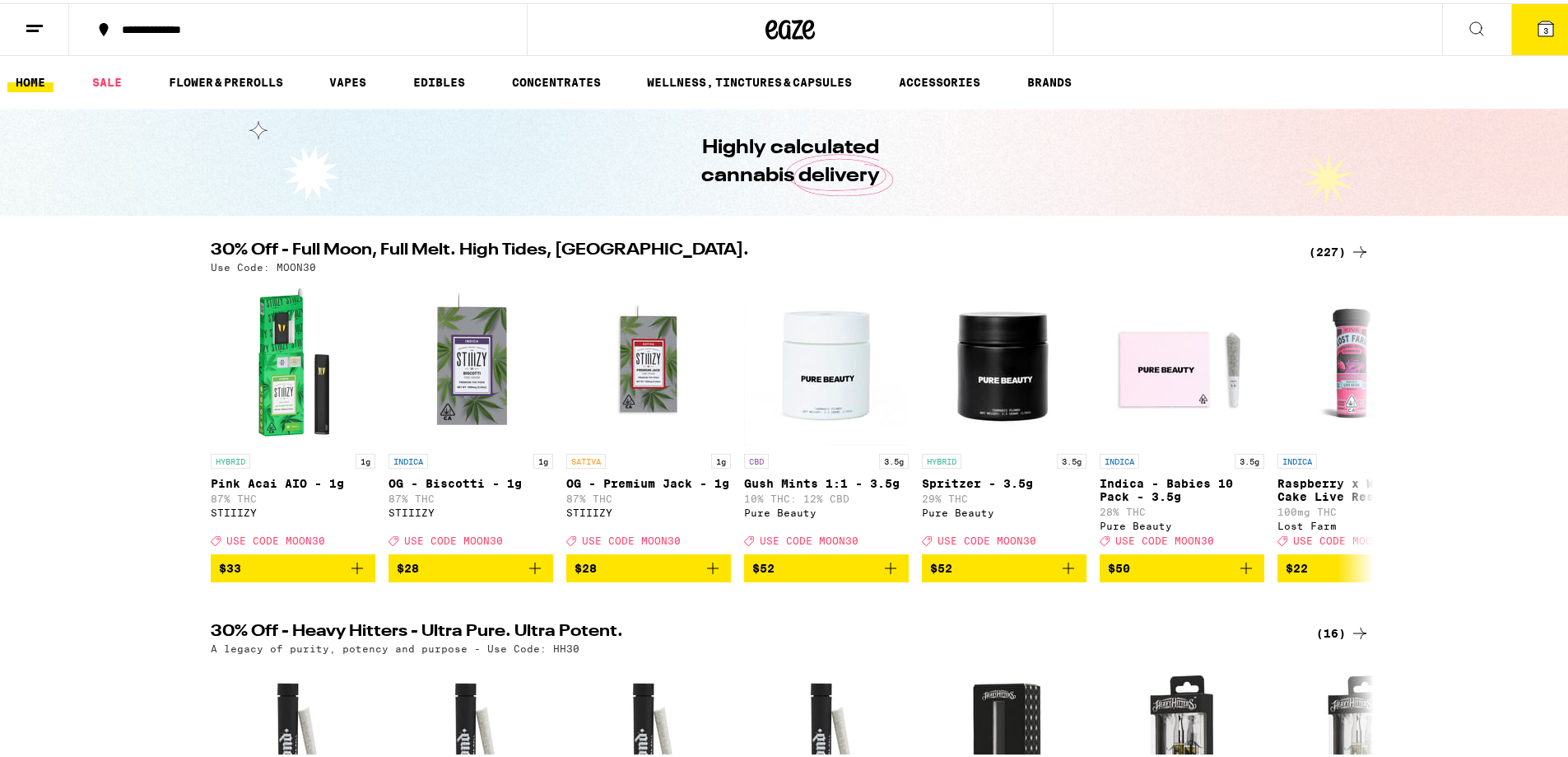
click at [1539, 20] on icon at bounding box center [1546, 25] width 15 height 15
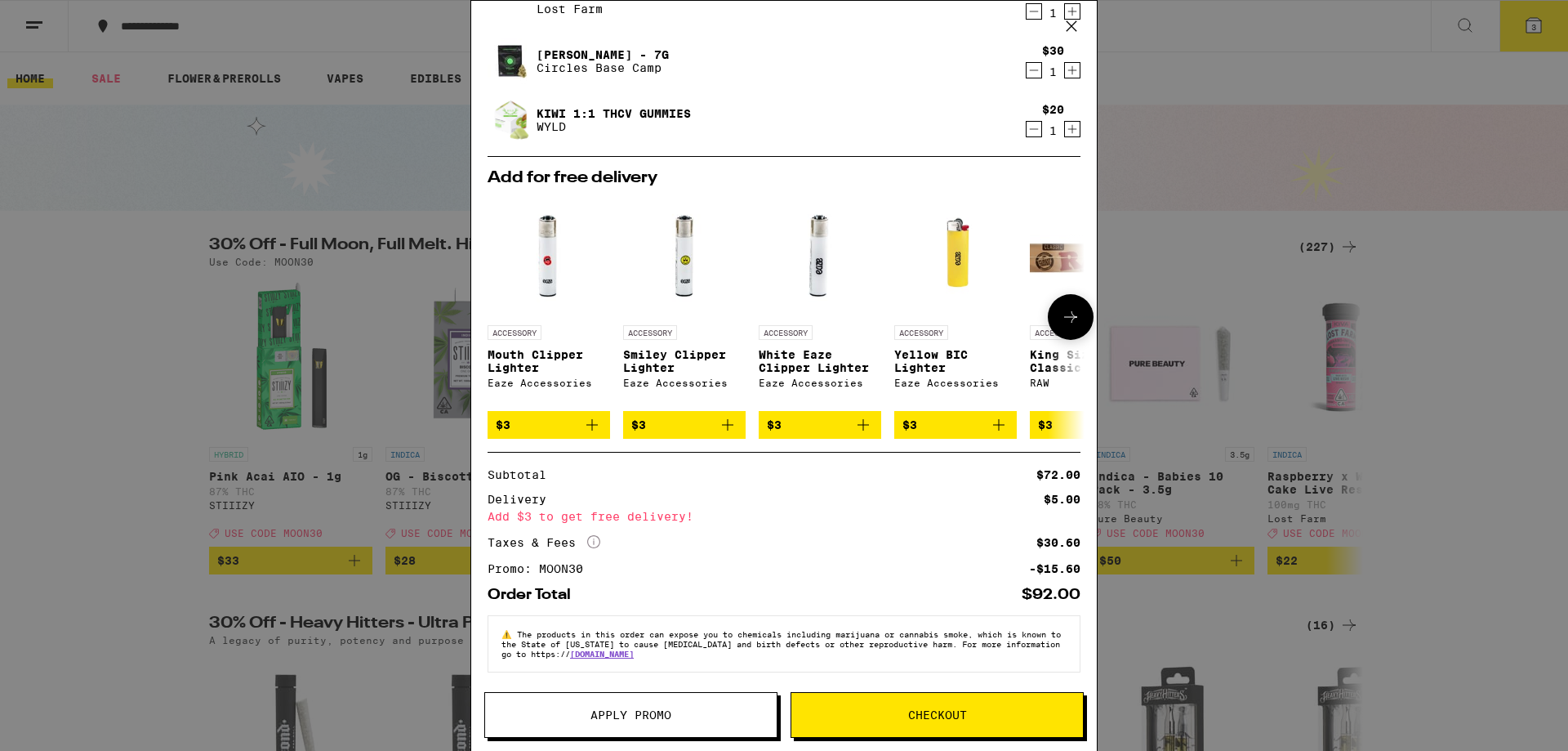
scroll to position [86, 0]
click at [1063, 307] on icon at bounding box center [1071, 317] width 19 height 19
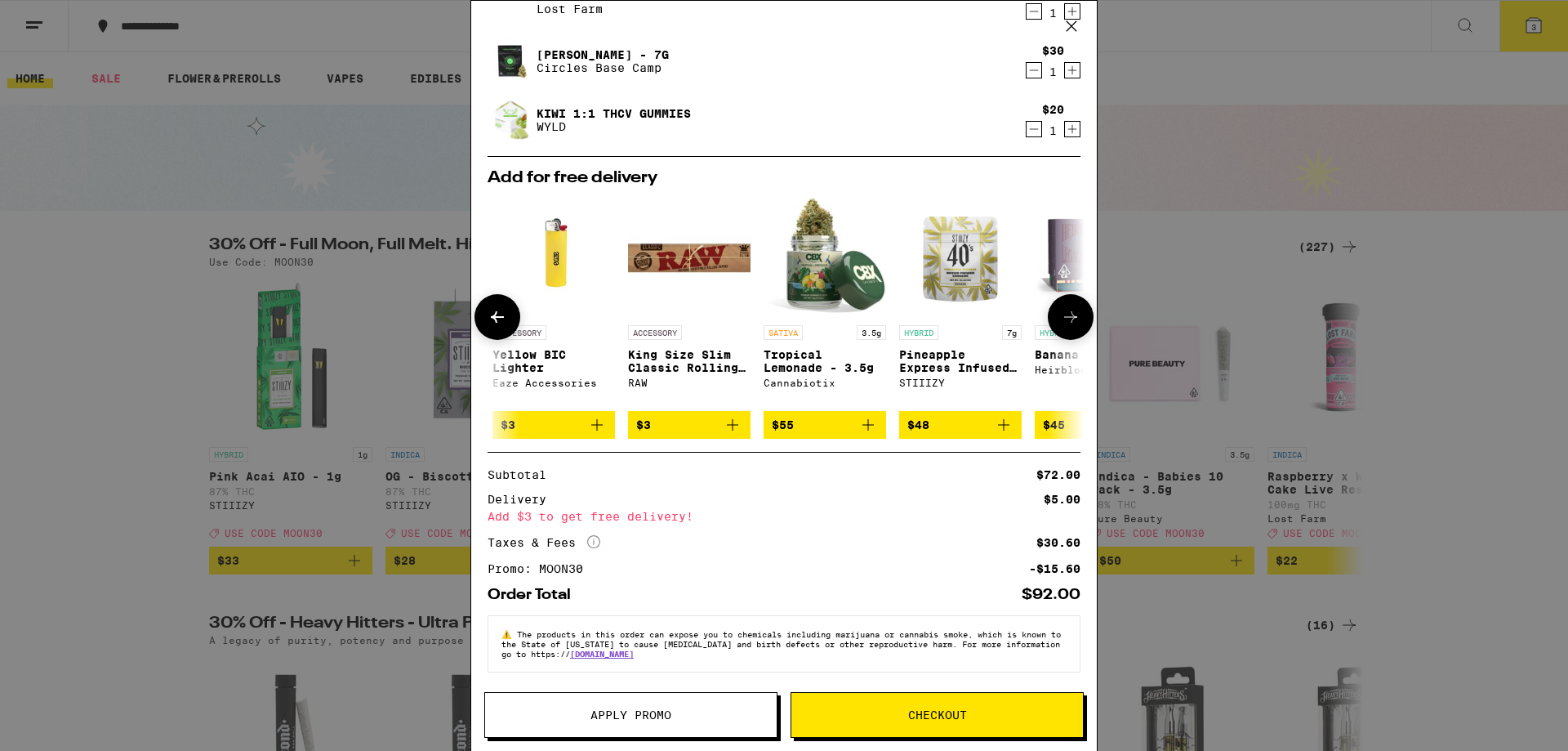
scroll to position [0, 402]
click at [1063, 307] on icon at bounding box center [1071, 317] width 19 height 19
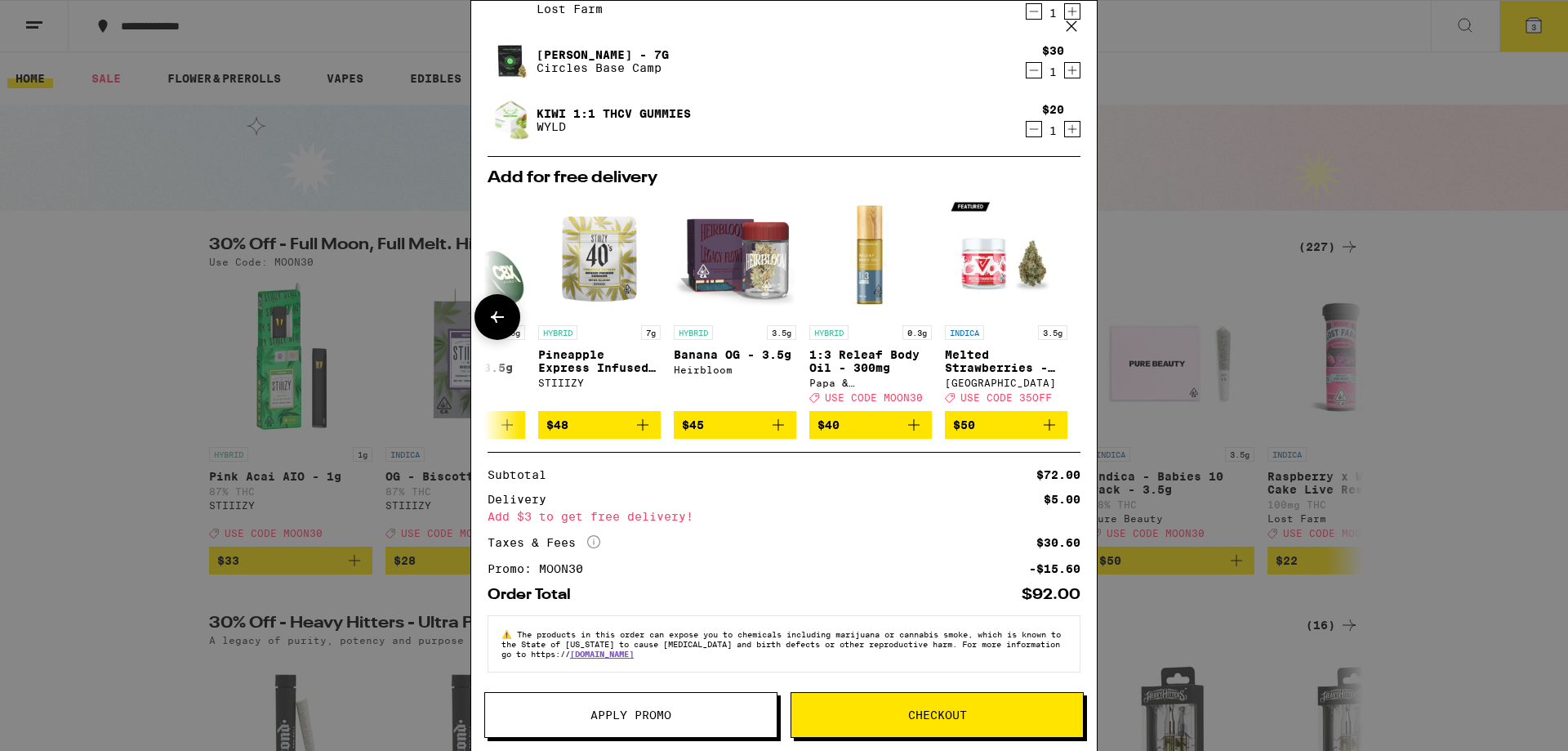
scroll to position [0, 775]
click at [1063, 303] on div at bounding box center [1071, 317] width 46 height 46
click at [498, 307] on icon at bounding box center [497, 317] width 19 height 19
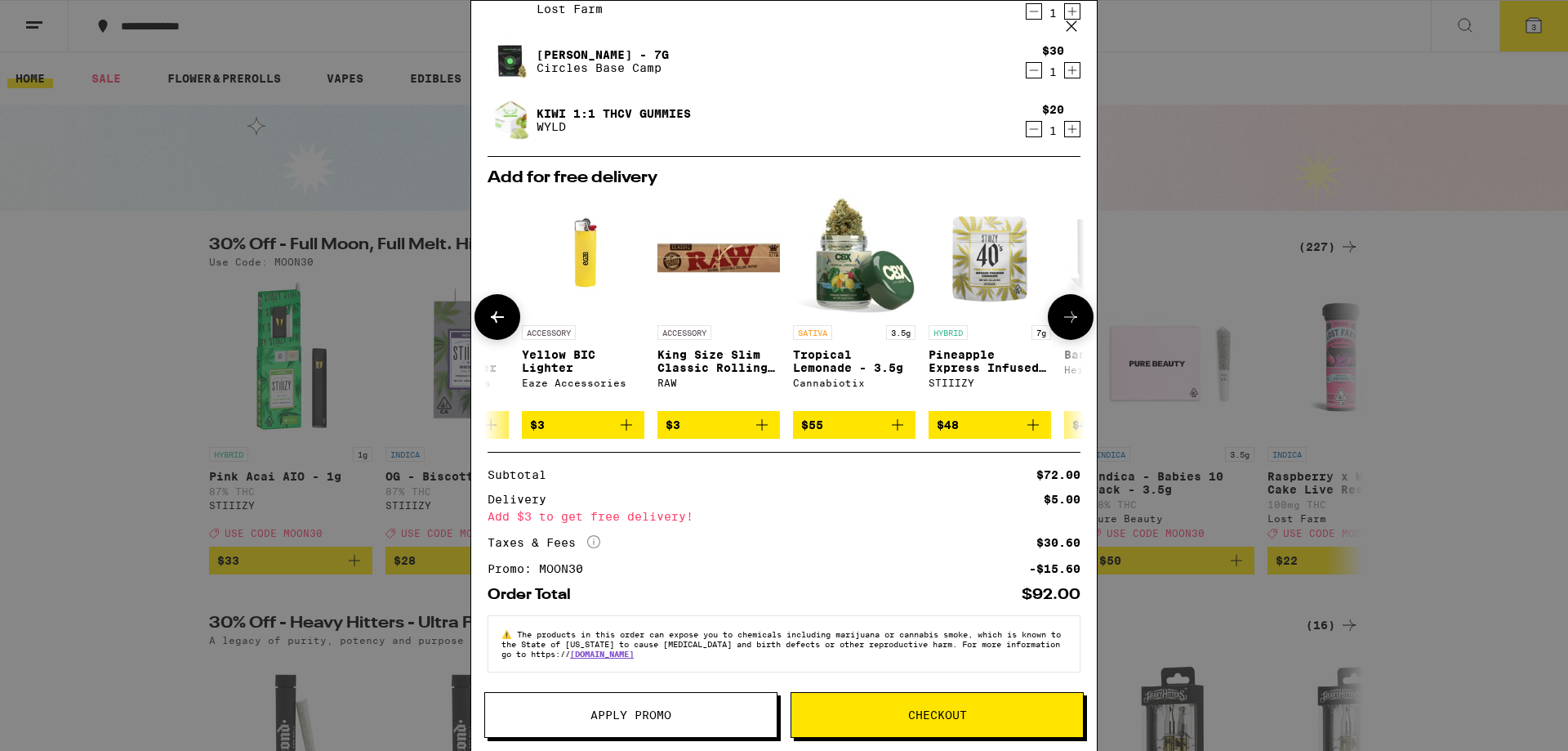
click at [498, 307] on icon at bounding box center [497, 317] width 19 height 19
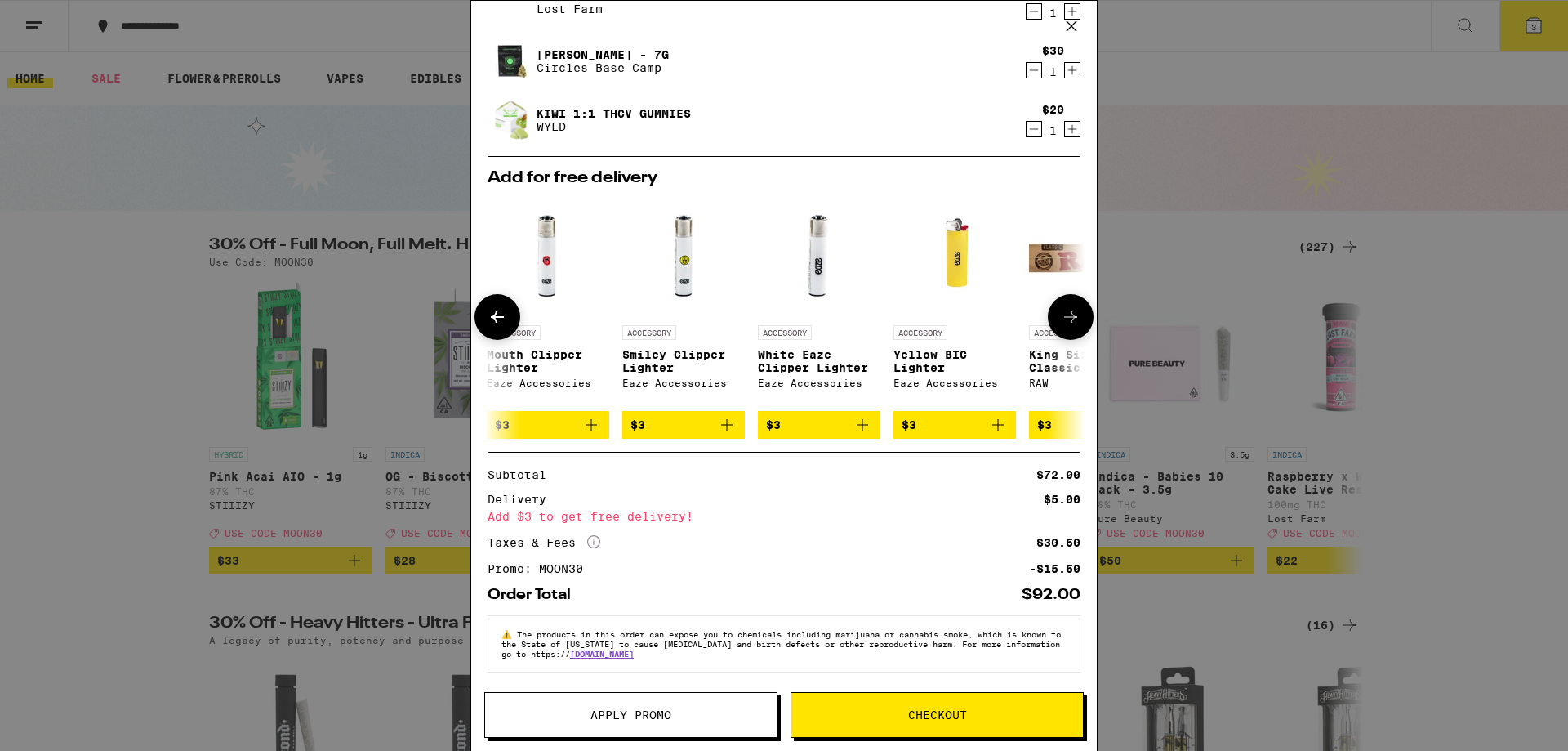
scroll to position [0, 0]
click at [498, 304] on div at bounding box center [497, 317] width 46 height 46
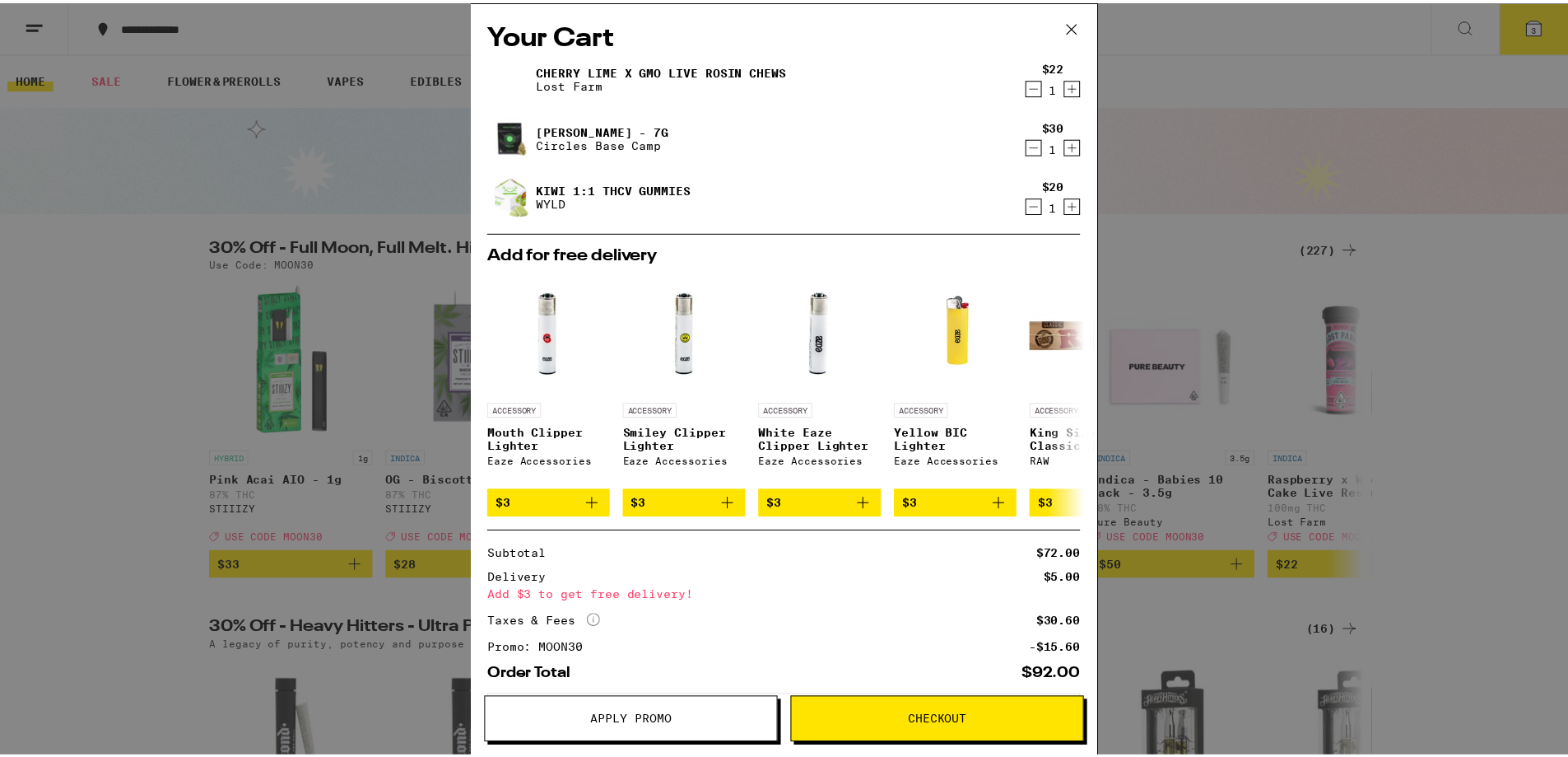
scroll to position [87, 0]
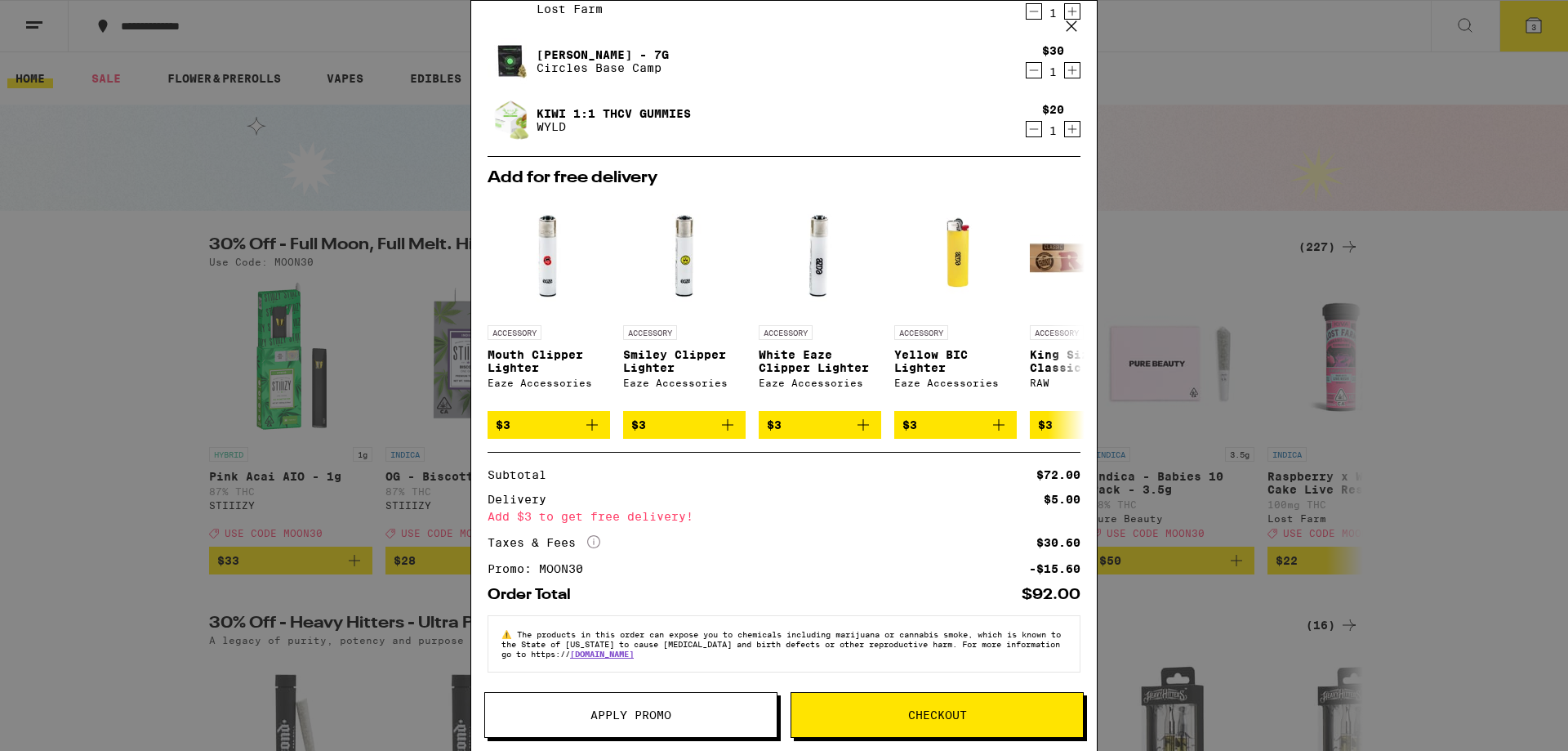
click at [910, 714] on span "Checkout" at bounding box center [937, 715] width 59 height 12
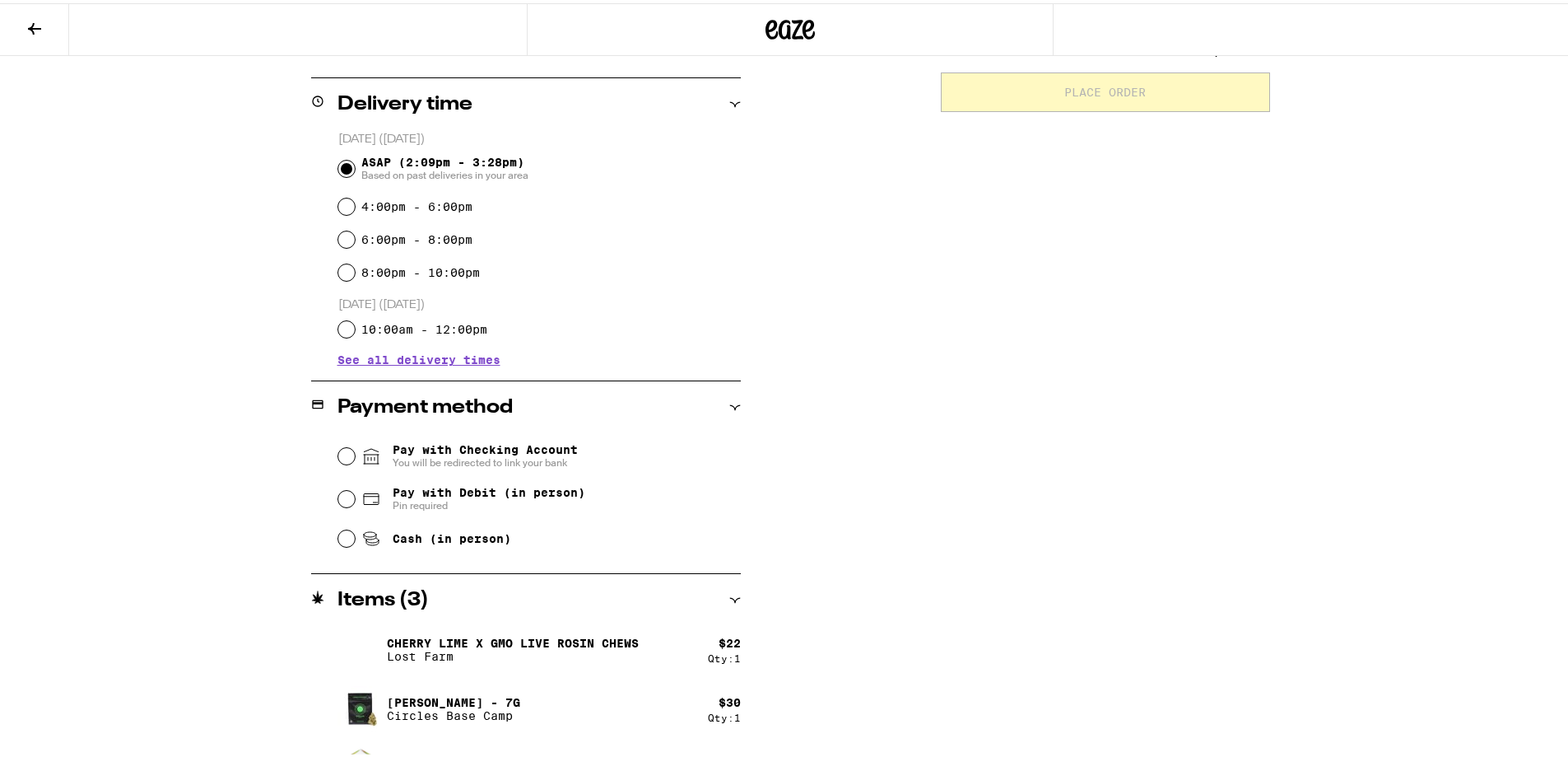
scroll to position [383, 0]
click at [346, 499] on input "Pay with Debit (in person) Pin required" at bounding box center [347, 496] width 16 height 16
radio input "true"
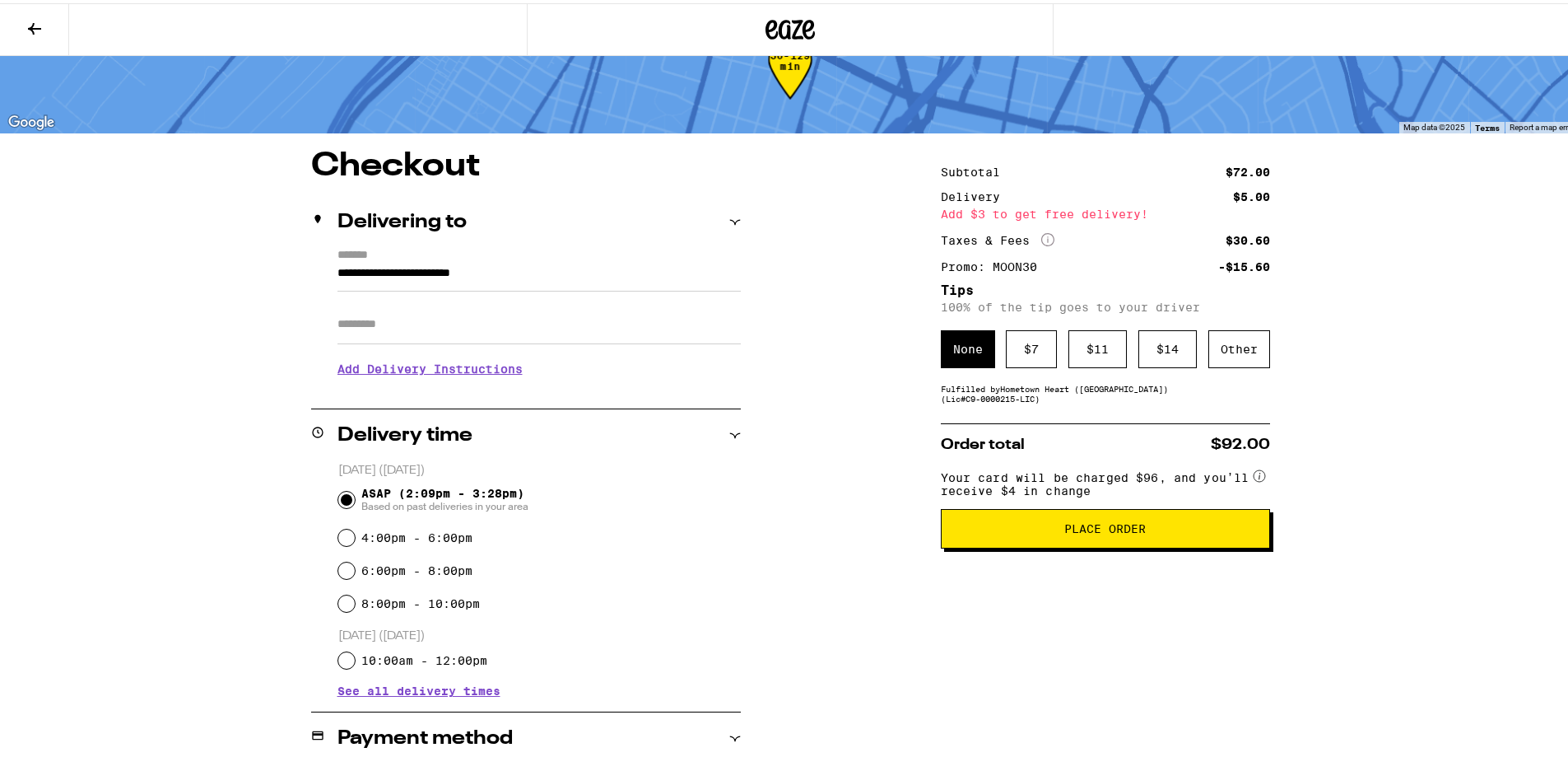
scroll to position [54, 0]
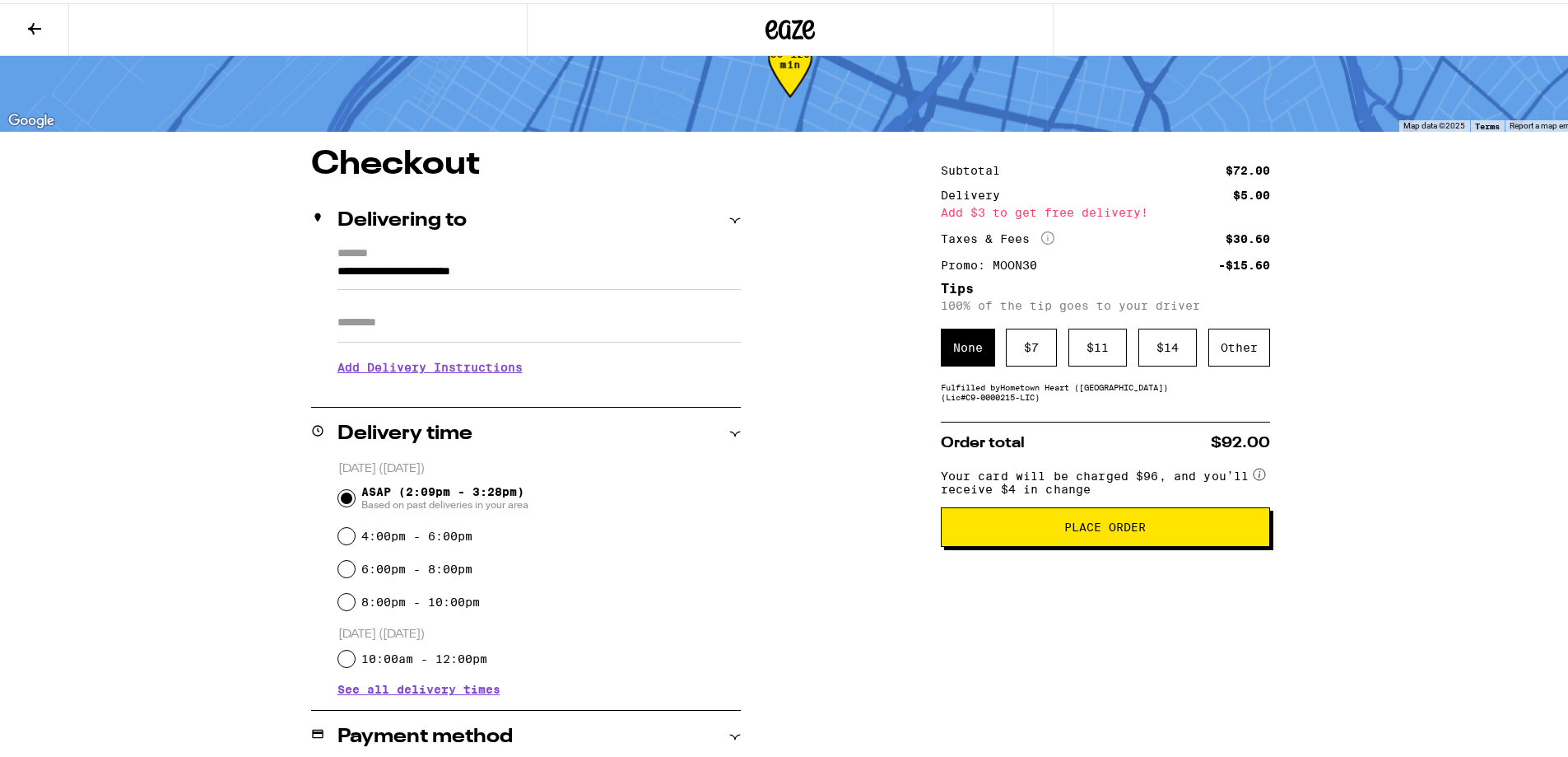
click at [1068, 529] on span "Place Order" at bounding box center [1105, 524] width 81 height 12
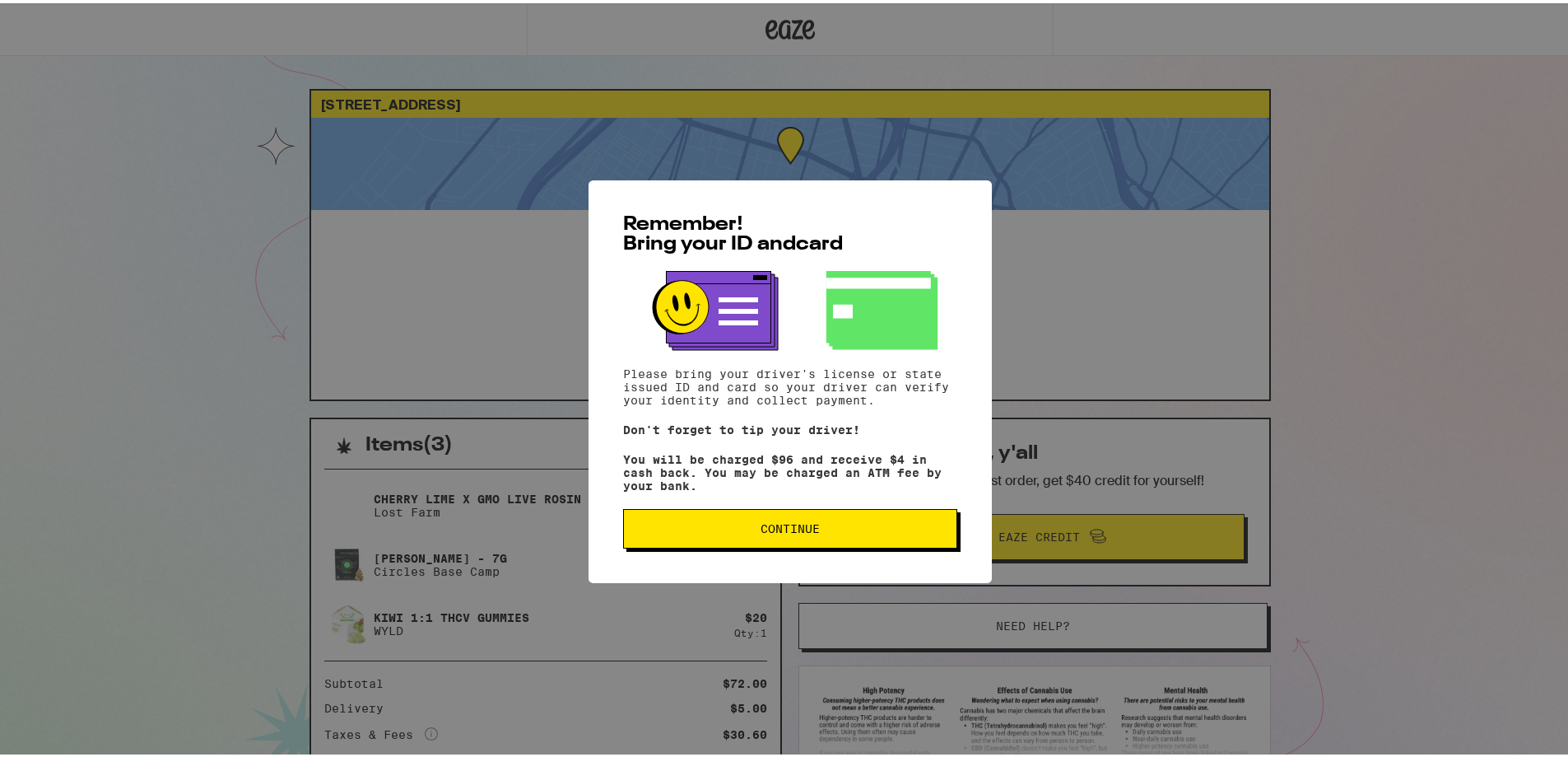
click at [851, 525] on button "Continue" at bounding box center [790, 525] width 334 height 40
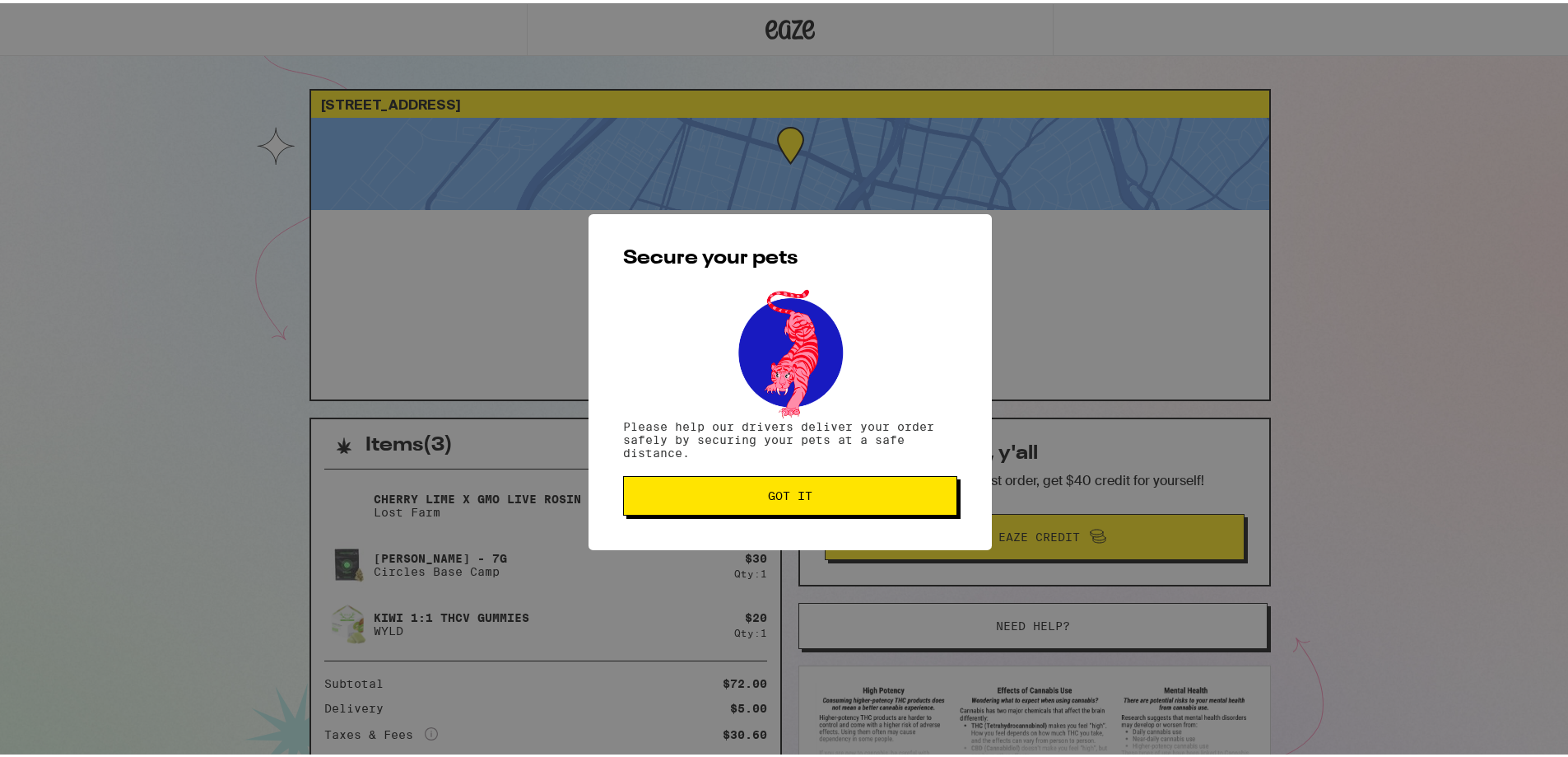
click at [842, 497] on span "Got it" at bounding box center [790, 493] width 306 height 12
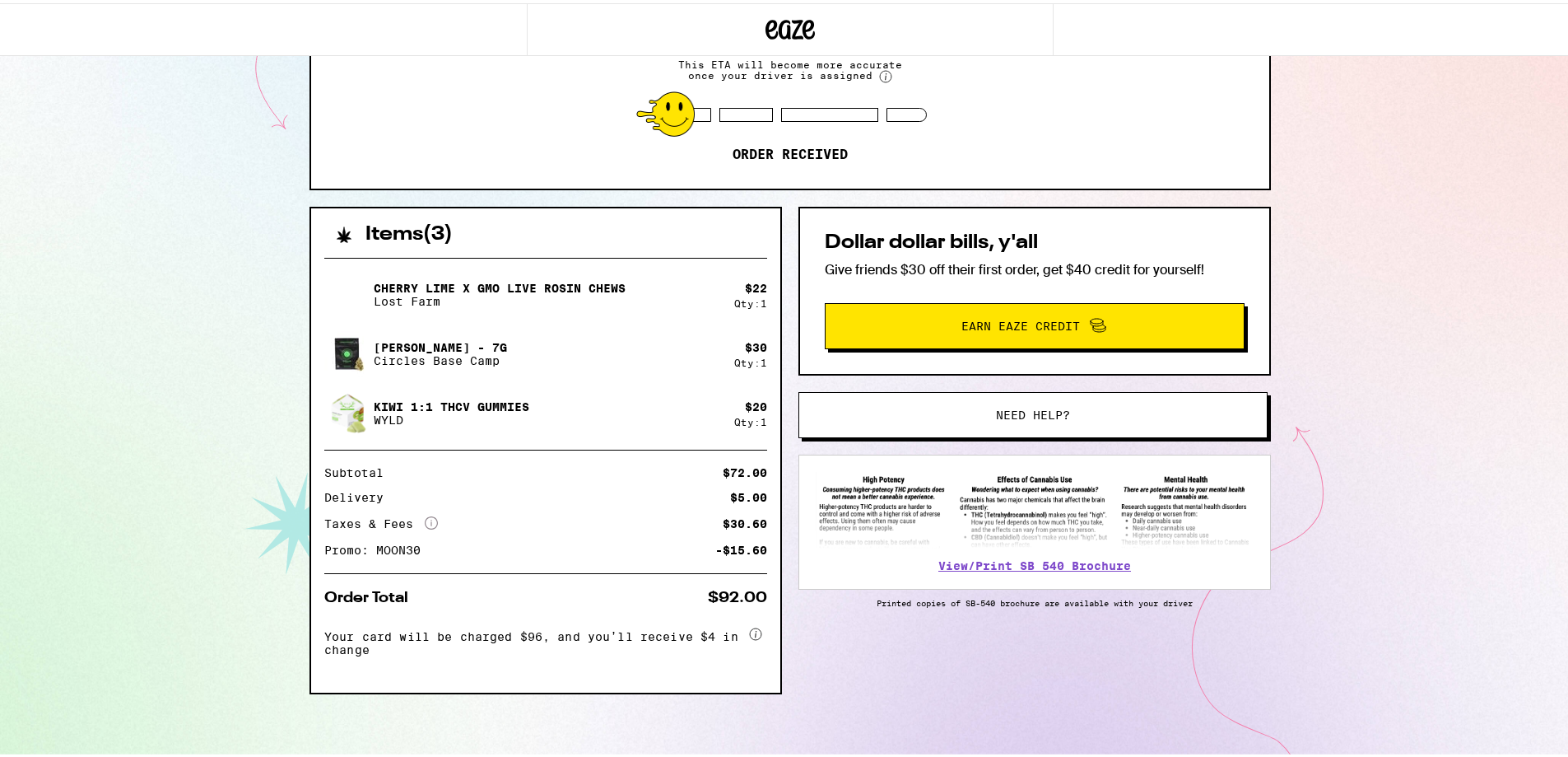
scroll to position [136, 0]
